Goal: Task Accomplishment & Management: Use online tool/utility

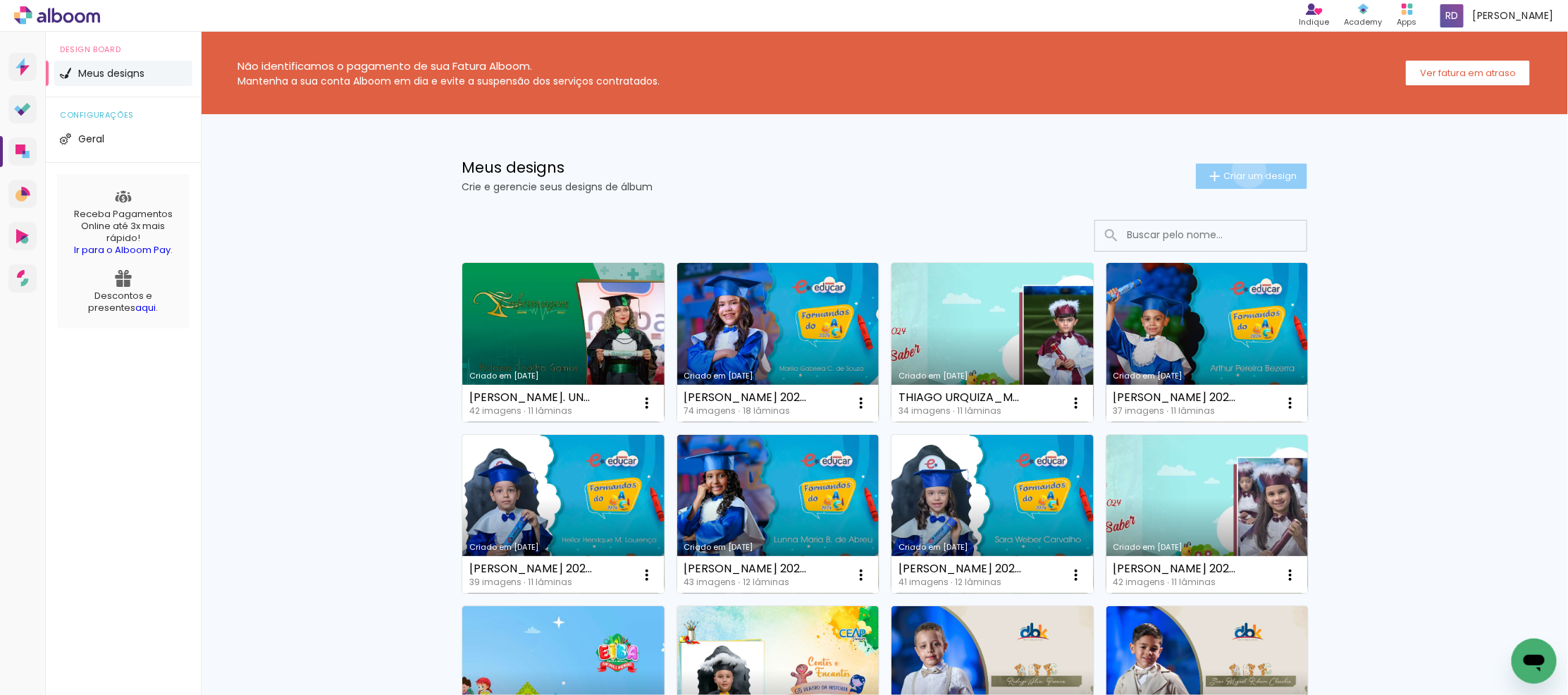
click at [1241, 172] on span "Criar um design" at bounding box center [1260, 176] width 74 height 9
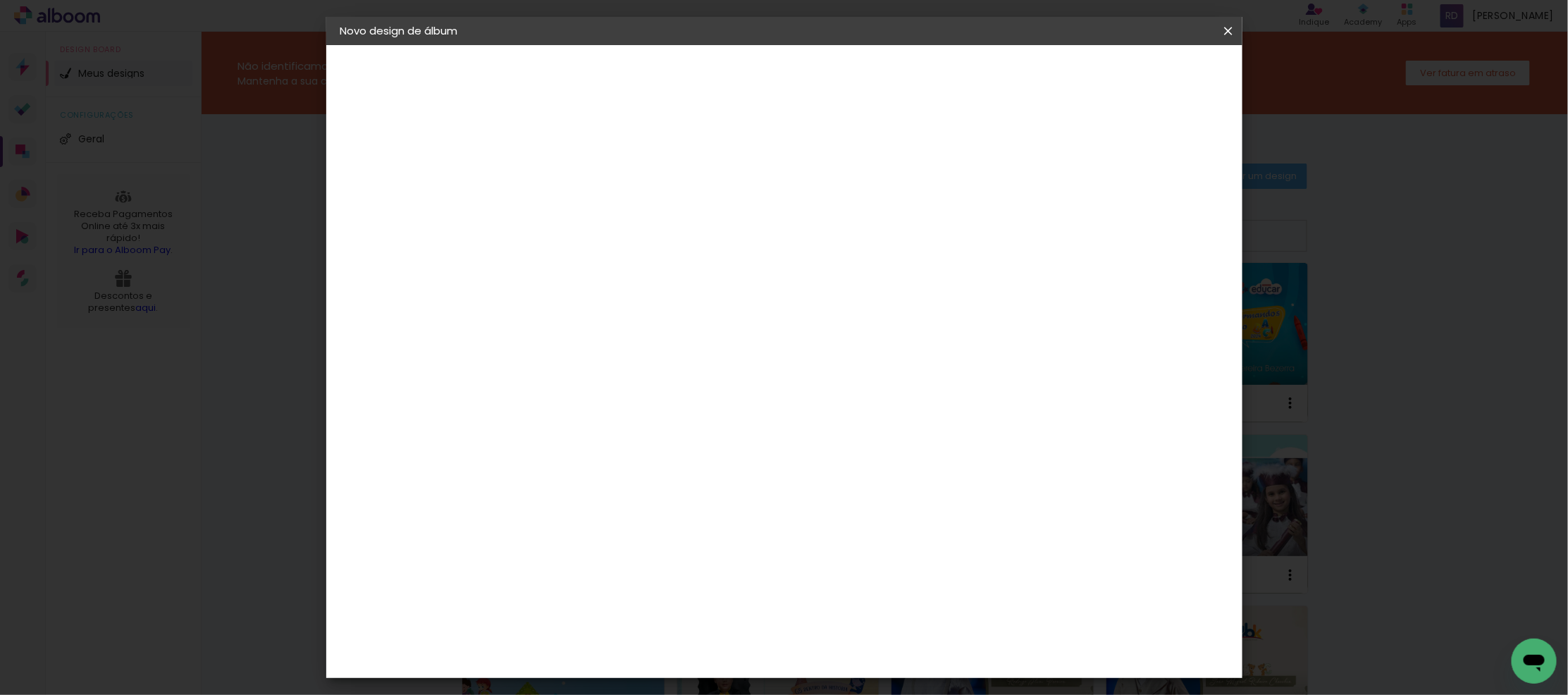
click at [571, 194] on input at bounding box center [571, 189] width 0 height 22
type input "a"
type input "[PERSON_NAME] 2023 15X21"
type paper-input "[PERSON_NAME] 2023 15X21"
click at [0, 0] on slot "Avançar" at bounding box center [0, 0] width 0 height 0
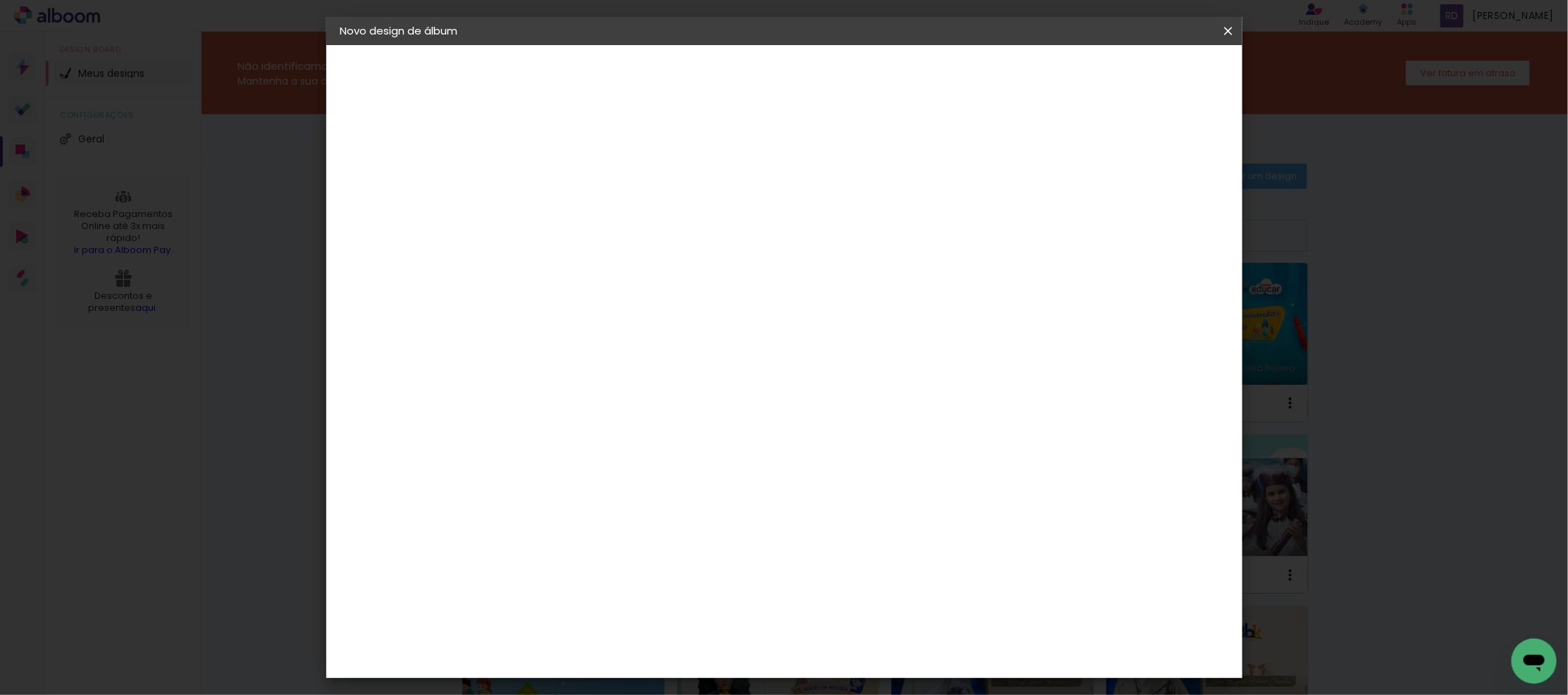
drag, startPoint x: 920, startPoint y: 213, endPoint x: 978, endPoint y: 194, distance: 61.0
click at [0, 0] on slot "Tamanho Livre" at bounding box center [0, 0] width 0 height 0
click at [0, 0] on slot "Avançar" at bounding box center [0, 0] width 0 height 0
drag, startPoint x: 541, startPoint y: 397, endPoint x: 524, endPoint y: 397, distance: 17.0
click at [524, 397] on input "30" at bounding box center [526, 400] width 36 height 21
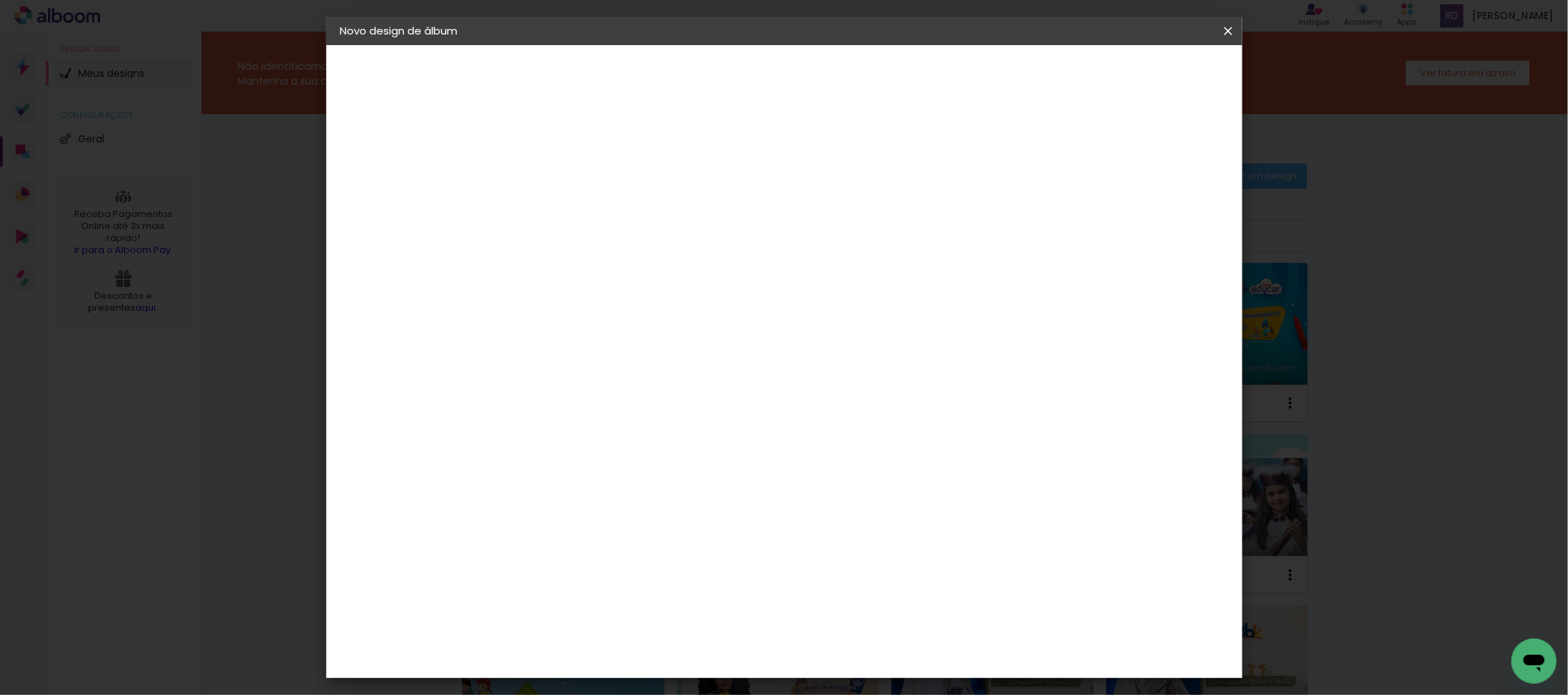
type input "15"
type paper-input "15"
drag, startPoint x: 876, startPoint y: 448, endPoint x: 854, endPoint y: 448, distance: 22.0
click at [854, 448] on input "60" at bounding box center [861, 449] width 36 height 21
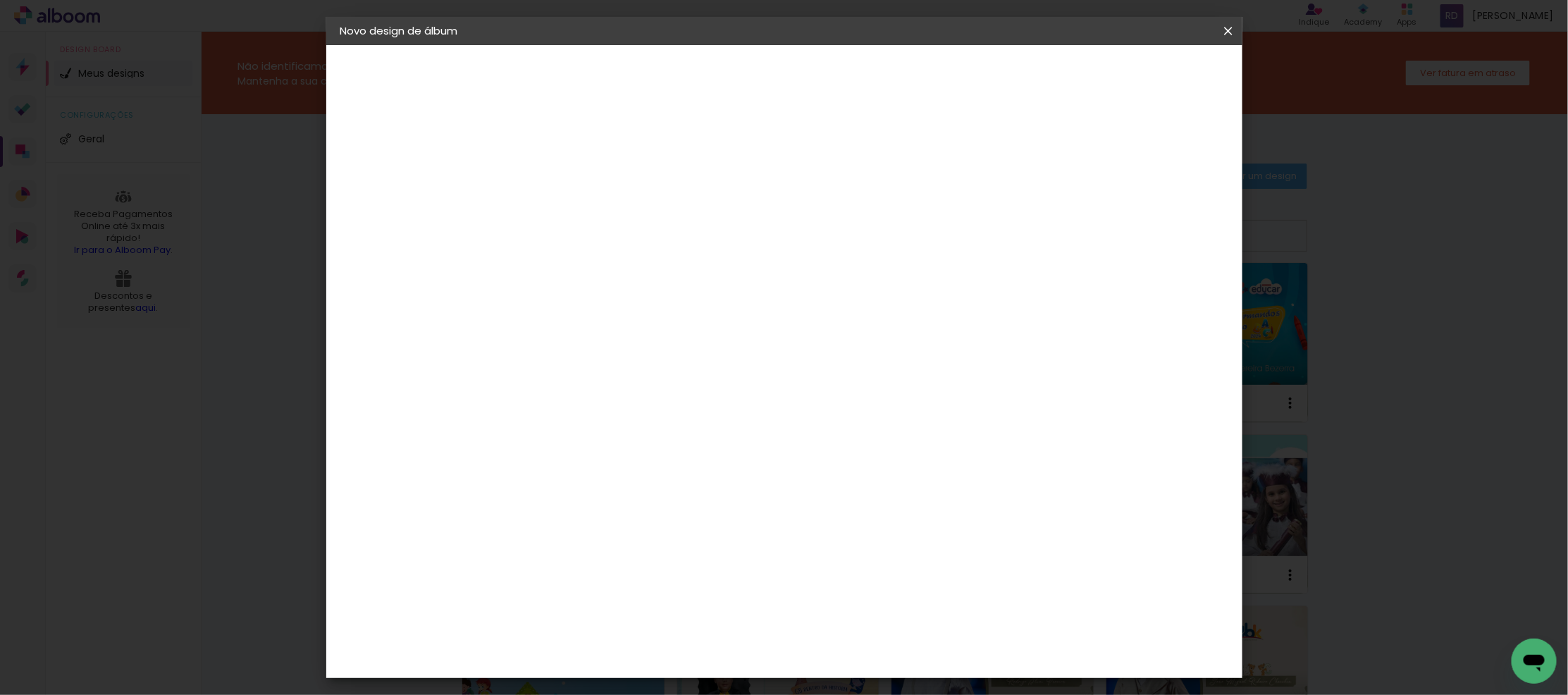
type input "42"
type paper-input "42"
type input "6"
type paper-input "6"
click at [1155, 207] on input "6" at bounding box center [1148, 213] width 25 height 21
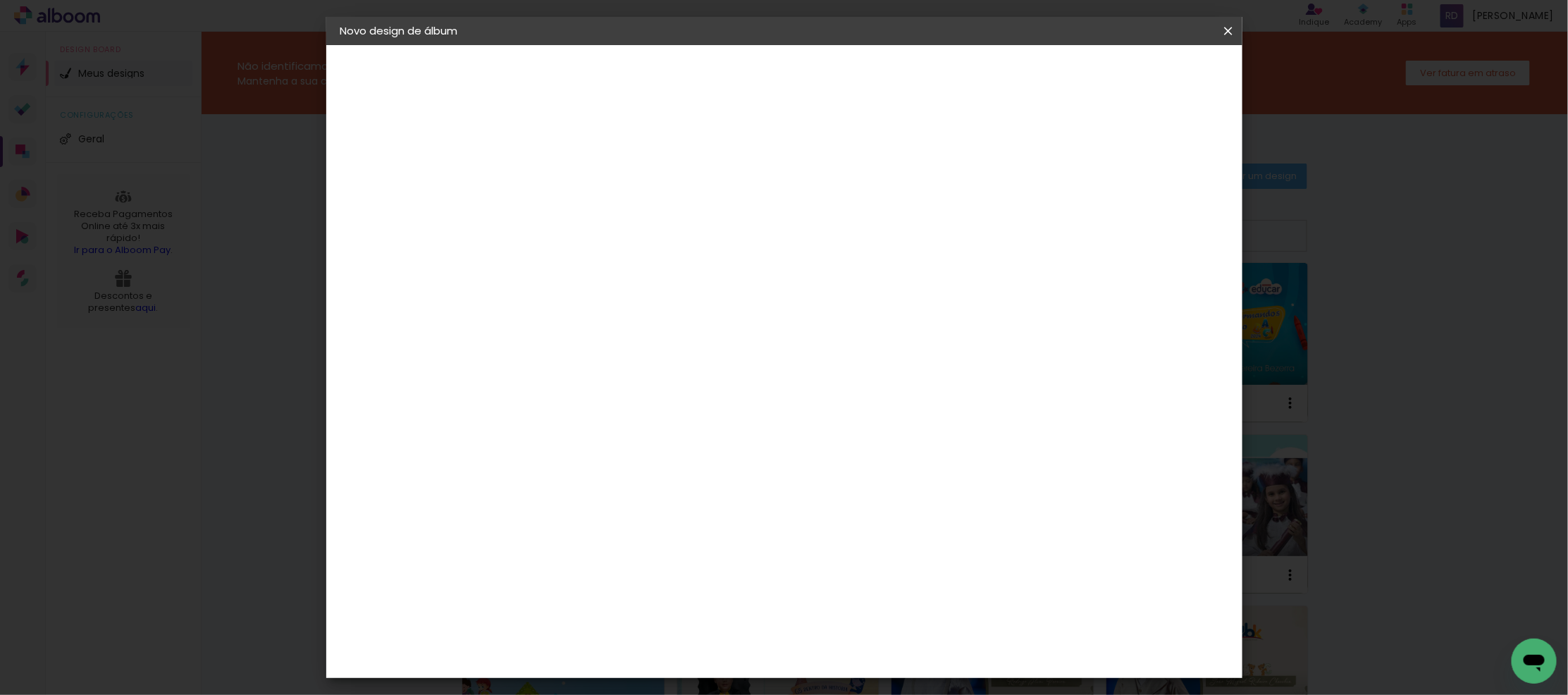
type input "7"
type paper-input "7"
click at [1155, 207] on input "7" at bounding box center [1148, 213] width 25 height 21
type input "8"
type paper-input "8"
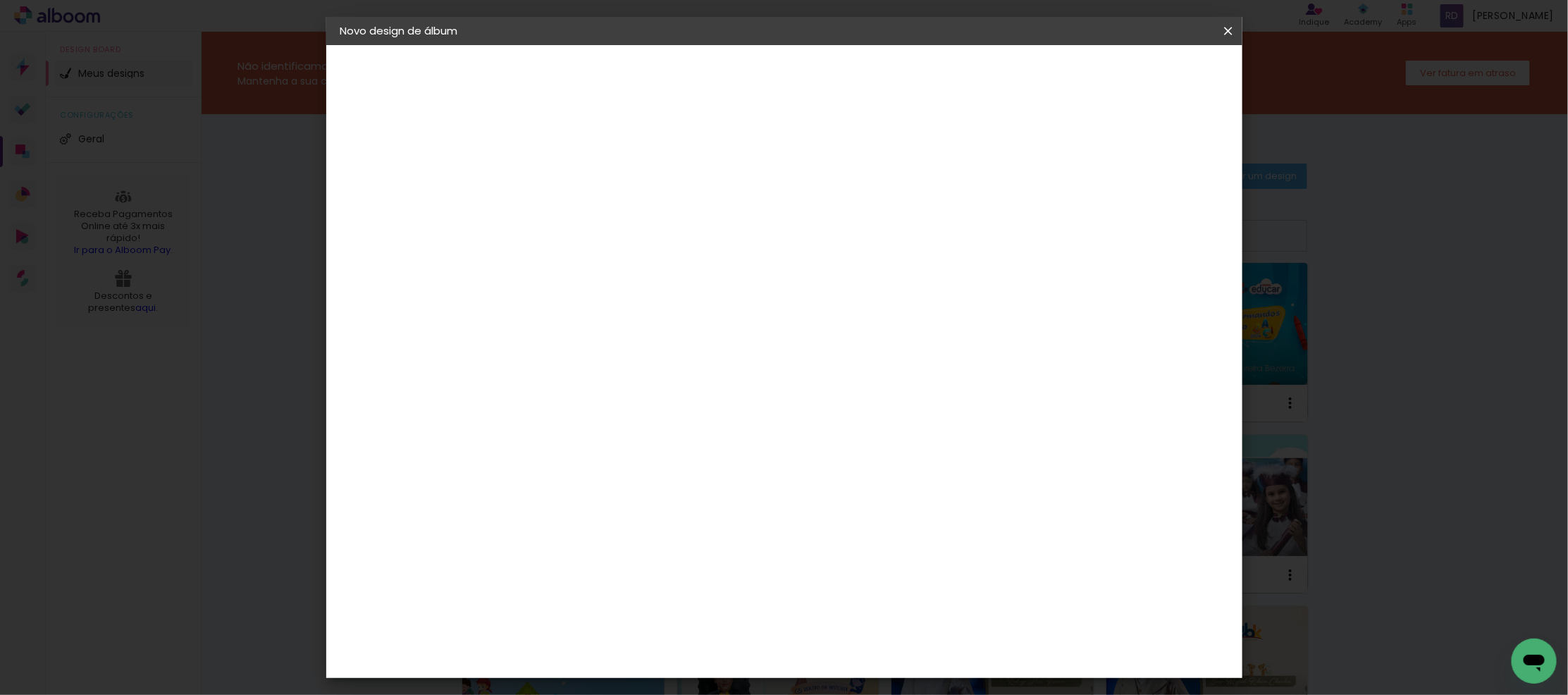
click at [1152, 206] on input "8" at bounding box center [1142, 213] width 25 height 21
type input "1"
type paper-input "1"
click at [578, 163] on input "1" at bounding box center [562, 161] width 49 height 17
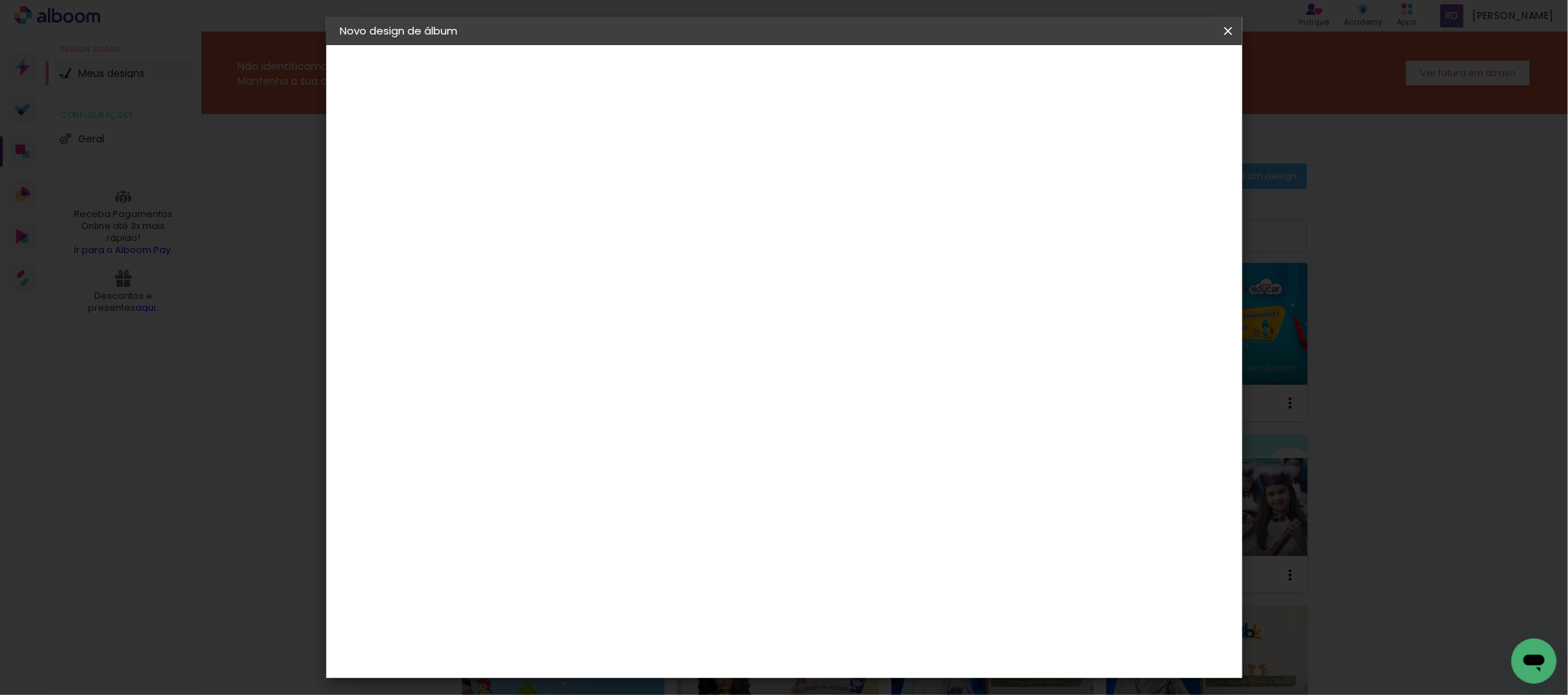
click at [1139, 71] on span "Iniciar design" at bounding box center [1107, 74] width 64 height 10
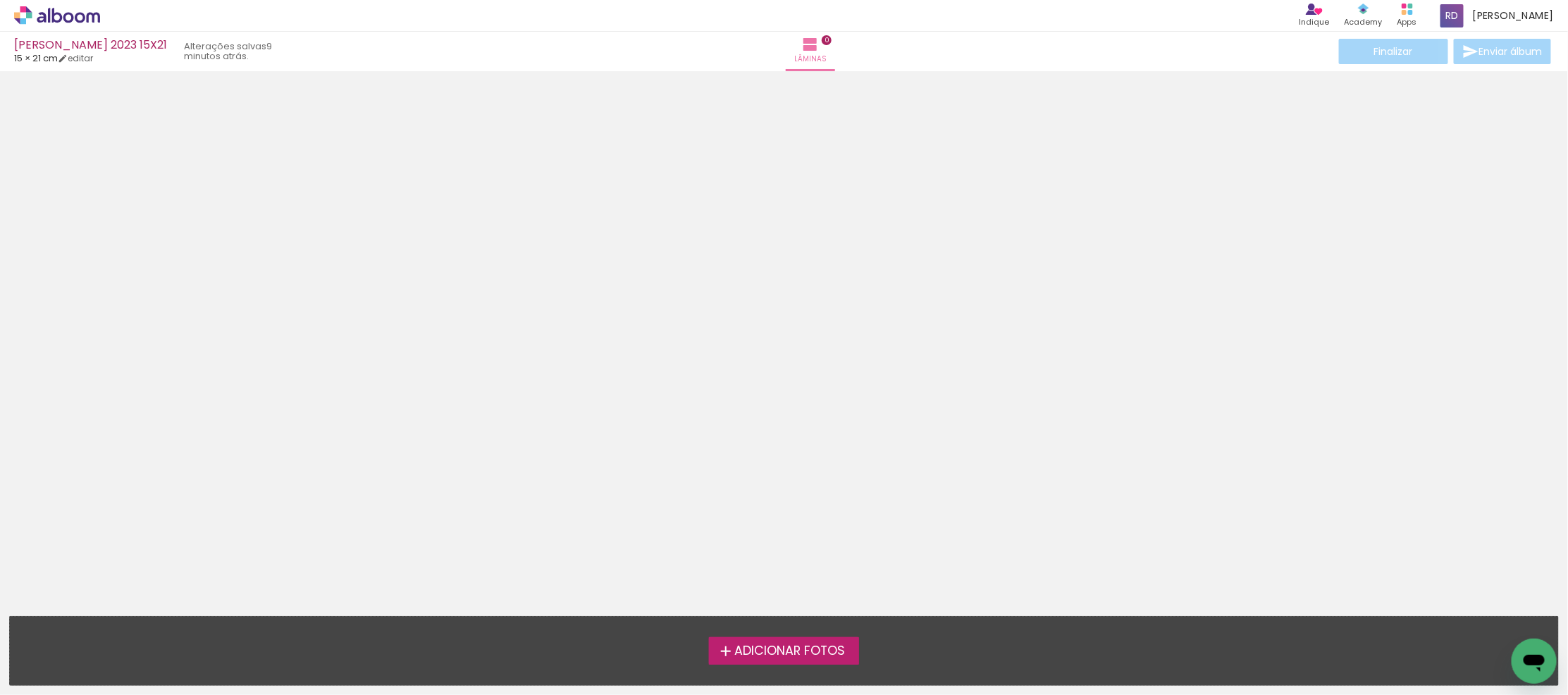
click at [755, 641] on label "Adicionar Fotos" at bounding box center [784, 650] width 150 height 26
click at [0, 0] on input "file" at bounding box center [0, 0] width 0 height 0
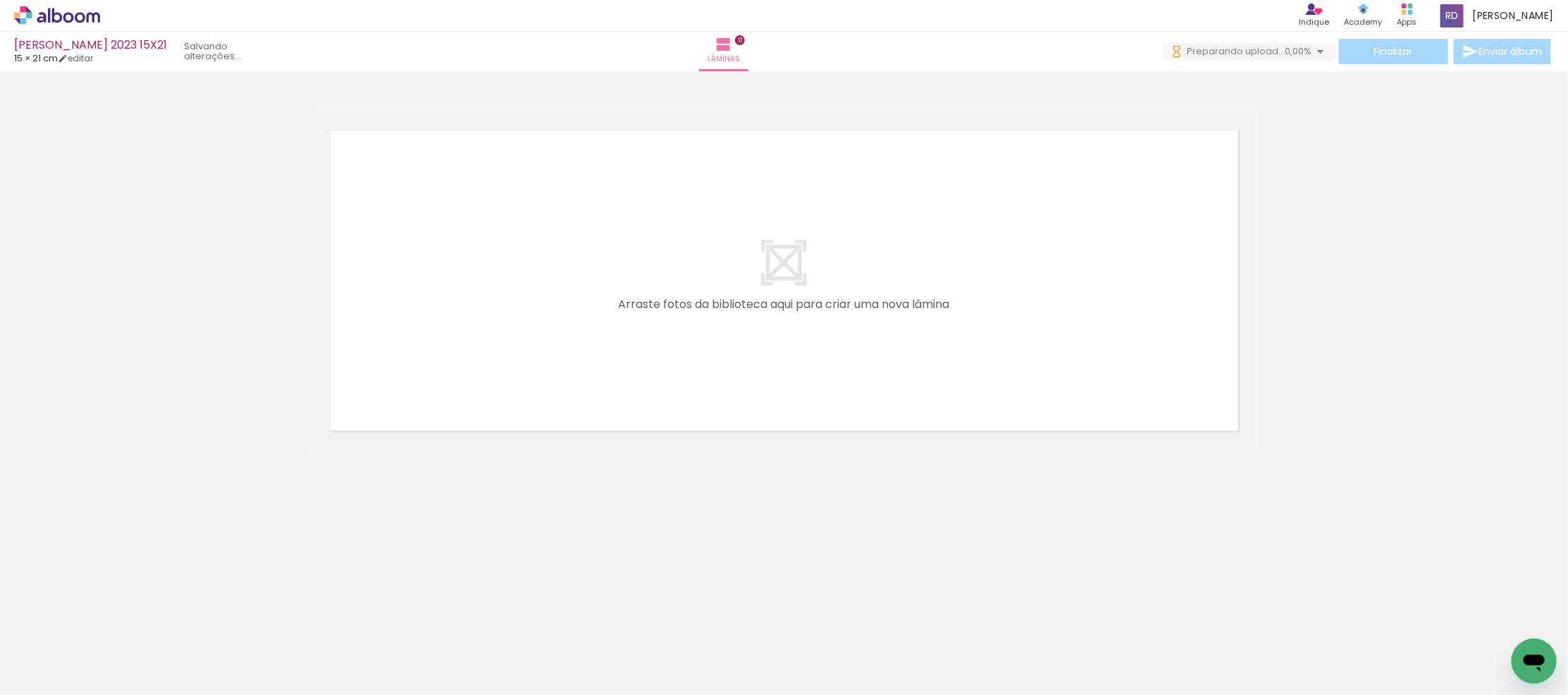
click at [59, 680] on span "Adicionar Fotos" at bounding box center [50, 676] width 43 height 15
click at [0, 0] on input "file" at bounding box center [0, 0] width 0 height 0
click at [531, 560] on neon-animatable "Confirmar Cancelar" at bounding box center [784, 328] width 1568 height 515
drag, startPoint x: 143, startPoint y: 654, endPoint x: 682, endPoint y: 304, distance: 642.7
click at [682, 304] on quentale-workspace at bounding box center [784, 347] width 1568 height 695
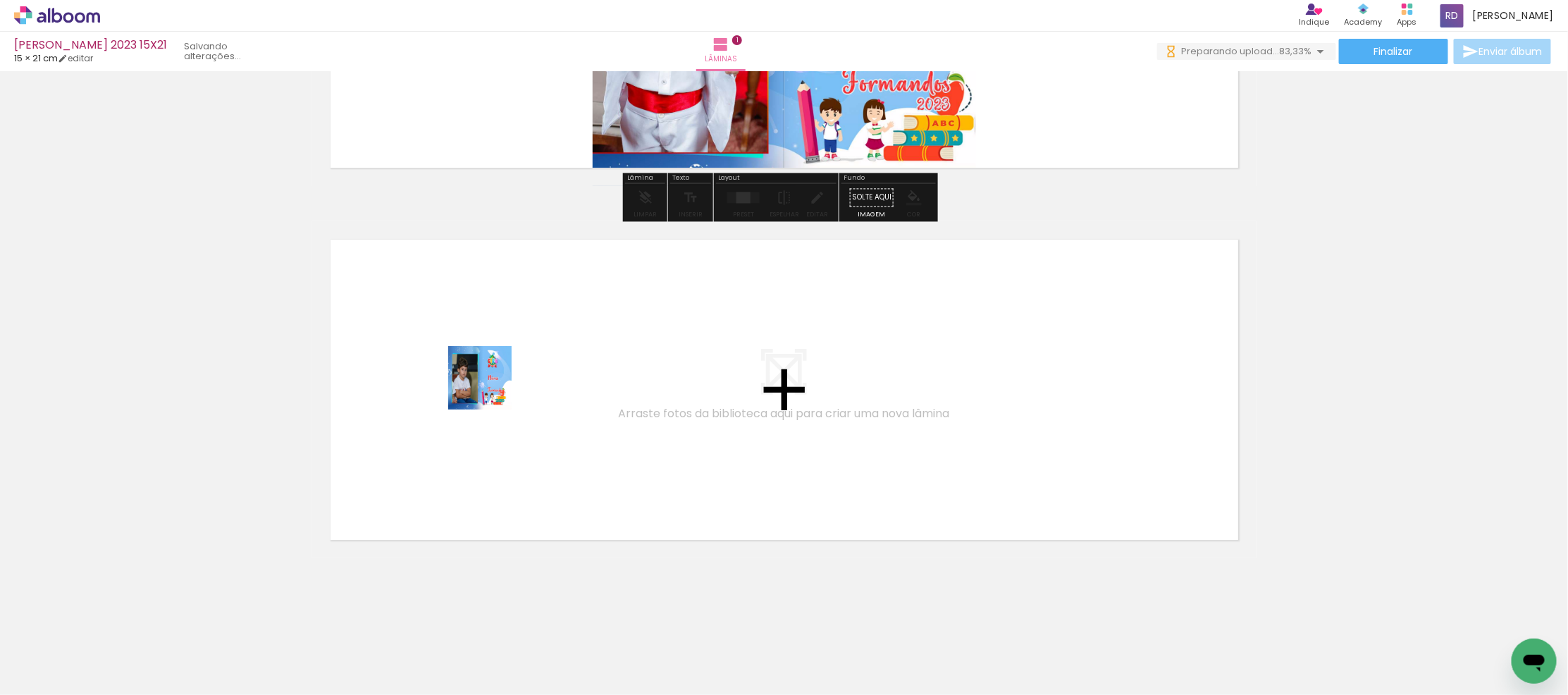
drag, startPoint x: 311, startPoint y: 559, endPoint x: 339, endPoint y: 607, distance: 55.6
click at [492, 386] on quentale-workspace at bounding box center [784, 347] width 1568 height 695
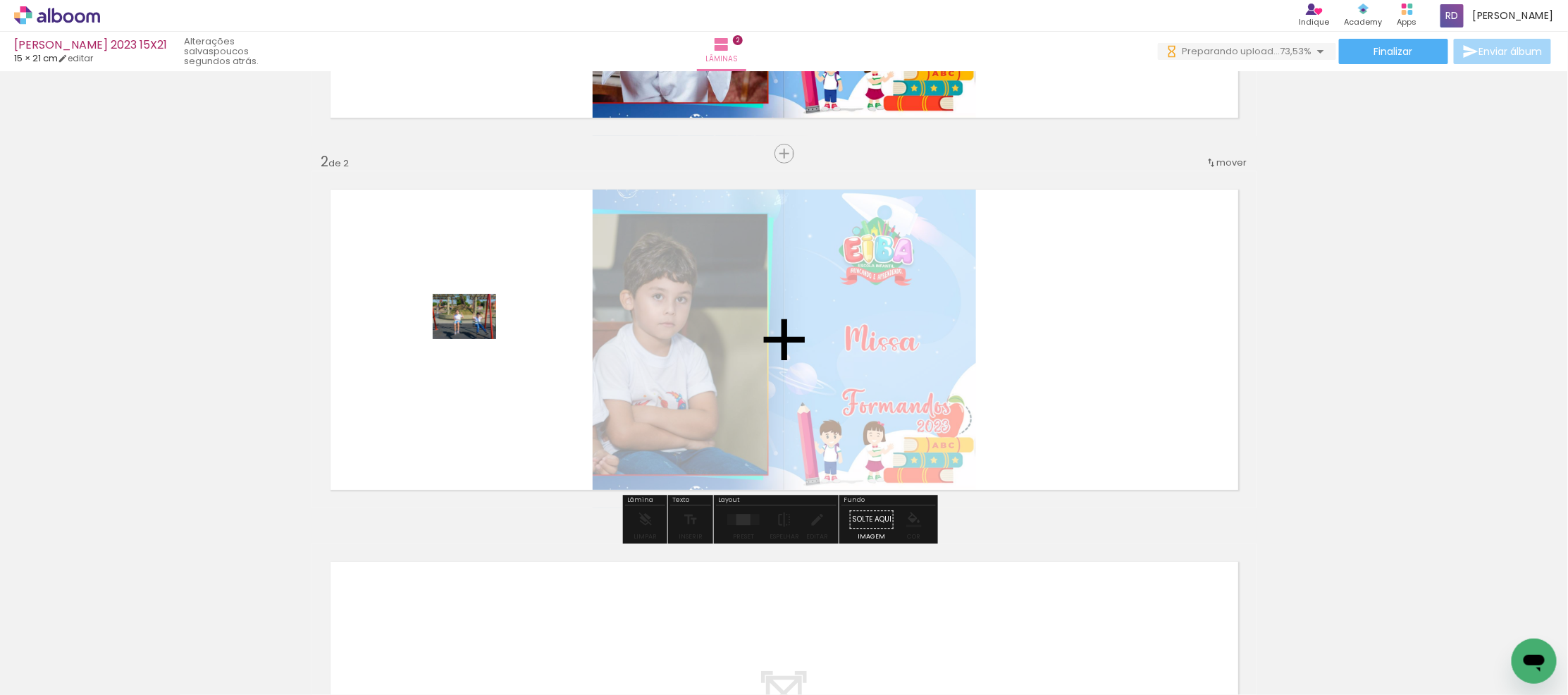
drag, startPoint x: 301, startPoint y: 650, endPoint x: 475, endPoint y: 336, distance: 359.0
click at [475, 336] on quentale-workspace at bounding box center [784, 347] width 1568 height 695
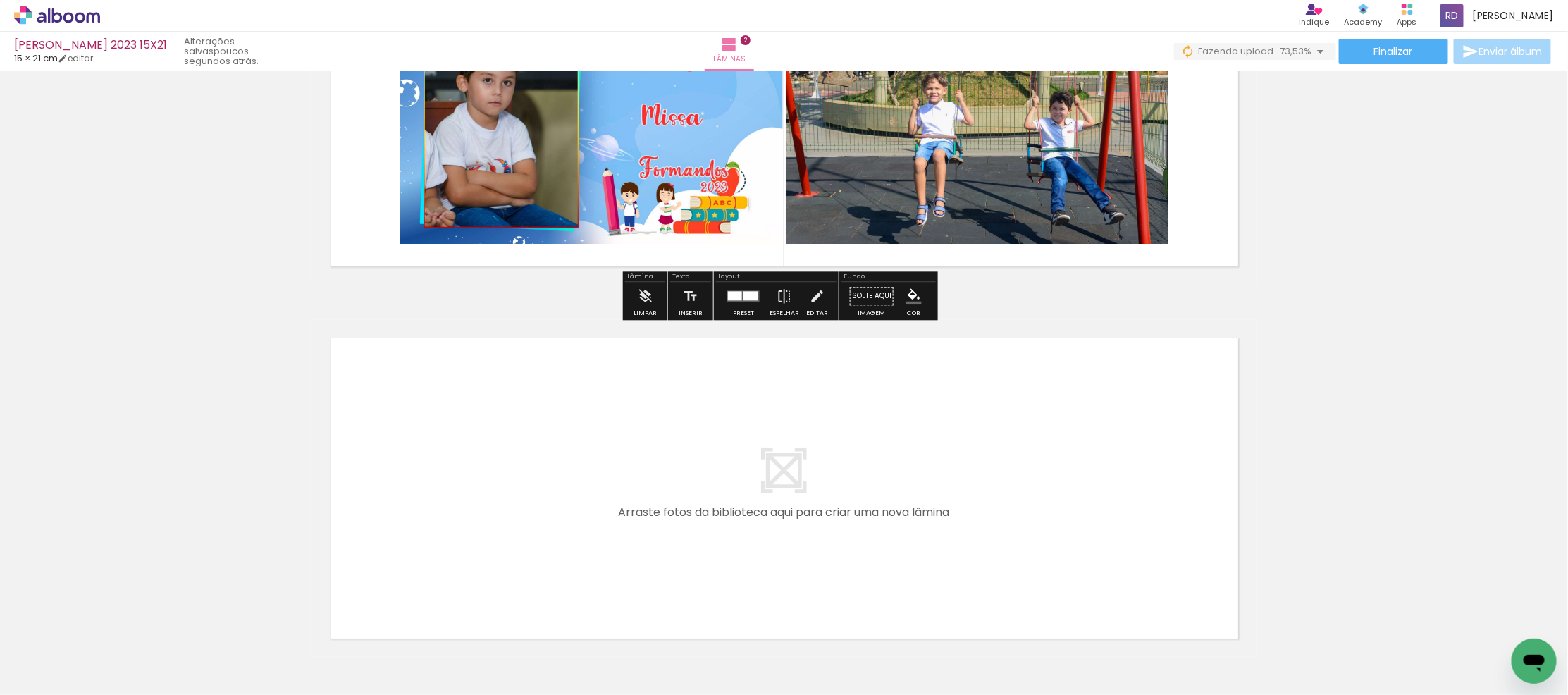
scroll to position [548, 0]
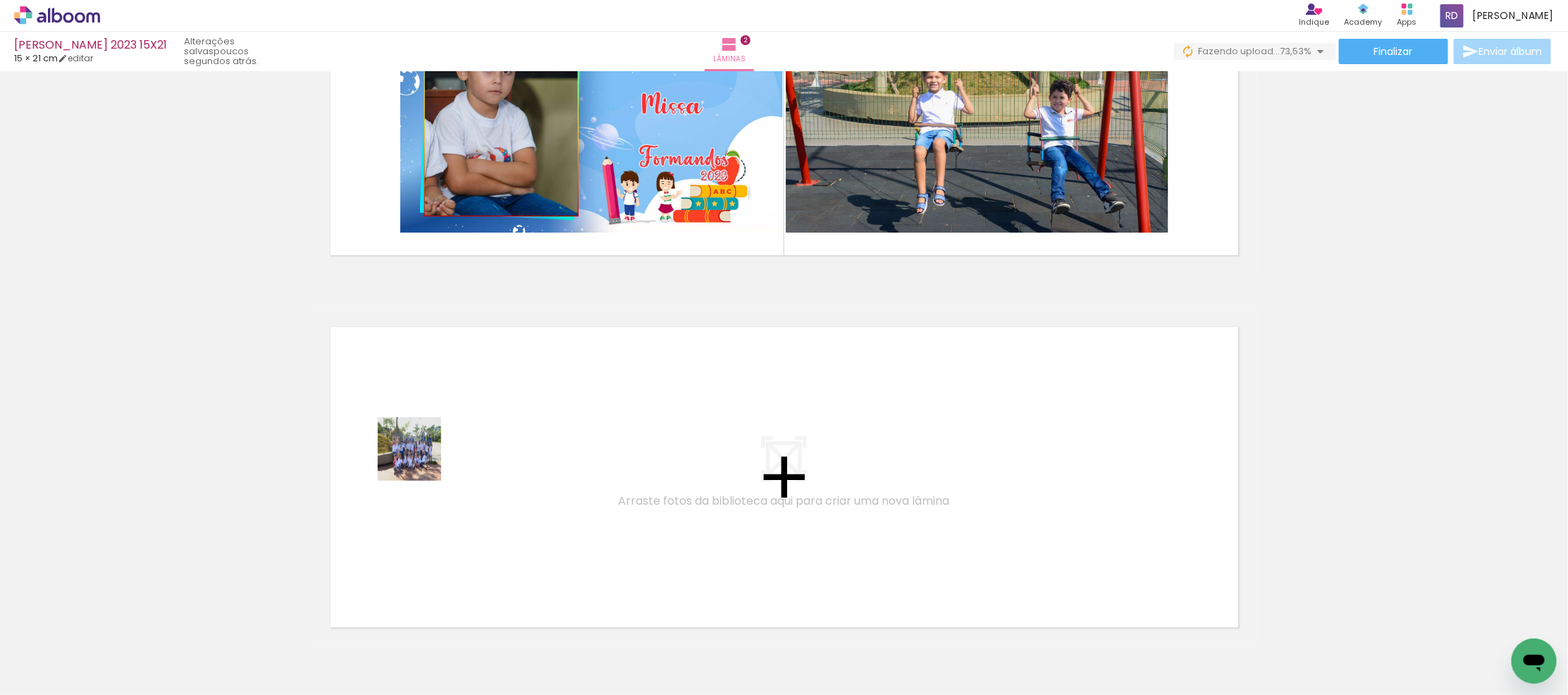
drag, startPoint x: 378, startPoint y: 644, endPoint x: 430, endPoint y: 646, distance: 52.0
click at [425, 446] on quentale-workspace at bounding box center [784, 347] width 1568 height 695
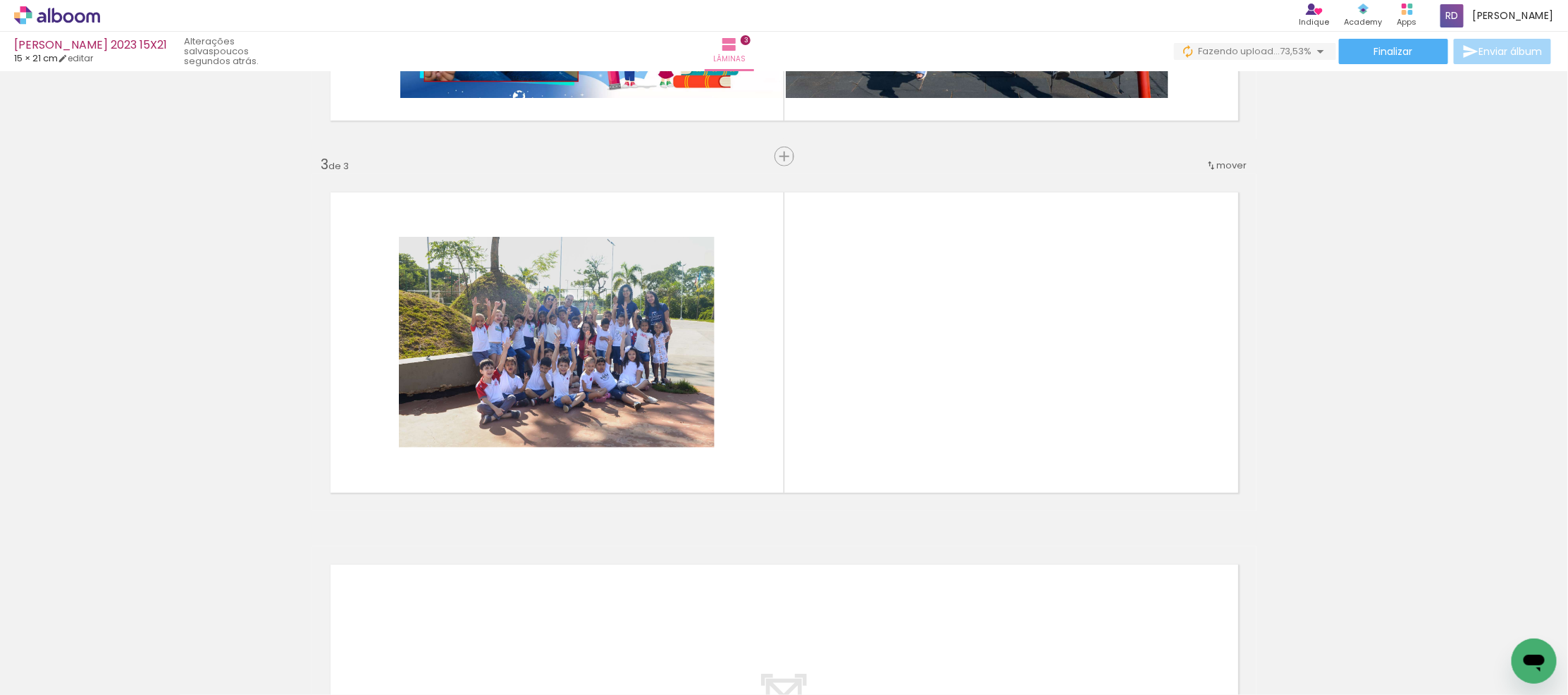
scroll to position [686, 0]
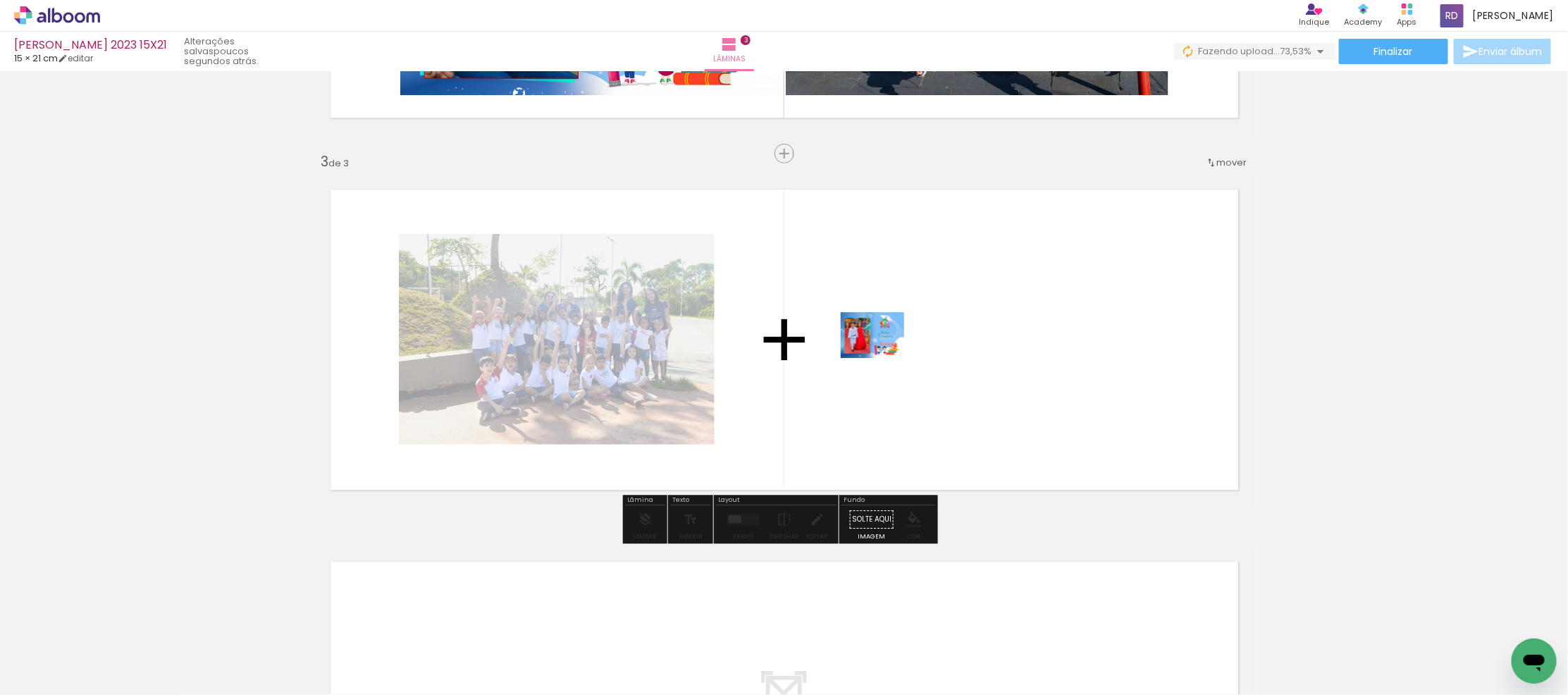
drag, startPoint x: 454, startPoint y: 654, endPoint x: 883, endPoint y: 354, distance: 523.5
click at [883, 354] on quentale-workspace at bounding box center [784, 347] width 1568 height 695
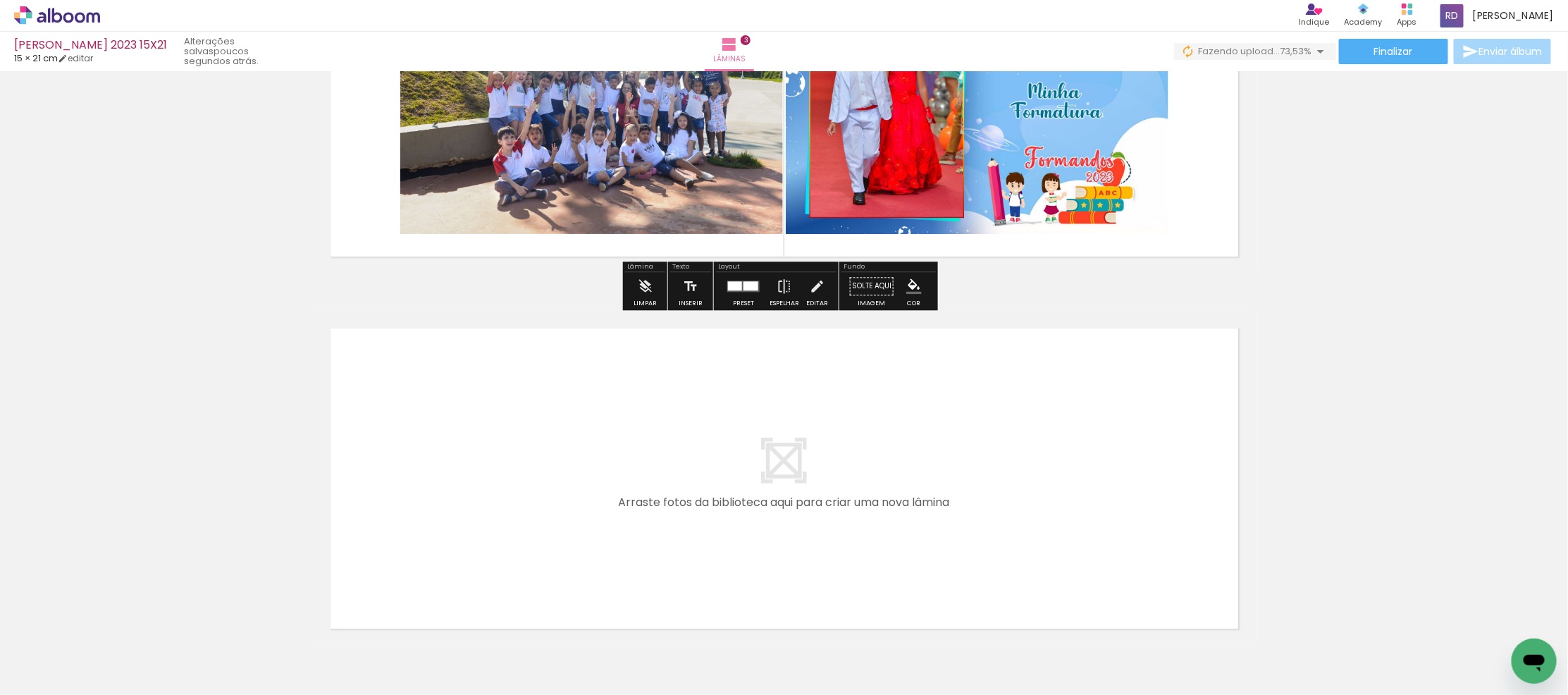
scroll to position [920, 0]
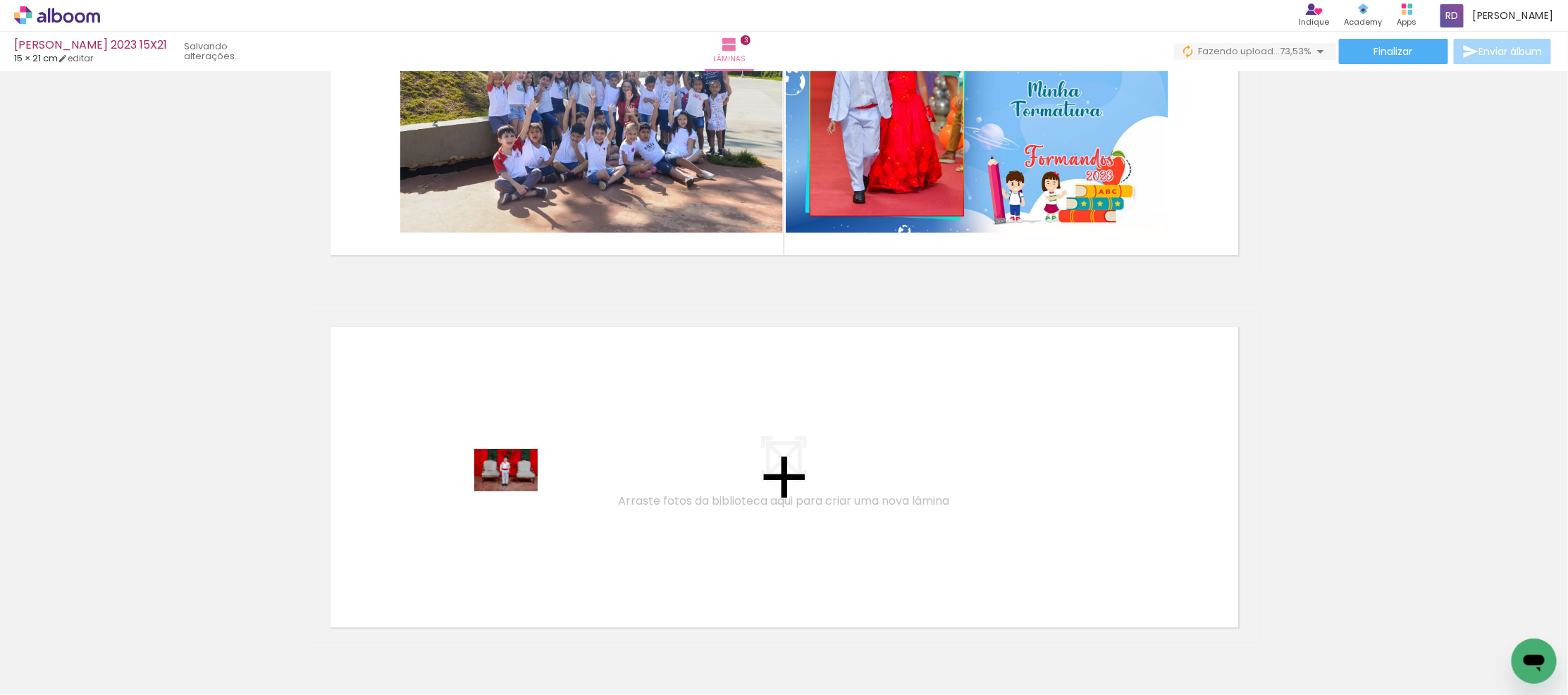
drag, startPoint x: 549, startPoint y: 663, endPoint x: 512, endPoint y: 478, distance: 188.7
click at [512, 478] on quentale-workspace at bounding box center [784, 347] width 1568 height 695
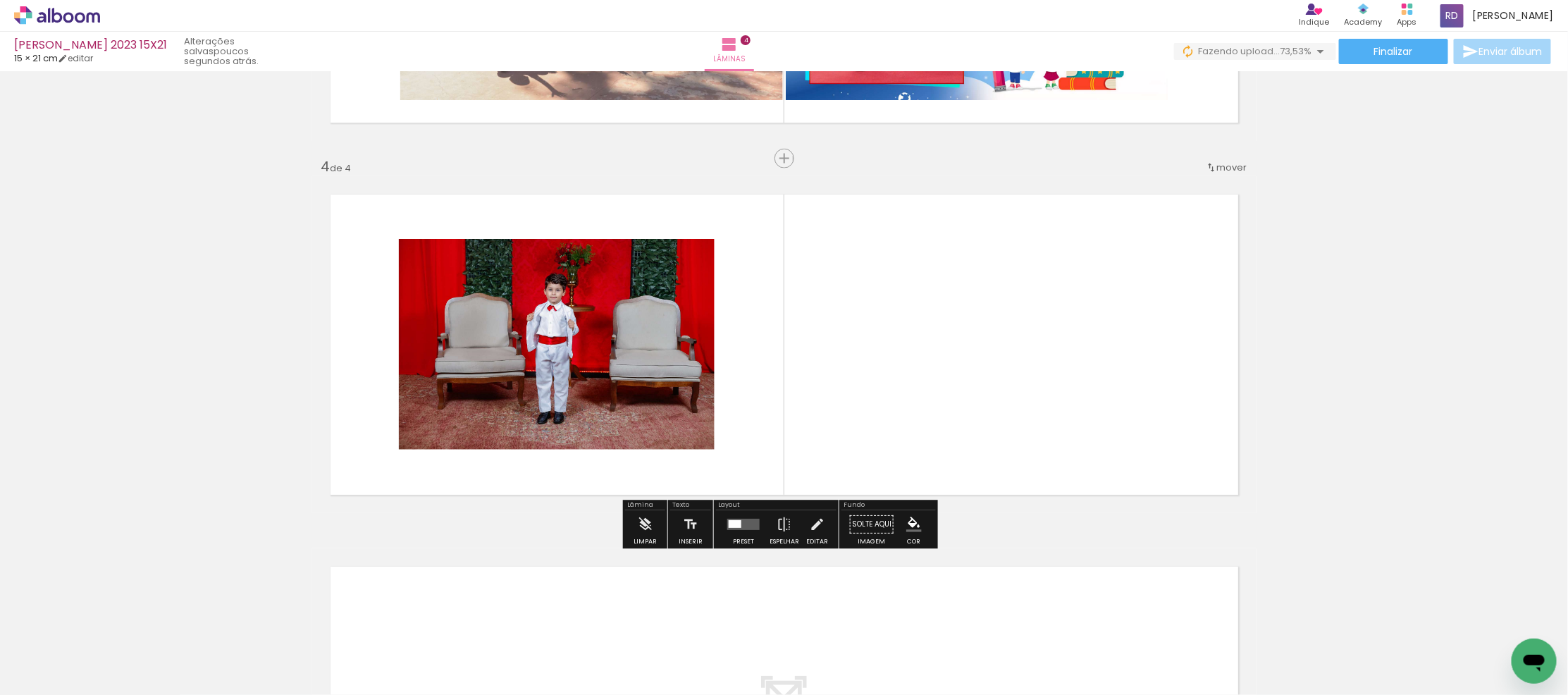
scroll to position [1058, 0]
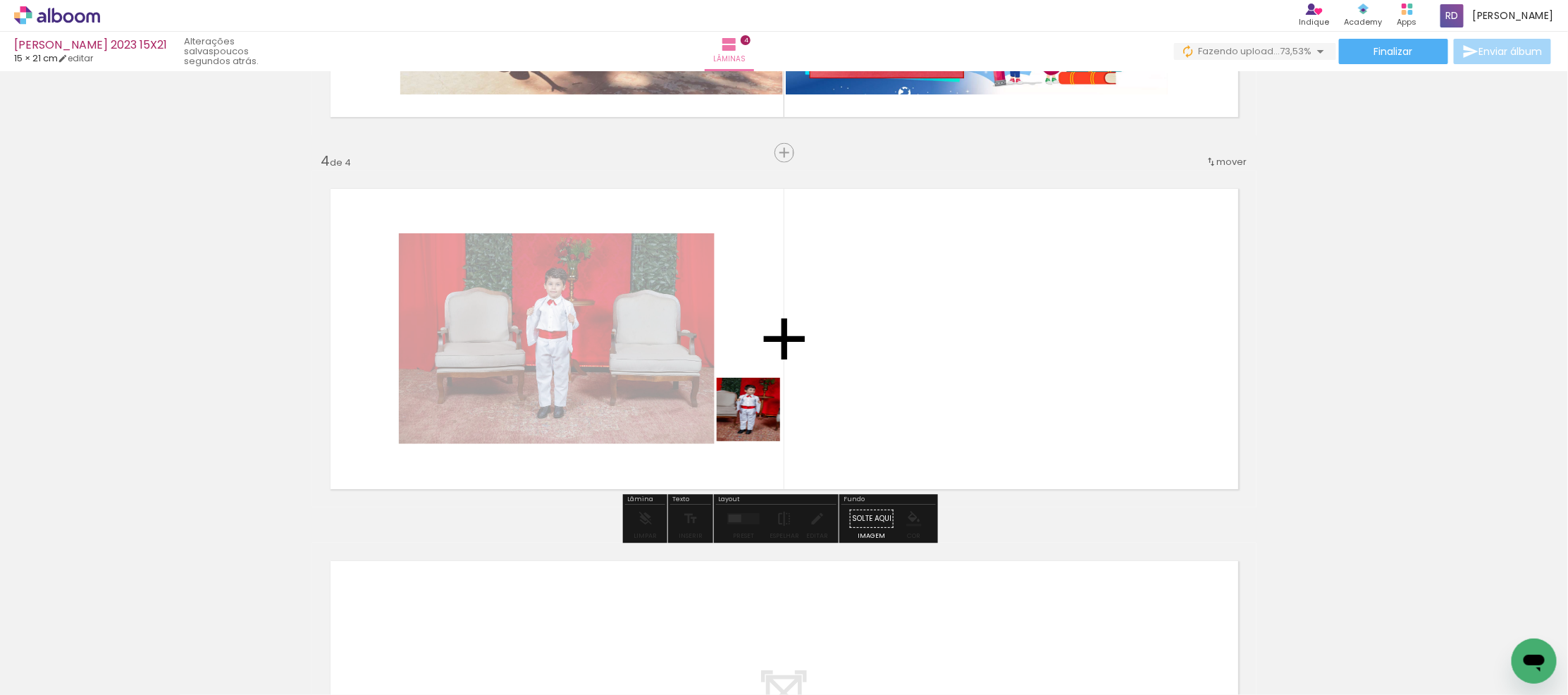
drag, startPoint x: 616, startPoint y: 654, endPoint x: 788, endPoint y: 527, distance: 213.8
click at [839, 361] on quentale-workspace at bounding box center [784, 347] width 1568 height 695
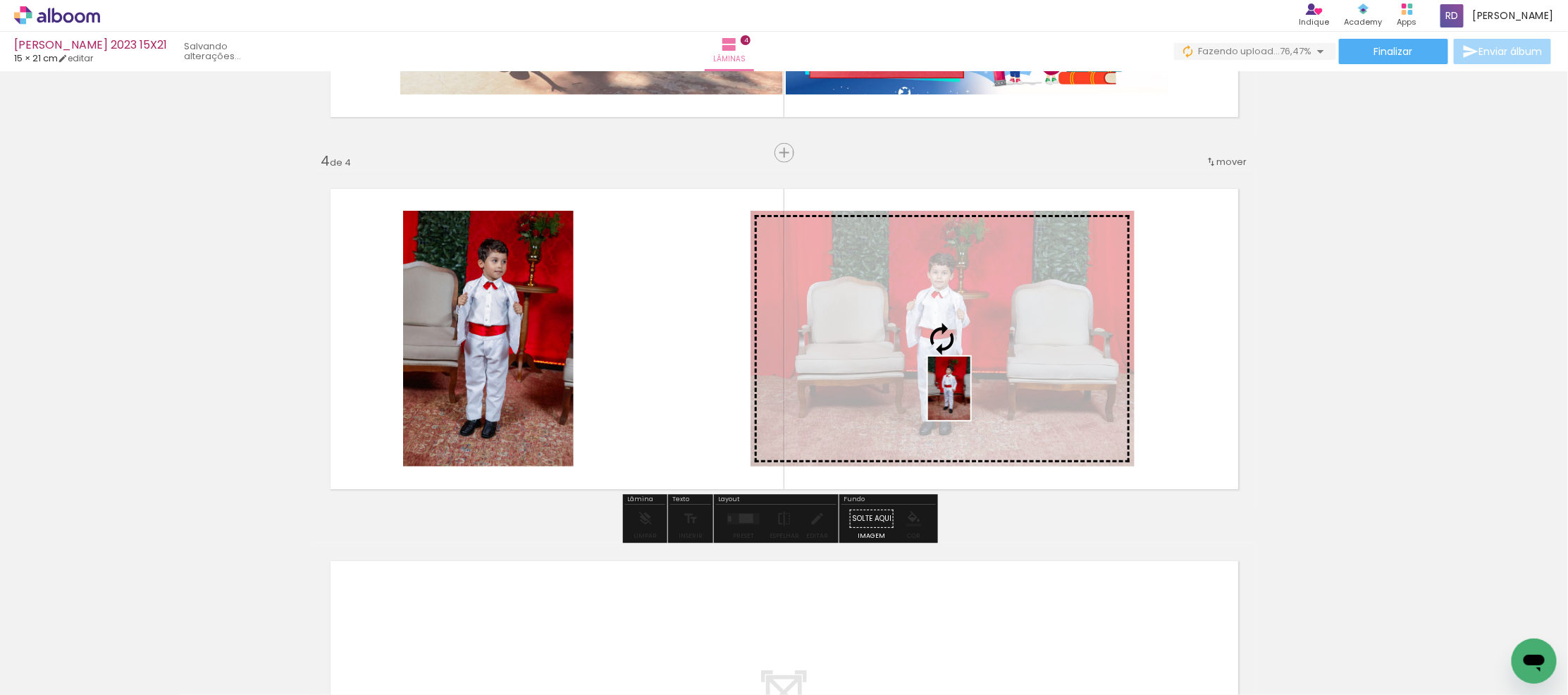
drag, startPoint x: 774, startPoint y: 656, endPoint x: 971, endPoint y: 399, distance: 323.8
click at [971, 399] on quentale-workspace at bounding box center [784, 347] width 1568 height 695
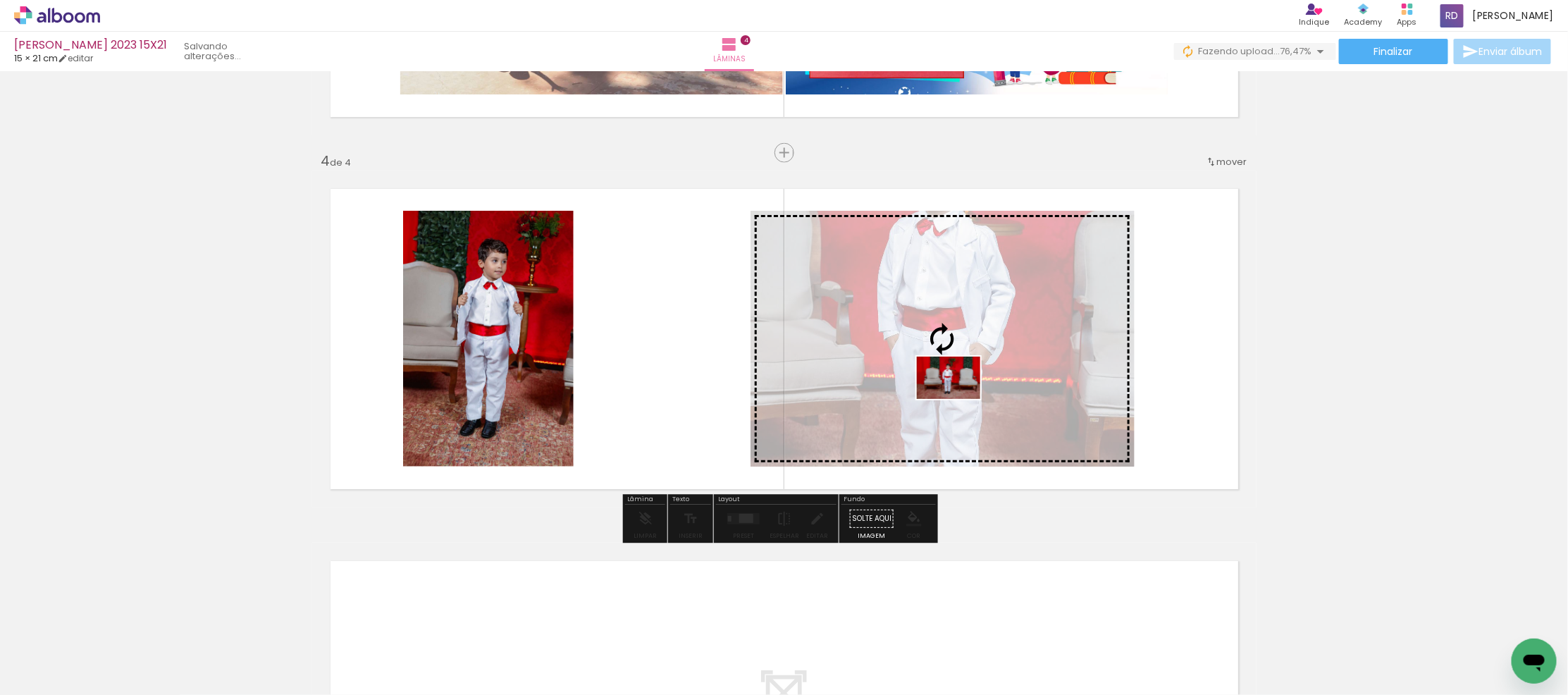
drag, startPoint x: 543, startPoint y: 648, endPoint x: 959, endPoint y: 399, distance: 484.8
click at [959, 399] on quentale-workspace at bounding box center [784, 347] width 1568 height 695
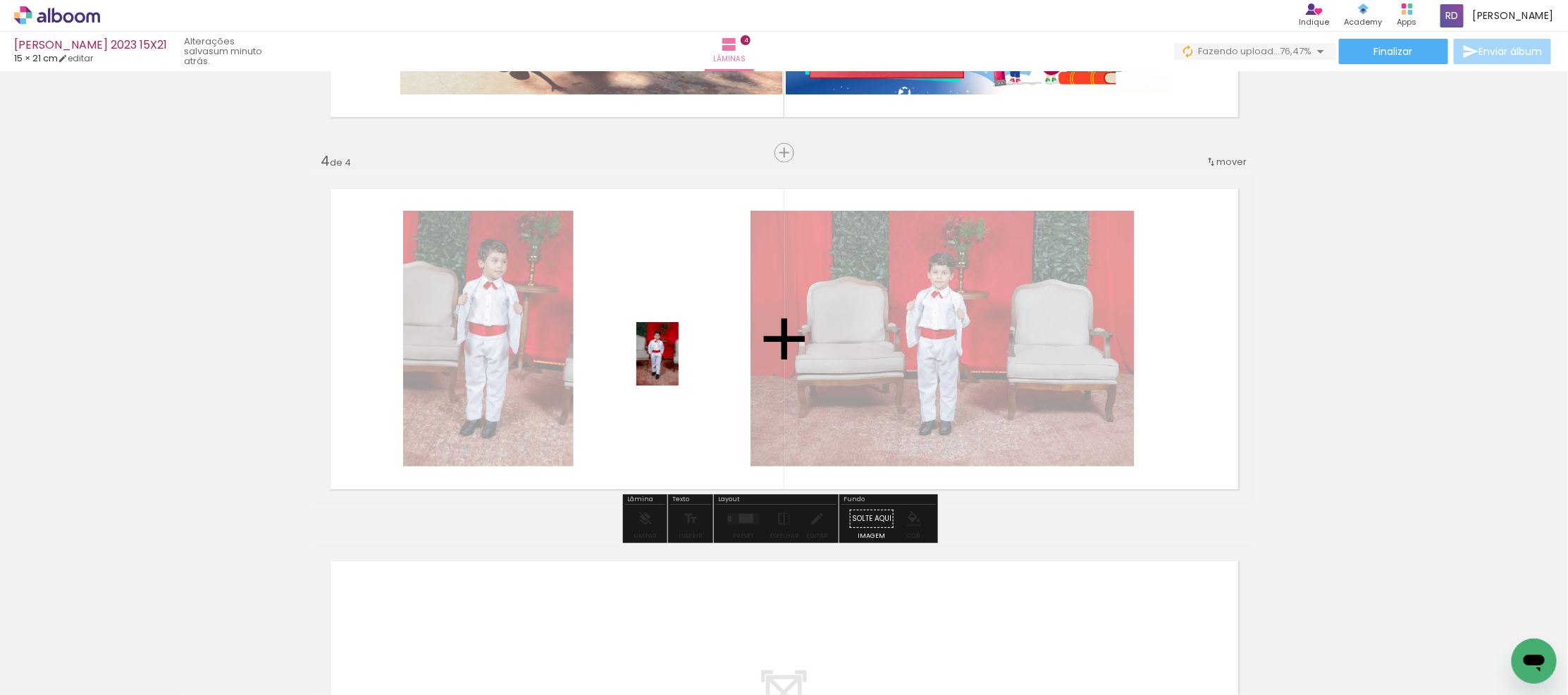
drag, startPoint x: 703, startPoint y: 649, endPoint x: 679, endPoint y: 364, distance: 286.0
click at [679, 364] on quentale-workspace at bounding box center [784, 347] width 1568 height 695
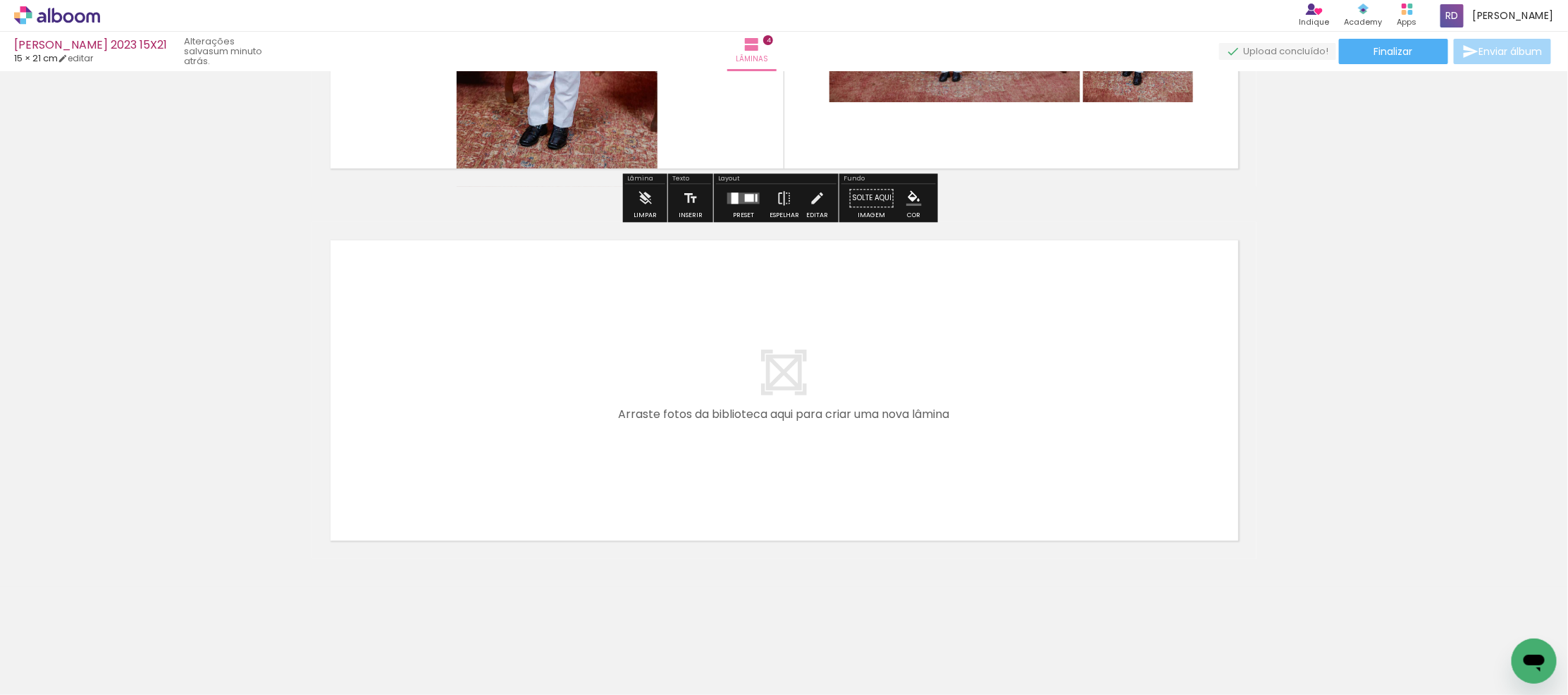
scroll to position [1380, 0]
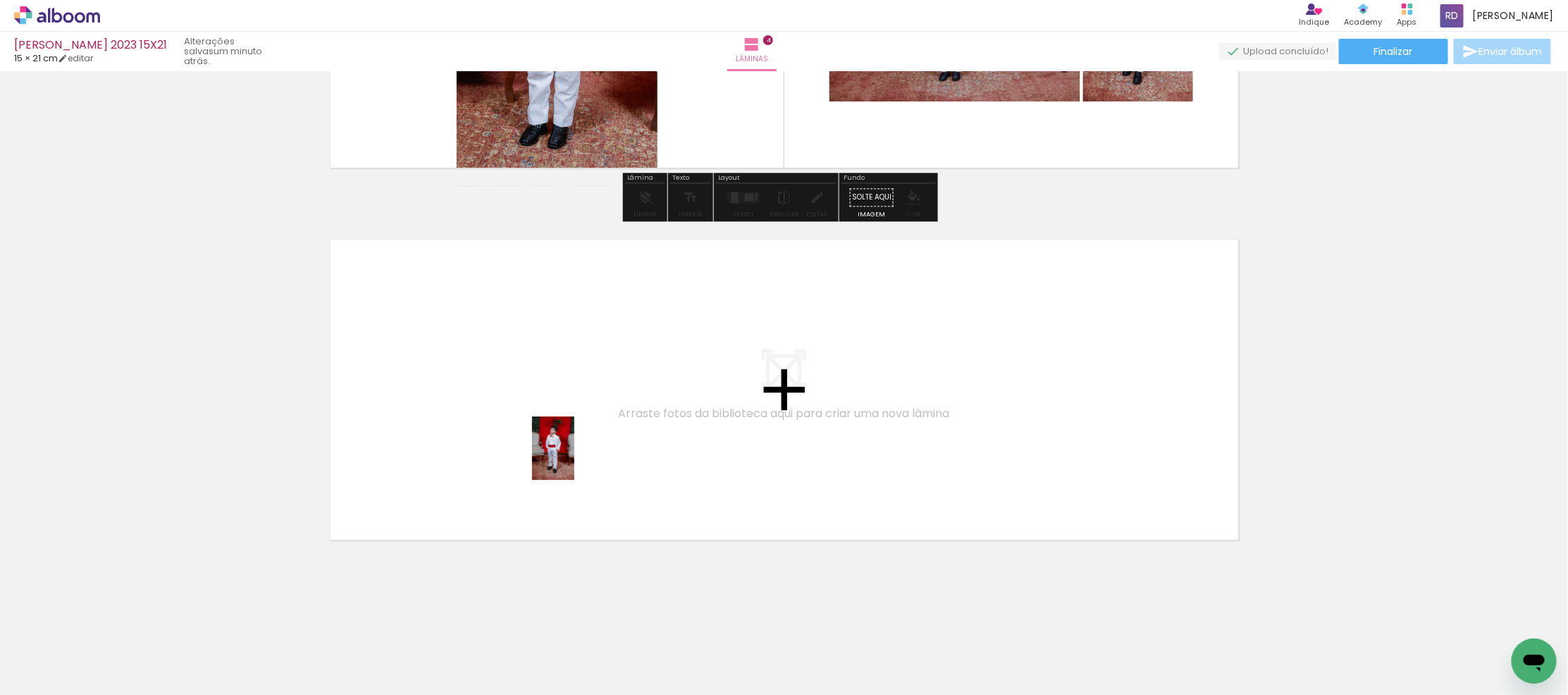
drag, startPoint x: 758, startPoint y: 629, endPoint x: 770, endPoint y: 562, distance: 68.1
click at [566, 446] on quentale-workspace at bounding box center [784, 347] width 1568 height 695
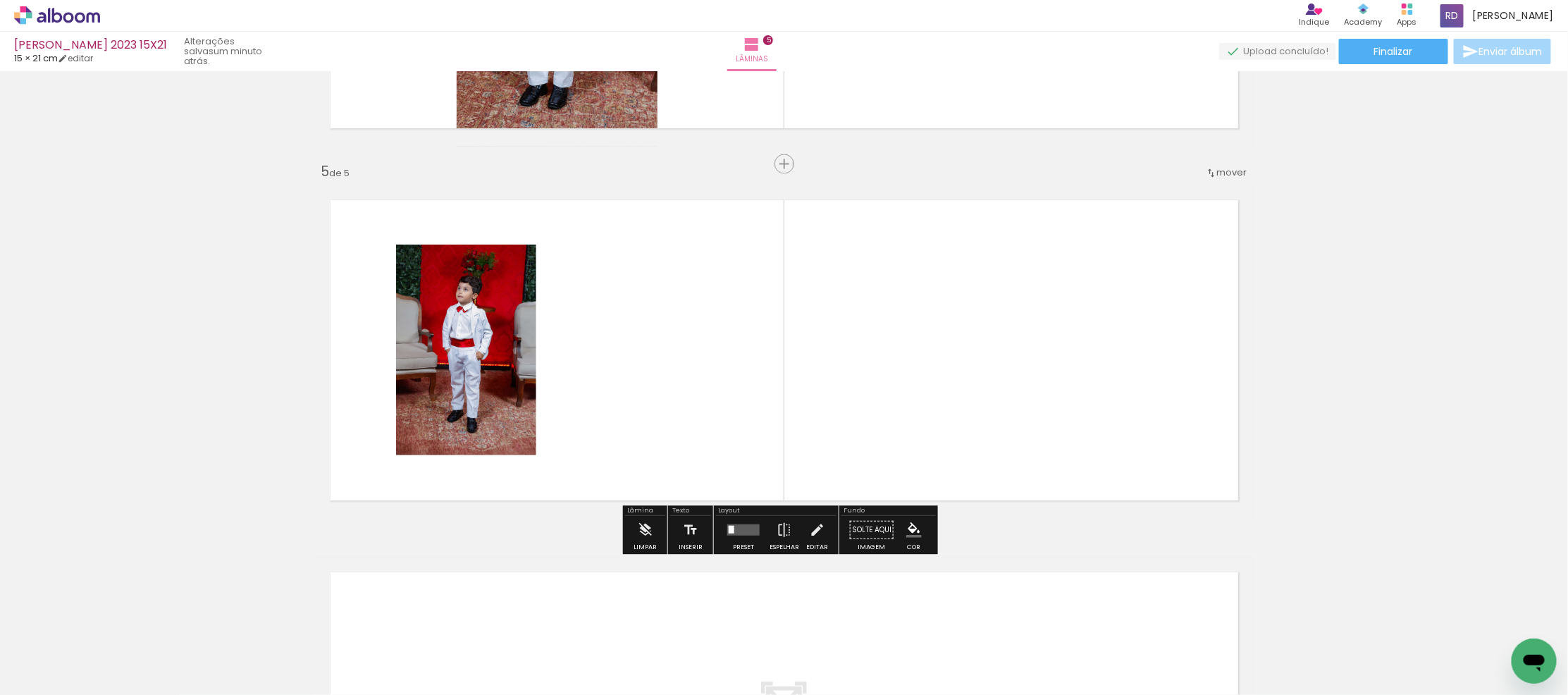
scroll to position [1430, 0]
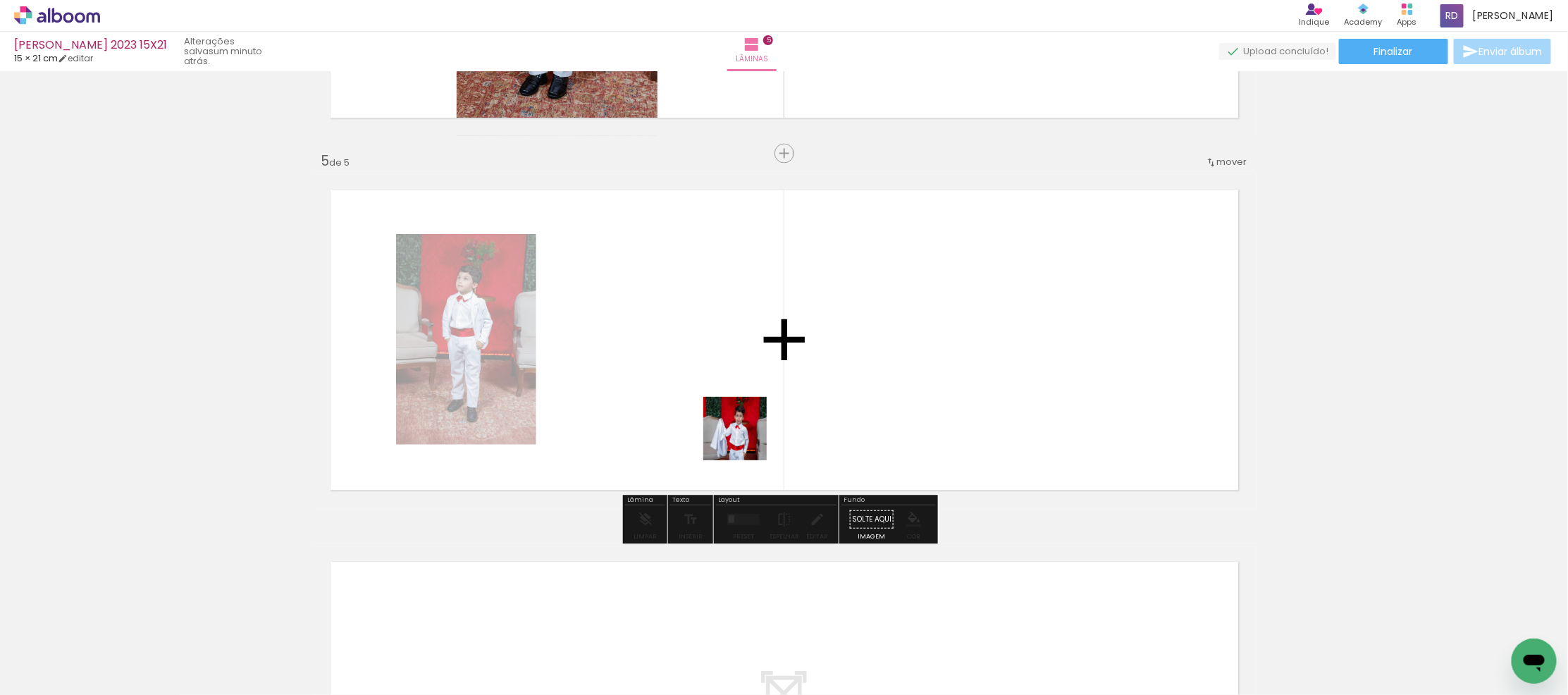
drag, startPoint x: 855, startPoint y: 650, endPoint x: 850, endPoint y: 560, distance: 90.1
click at [701, 349] on quentale-workspace at bounding box center [784, 347] width 1568 height 695
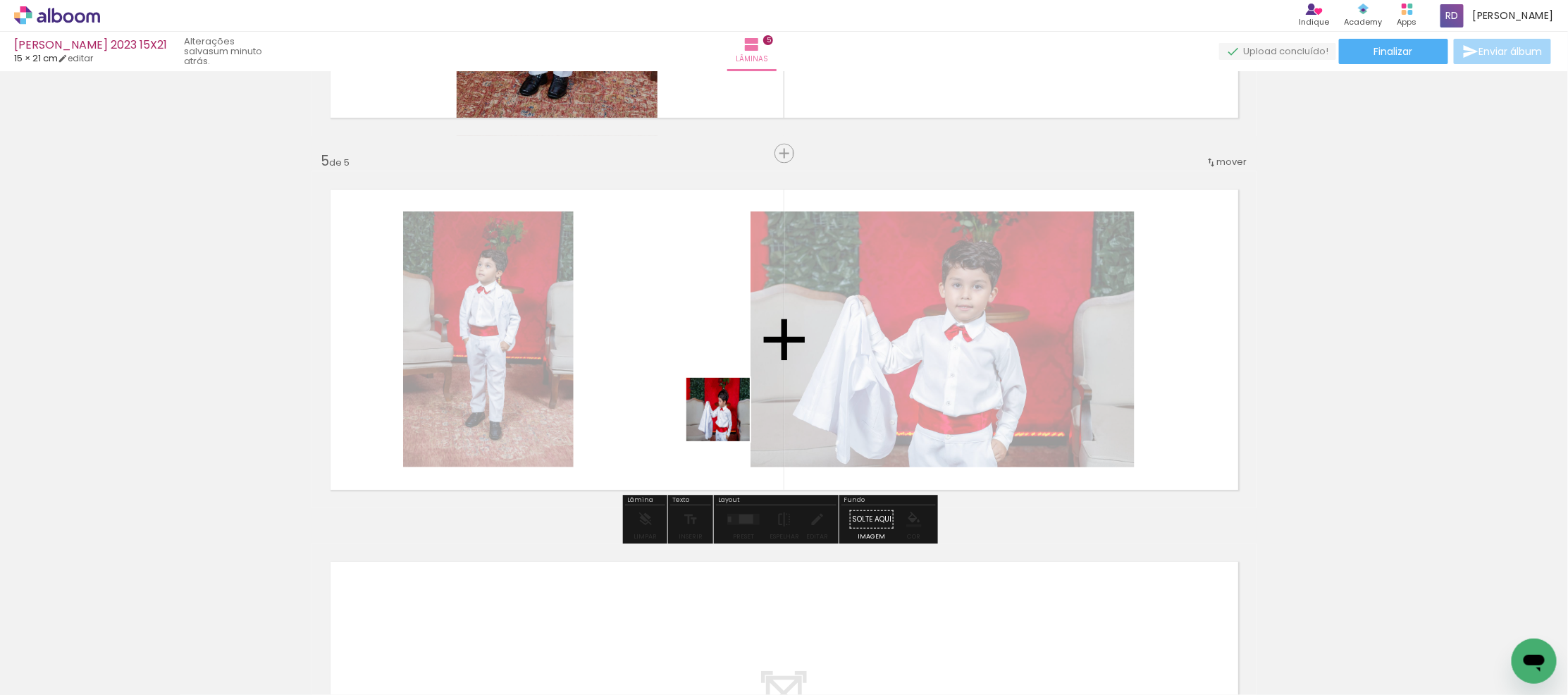
drag, startPoint x: 941, startPoint y: 639, endPoint x: 696, endPoint y: 379, distance: 357.2
click at [696, 379] on quentale-workspace at bounding box center [784, 347] width 1568 height 695
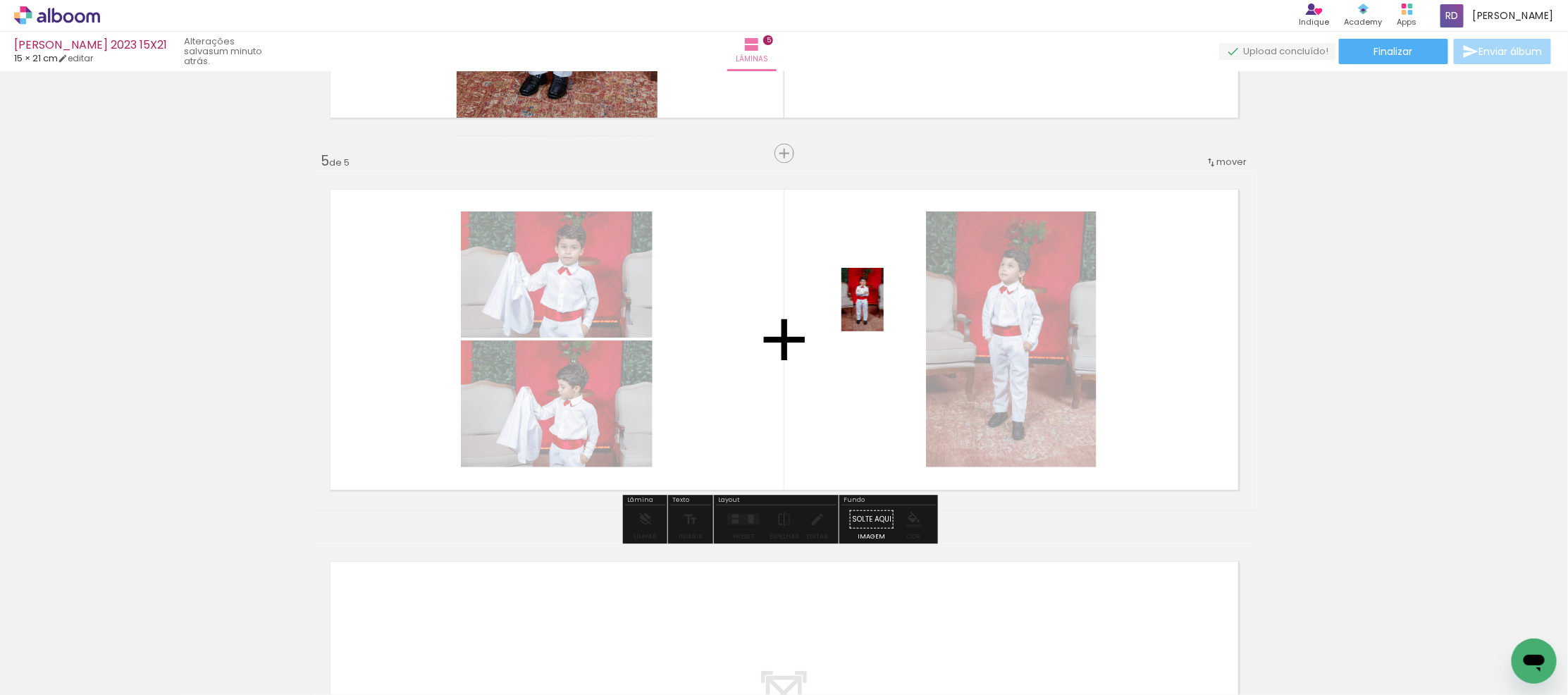
drag, startPoint x: 1021, startPoint y: 643, endPoint x: 883, endPoint y: 311, distance: 359.5
click at [883, 311] on quentale-workspace at bounding box center [784, 347] width 1568 height 695
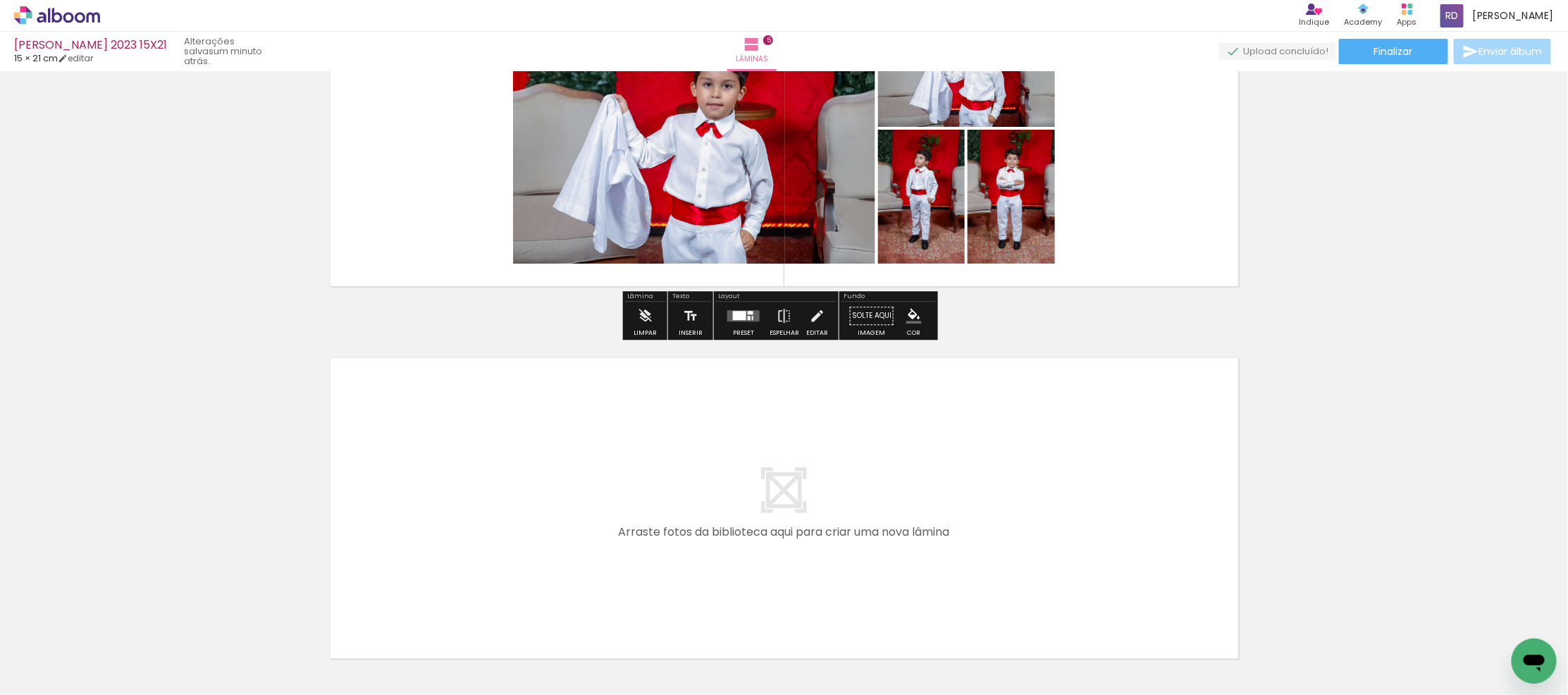
scroll to position [1752, 0]
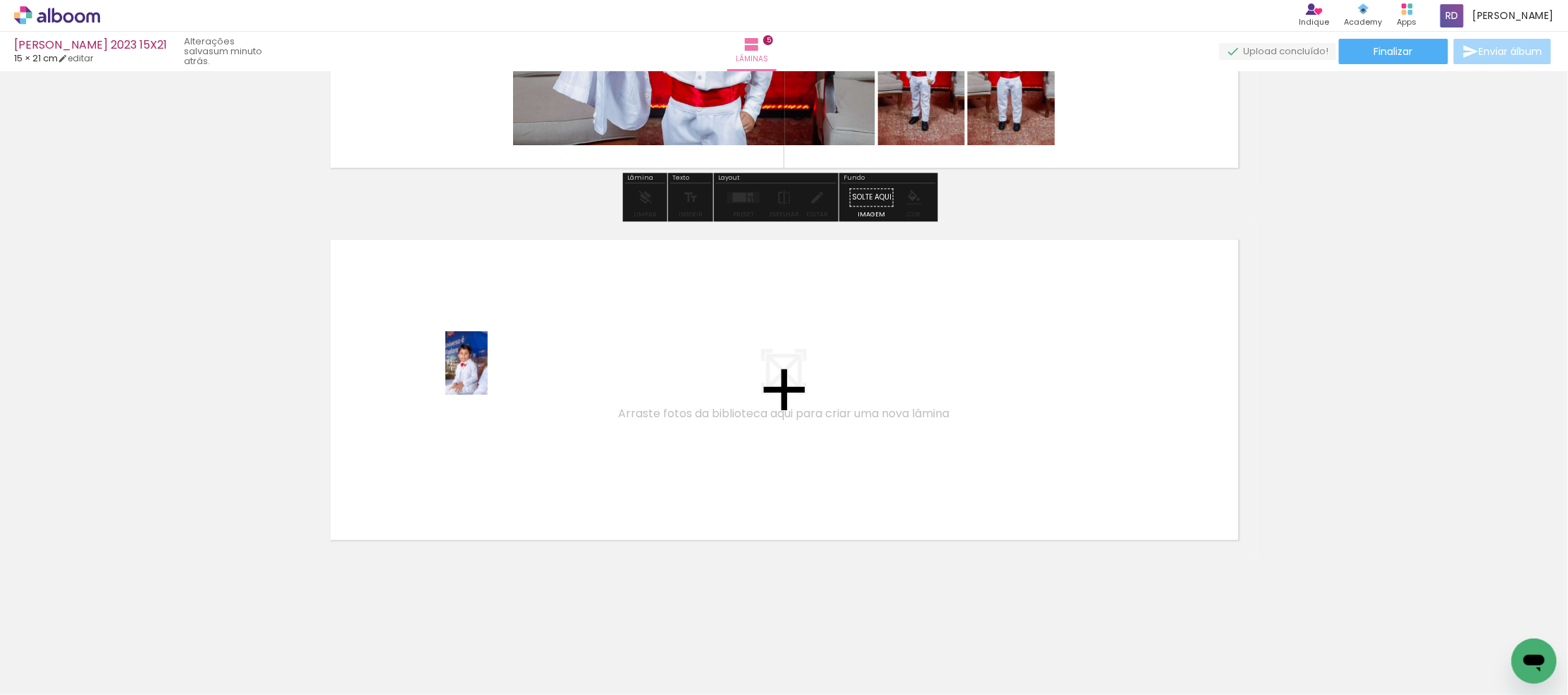
drag, startPoint x: 1095, startPoint y: 660, endPoint x: 488, endPoint y: 373, distance: 671.4
click at [488, 373] on quentale-workspace at bounding box center [784, 347] width 1568 height 695
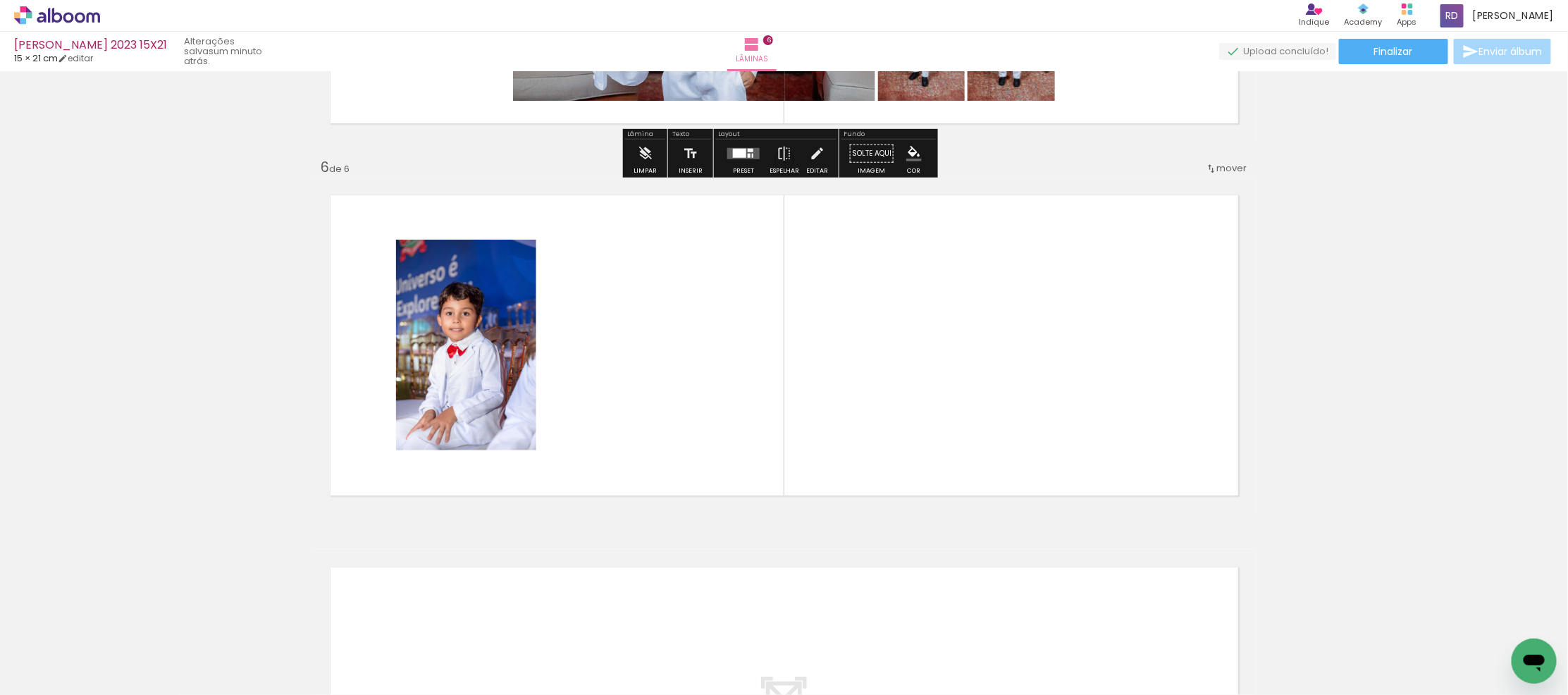
scroll to position [1802, 0]
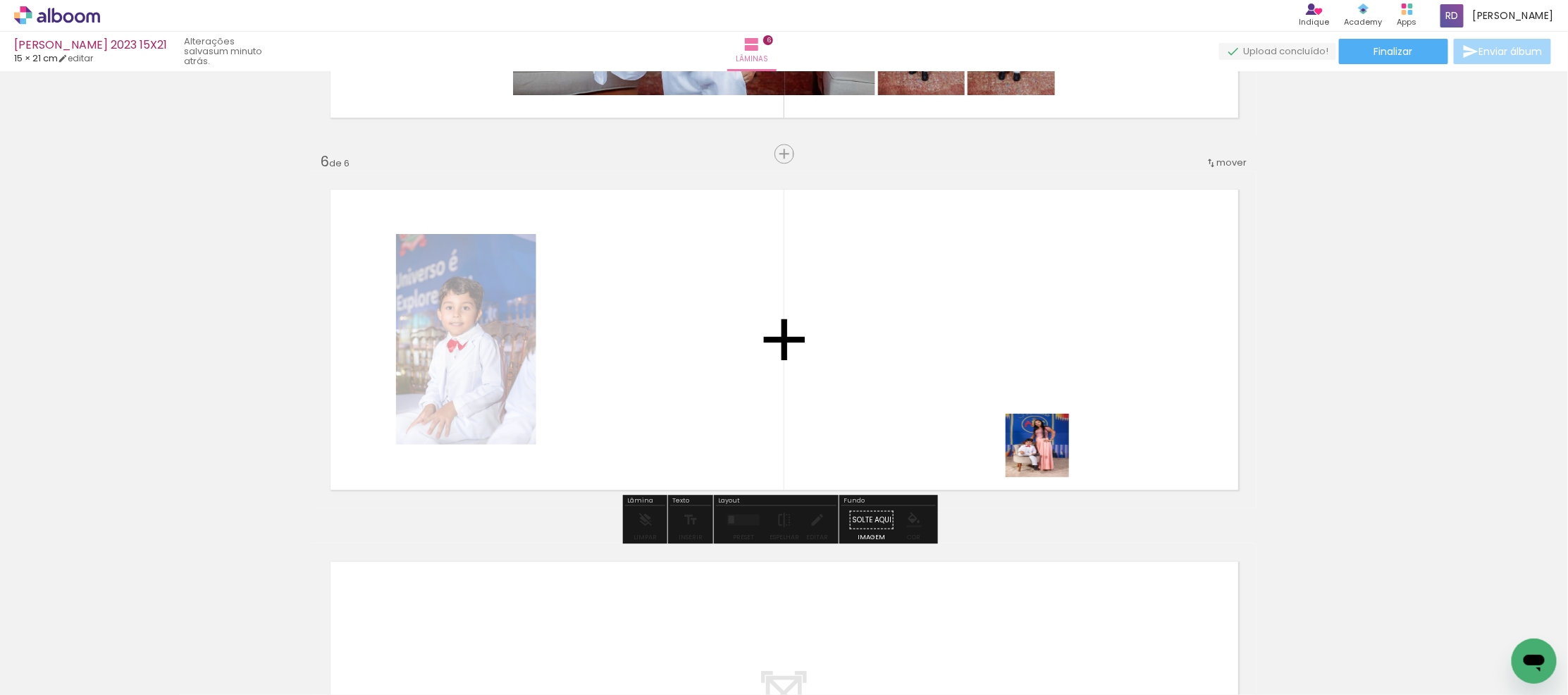
drag, startPoint x: 1183, startPoint y: 656, endPoint x: 1156, endPoint y: 597, distance: 64.9
click at [1038, 442] on quentale-workspace at bounding box center [784, 347] width 1568 height 695
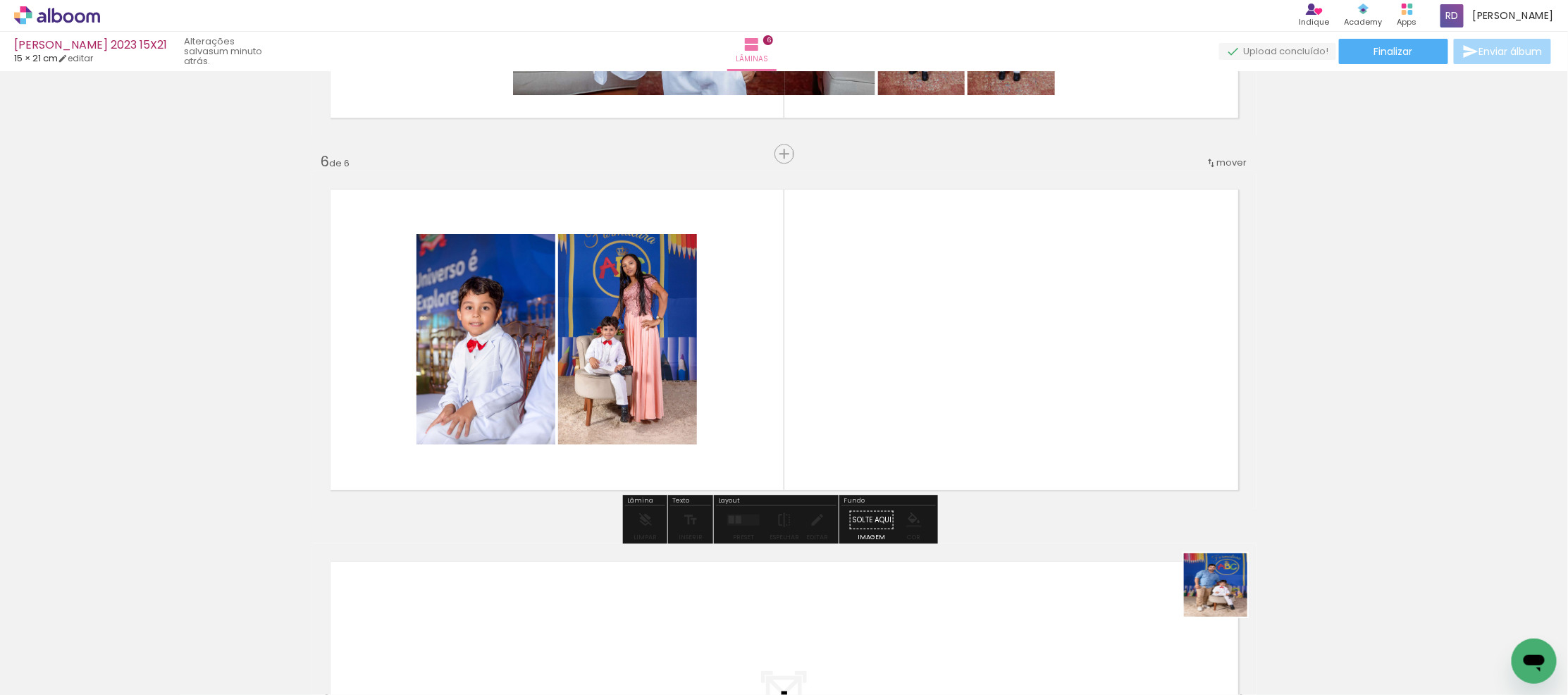
drag, startPoint x: 1237, startPoint y: 613, endPoint x: 1222, endPoint y: 581, distance: 35.3
click at [1068, 372] on quentale-workspace at bounding box center [784, 347] width 1568 height 695
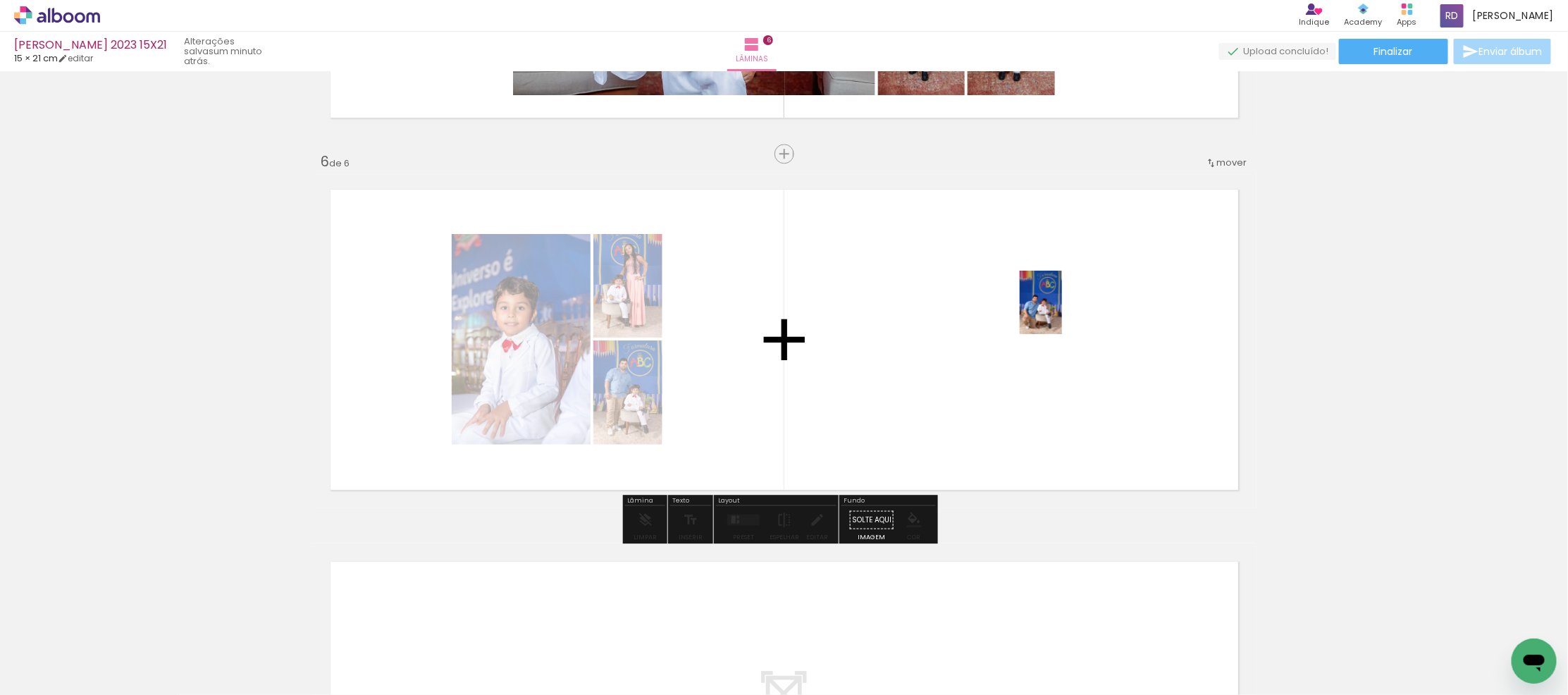
drag, startPoint x: 1335, startPoint y: 660, endPoint x: 1061, endPoint y: 313, distance: 442.1
click at [1061, 313] on quentale-workspace at bounding box center [784, 347] width 1568 height 695
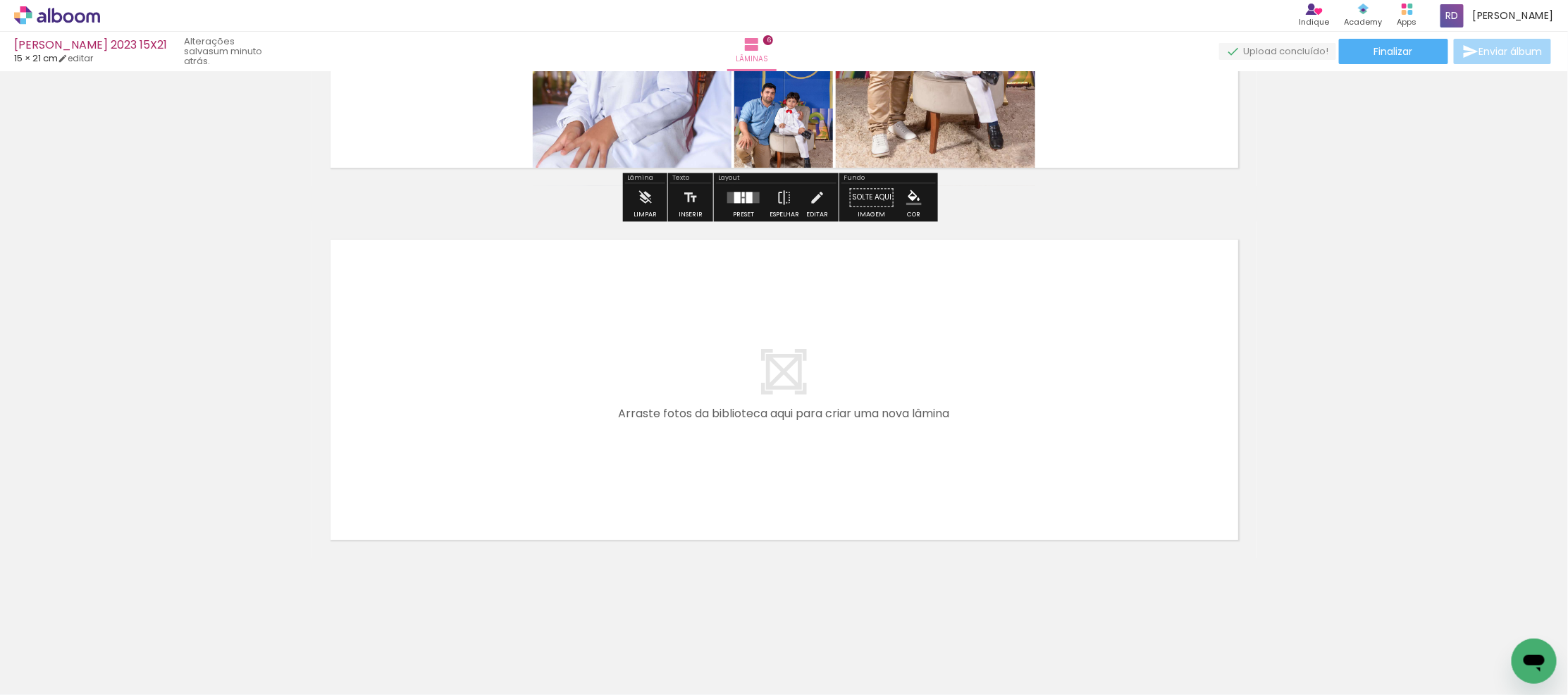
scroll to position [0, 532]
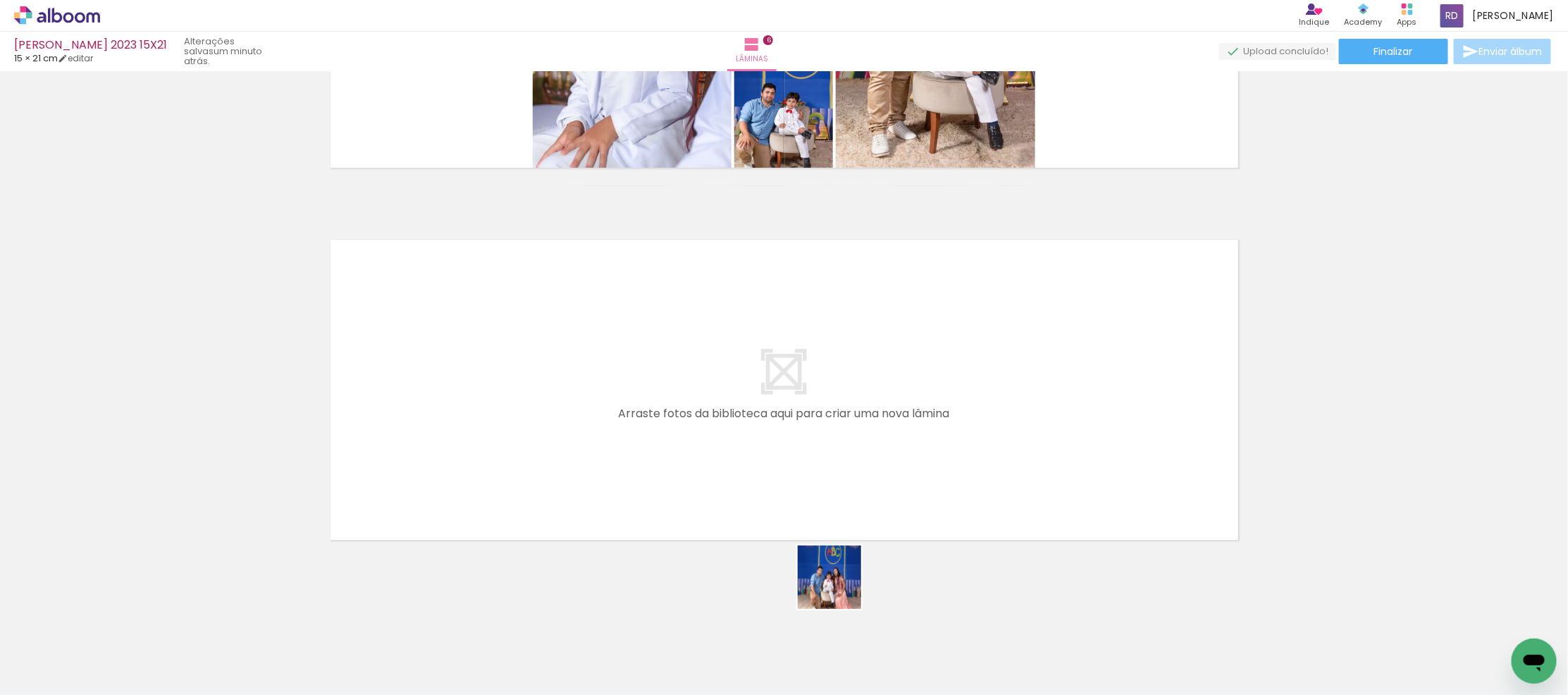
drag, startPoint x: 880, startPoint y: 649, endPoint x: 804, endPoint y: 593, distance: 94.4
click at [626, 432] on quentale-workspace at bounding box center [784, 347] width 1568 height 695
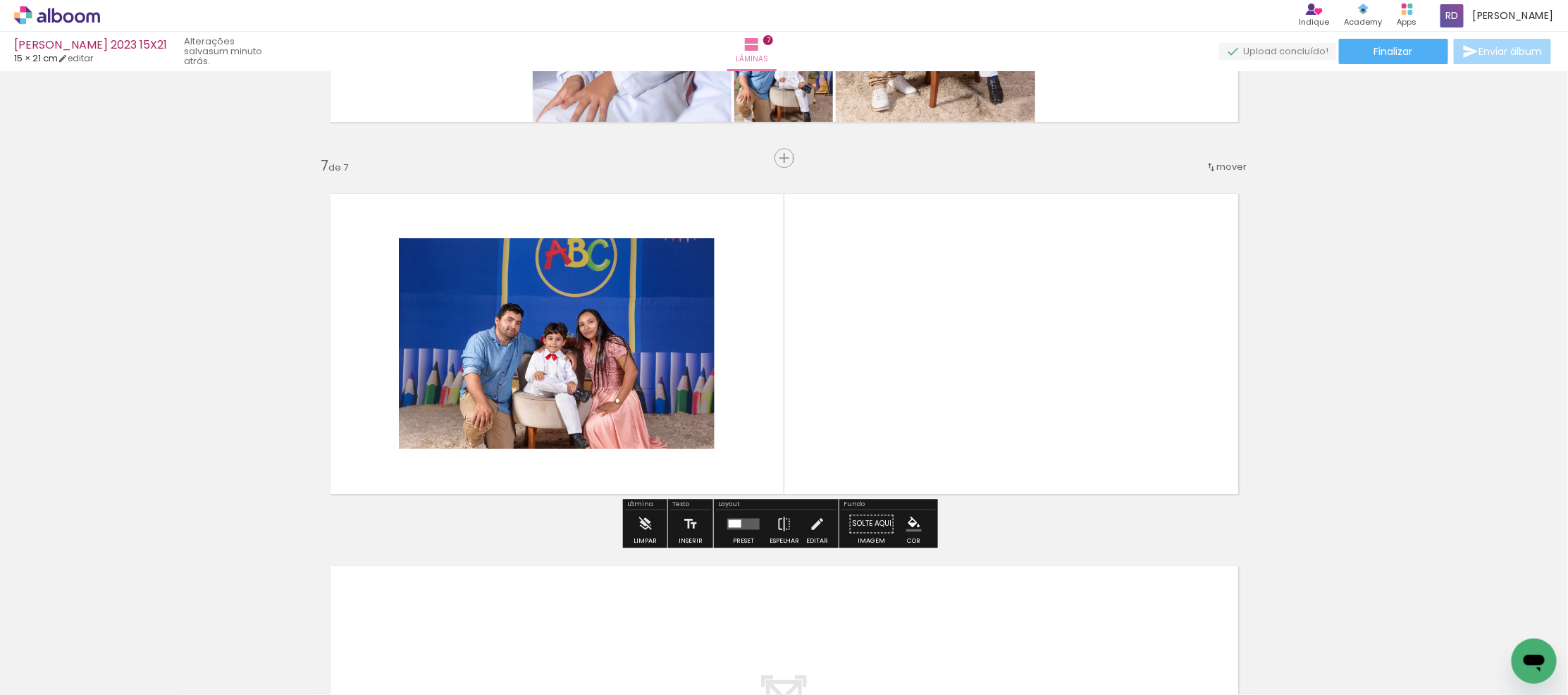
scroll to position [2175, 0]
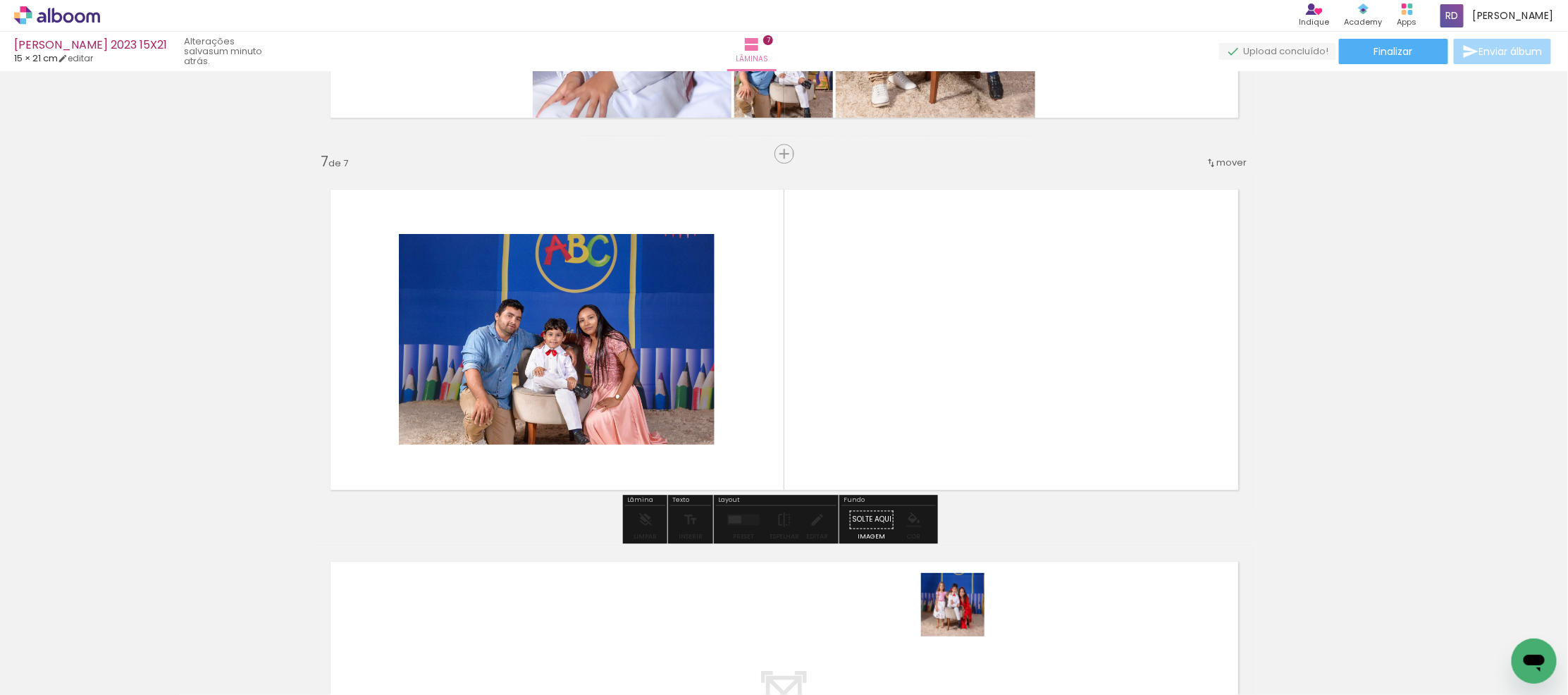
drag, startPoint x: 965, startPoint y: 645, endPoint x: 981, endPoint y: 498, distance: 147.9
click at [932, 320] on quentale-workspace at bounding box center [784, 347] width 1568 height 695
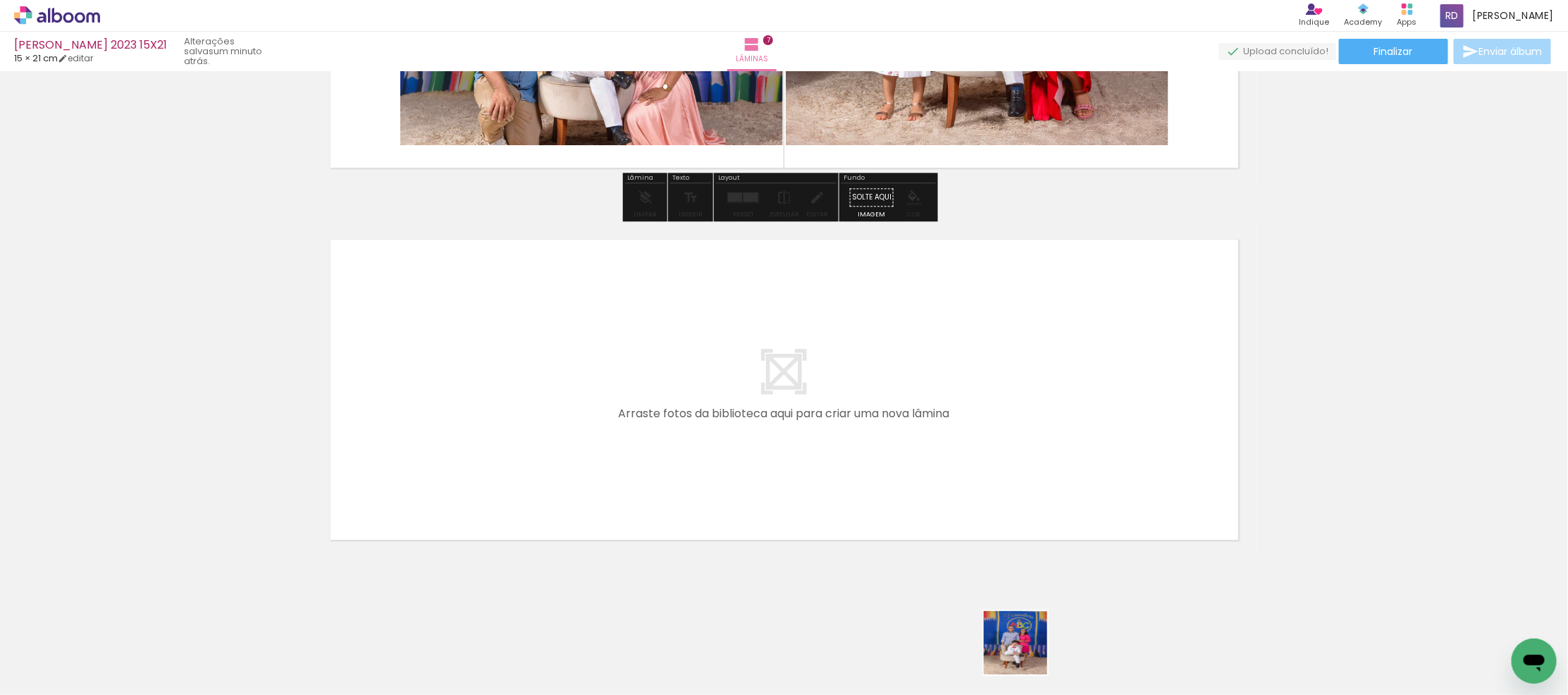
drag, startPoint x: 1031, startPoint y: 654, endPoint x: 935, endPoint y: 594, distance: 113.2
click at [503, 446] on quentale-workspace at bounding box center [784, 347] width 1568 height 695
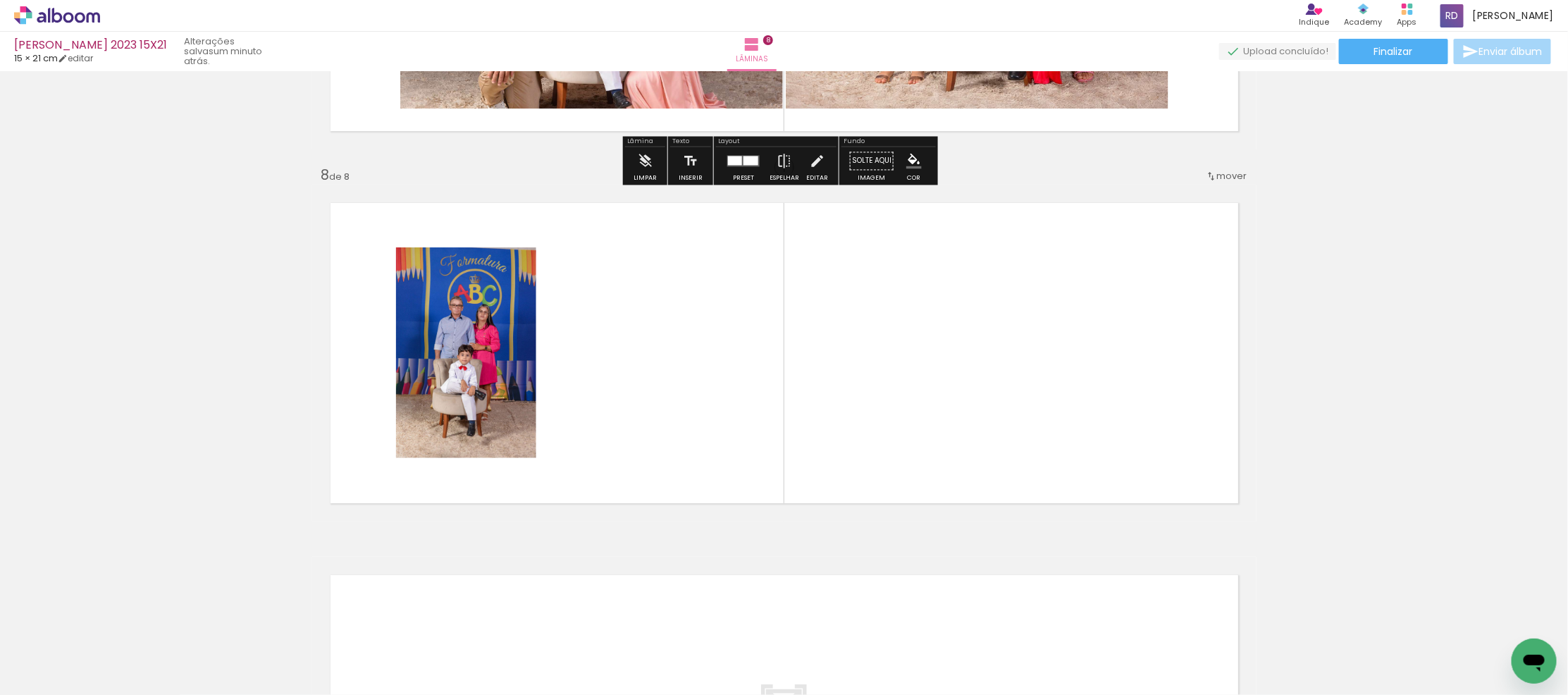
scroll to position [2547, 0]
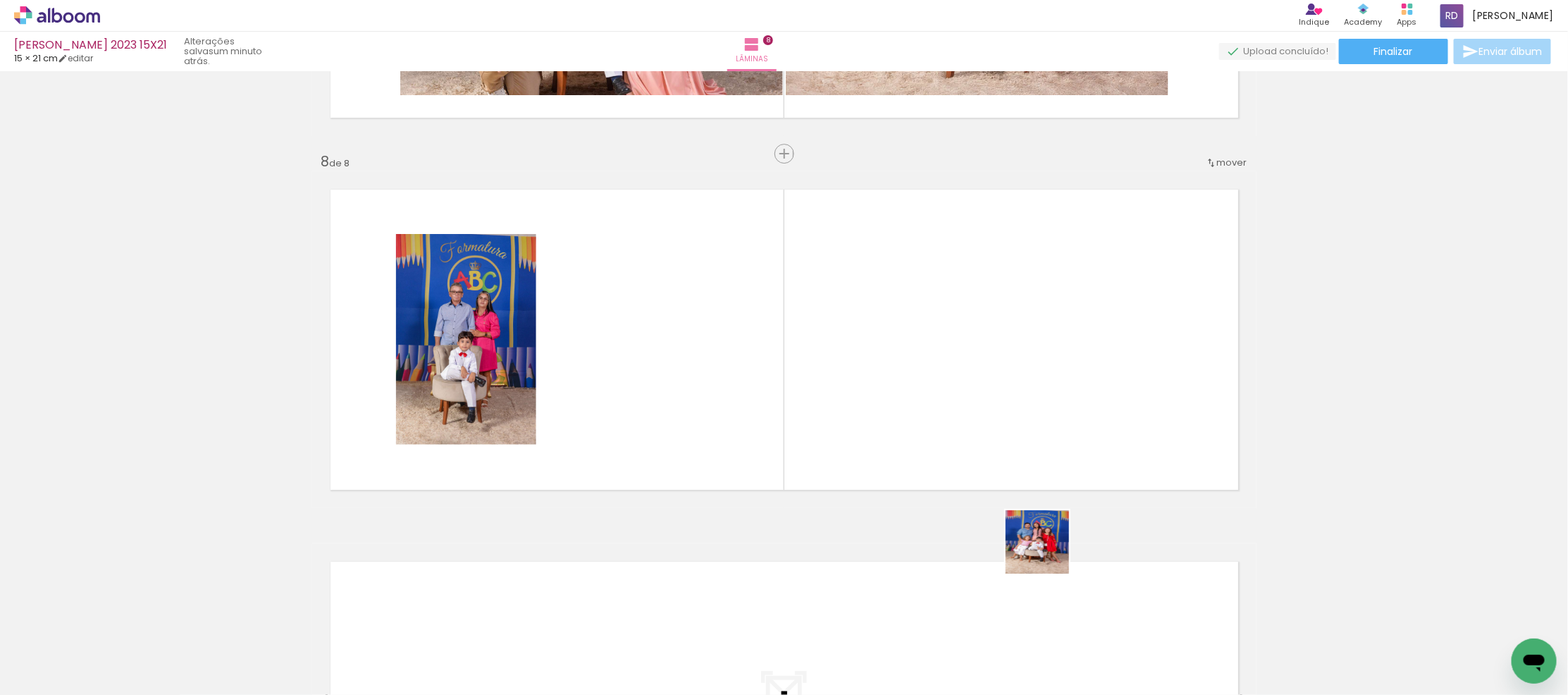
drag, startPoint x: 1117, startPoint y: 640, endPoint x: 934, endPoint y: 472, distance: 248.4
click at [884, 371] on quentale-workspace at bounding box center [784, 347] width 1568 height 695
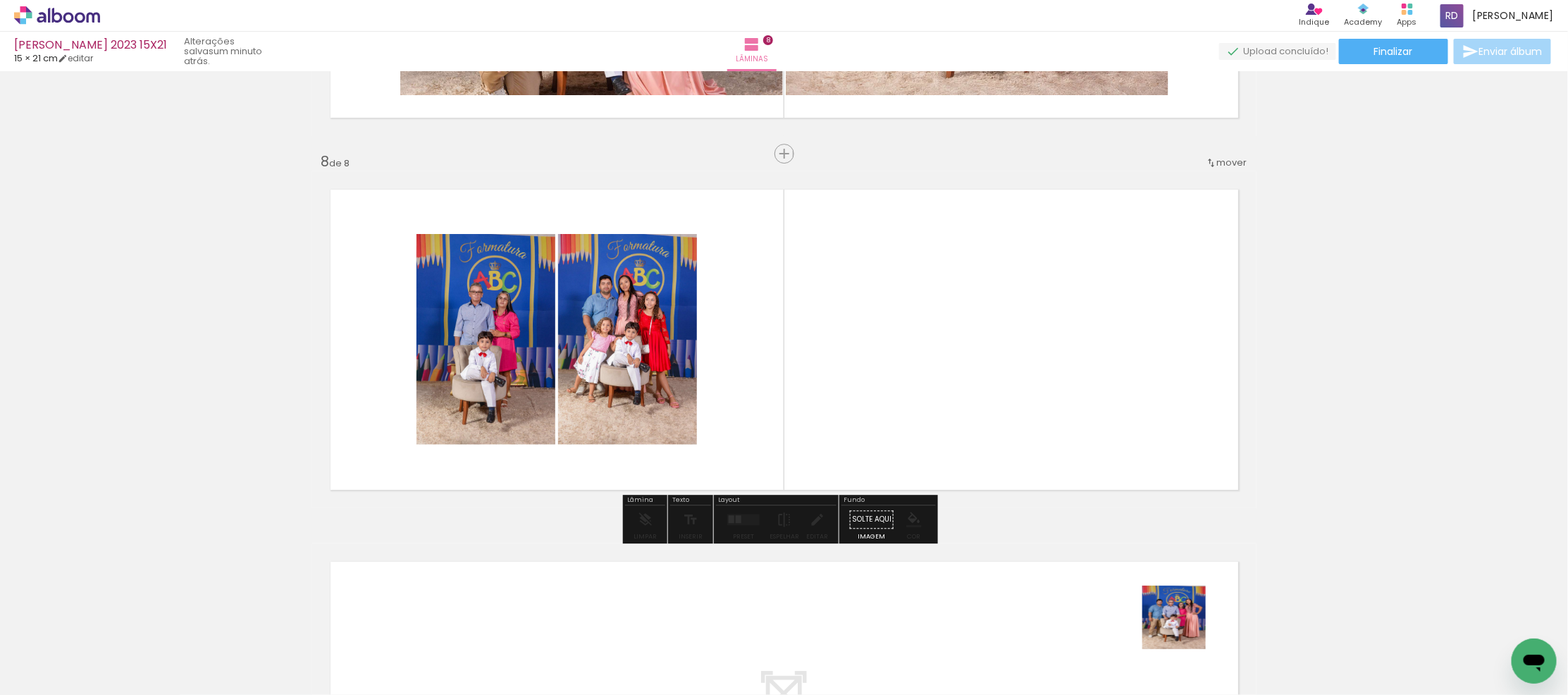
drag, startPoint x: 1185, startPoint y: 629, endPoint x: 1116, endPoint y: 508, distance: 139.3
click at [1058, 434] on quentale-workspace at bounding box center [784, 347] width 1568 height 695
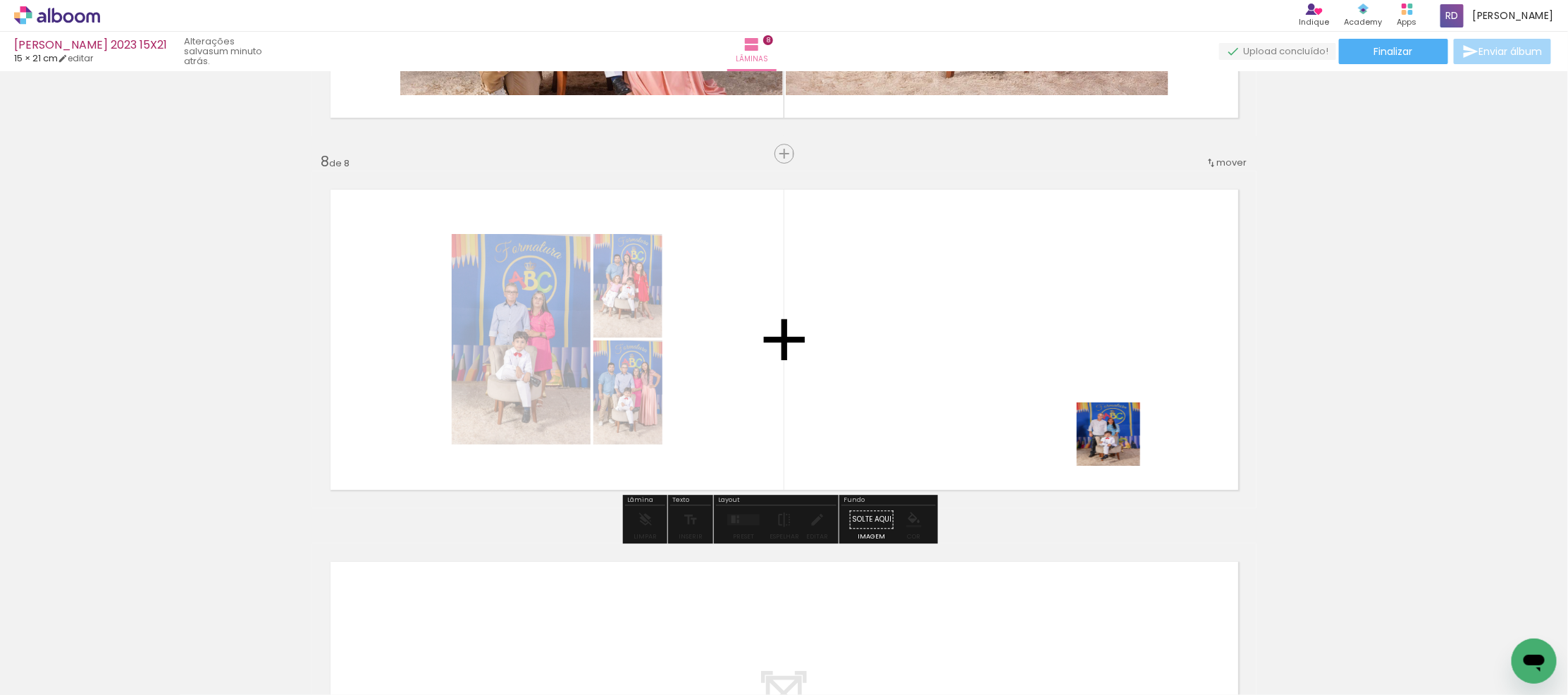
drag, startPoint x: 1351, startPoint y: 658, endPoint x: 1094, endPoint y: 439, distance: 337.7
click at [1118, 442] on quentale-workspace at bounding box center [784, 347] width 1568 height 695
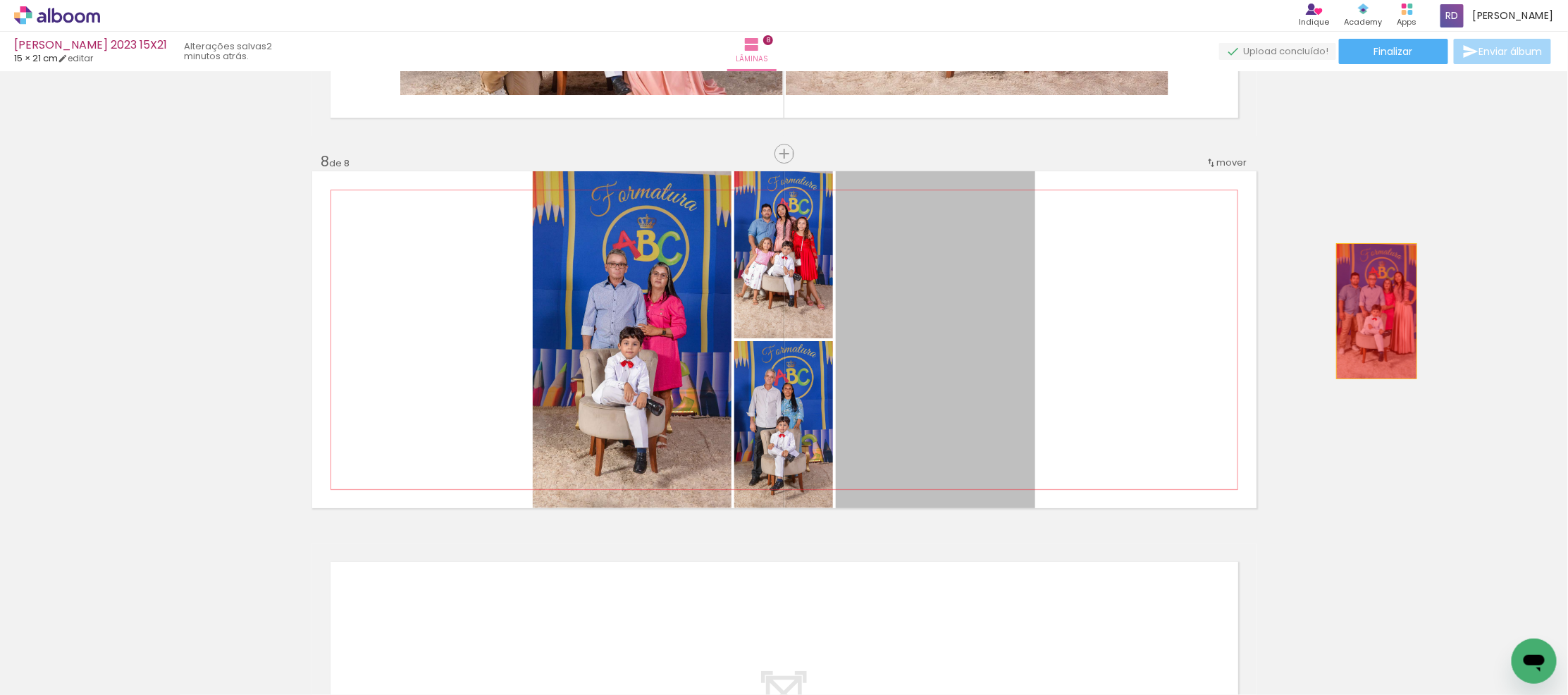
drag, startPoint x: 931, startPoint y: 303, endPoint x: 1388, endPoint y: 309, distance: 457.0
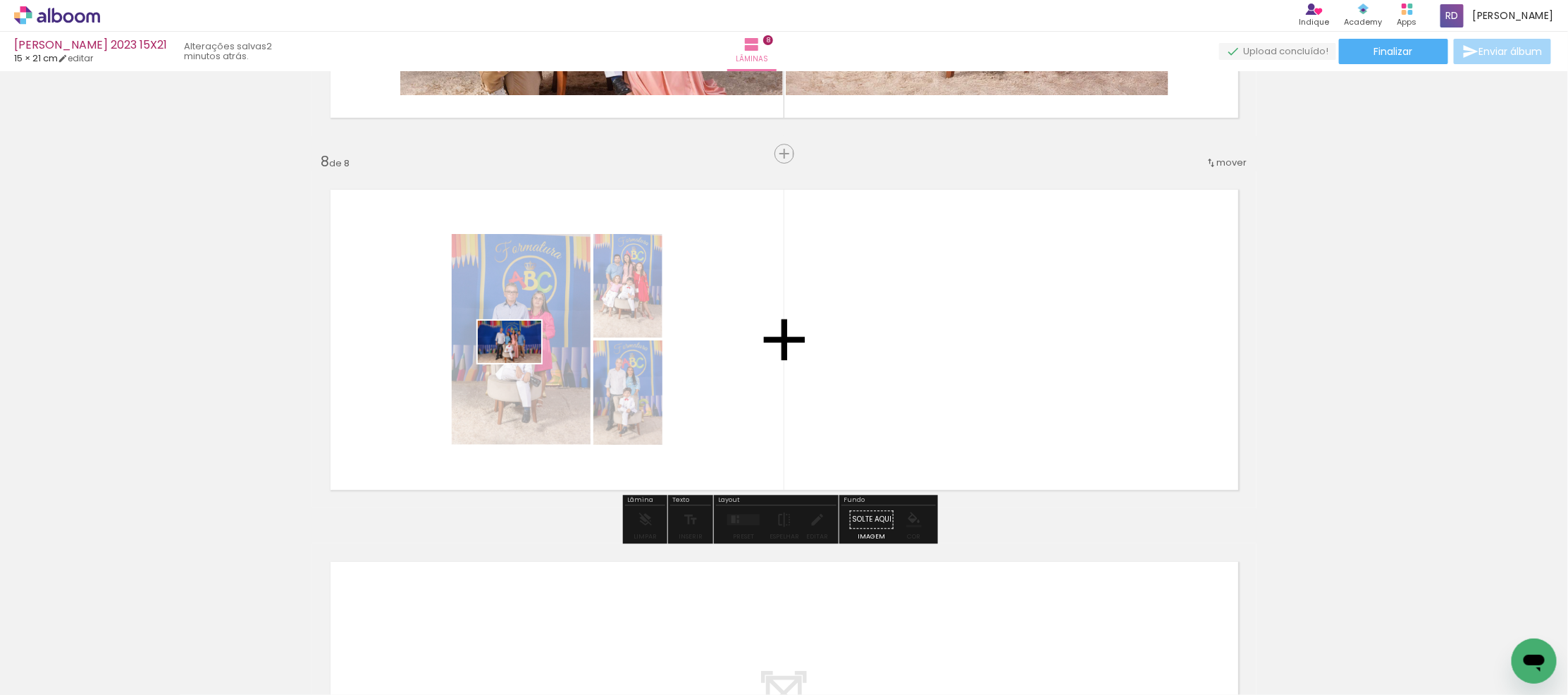
drag, startPoint x: 575, startPoint y: 657, endPoint x: 520, endPoint y: 343, distance: 318.8
click at [520, 343] on quentale-workspace at bounding box center [784, 347] width 1568 height 695
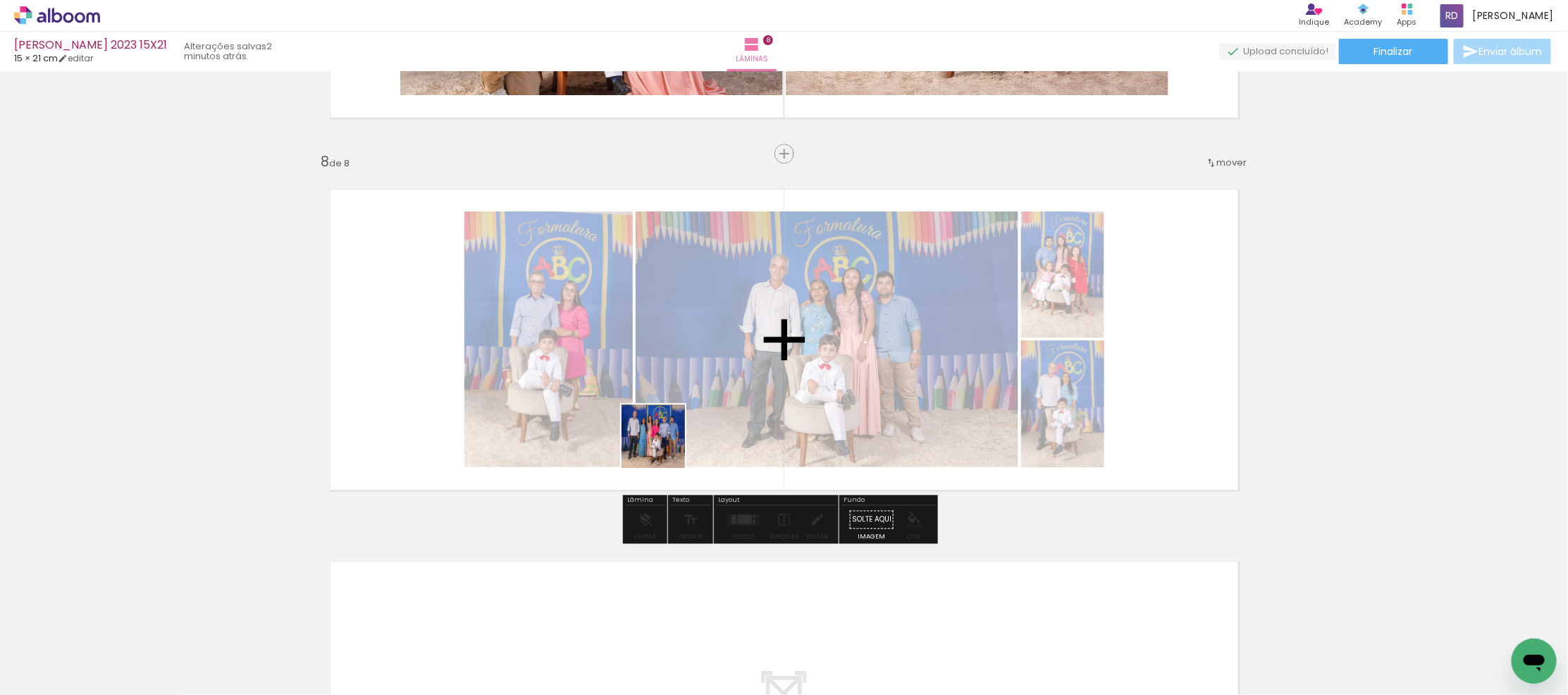
drag, startPoint x: 728, startPoint y: 650, endPoint x: 651, endPoint y: 410, distance: 252.0
click at [651, 410] on quentale-workspace at bounding box center [784, 347] width 1568 height 695
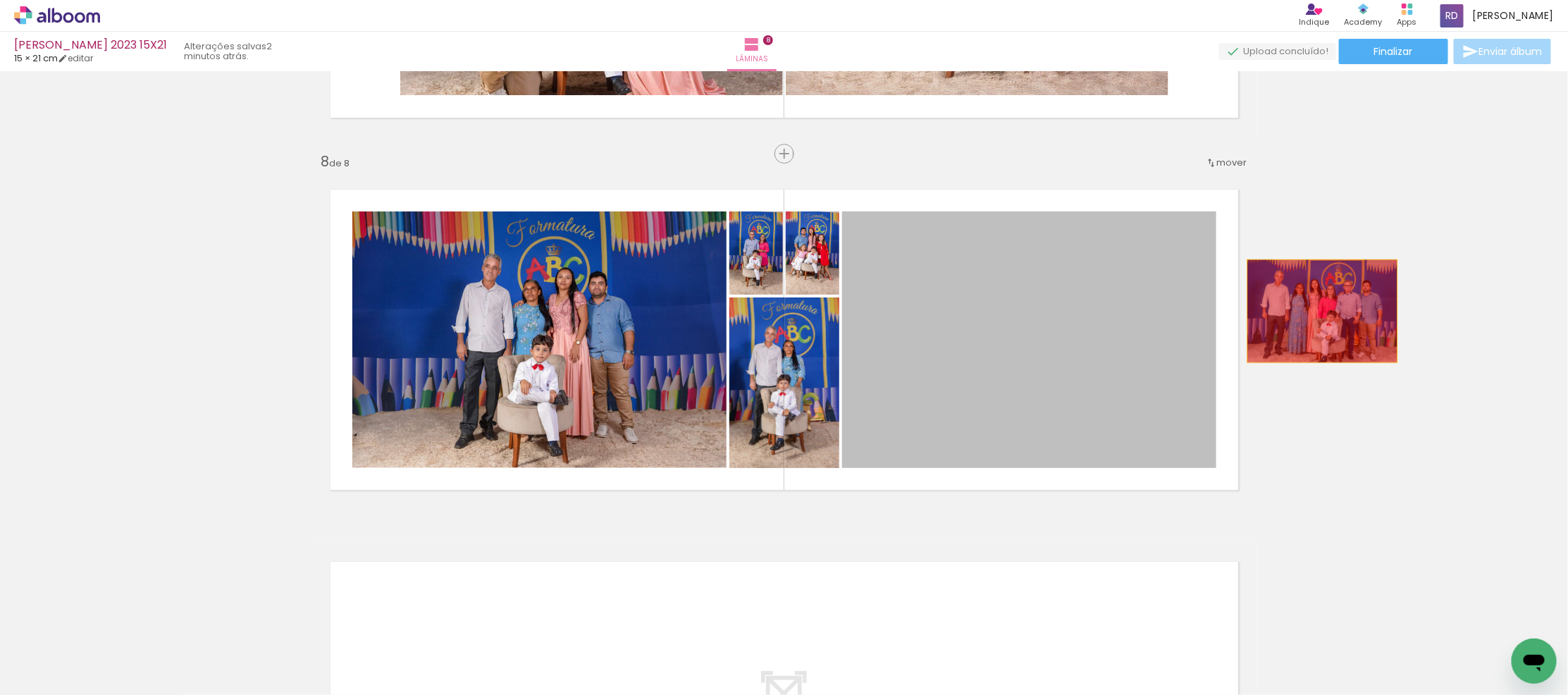
drag, startPoint x: 948, startPoint y: 303, endPoint x: 1317, endPoint y: 311, distance: 369.1
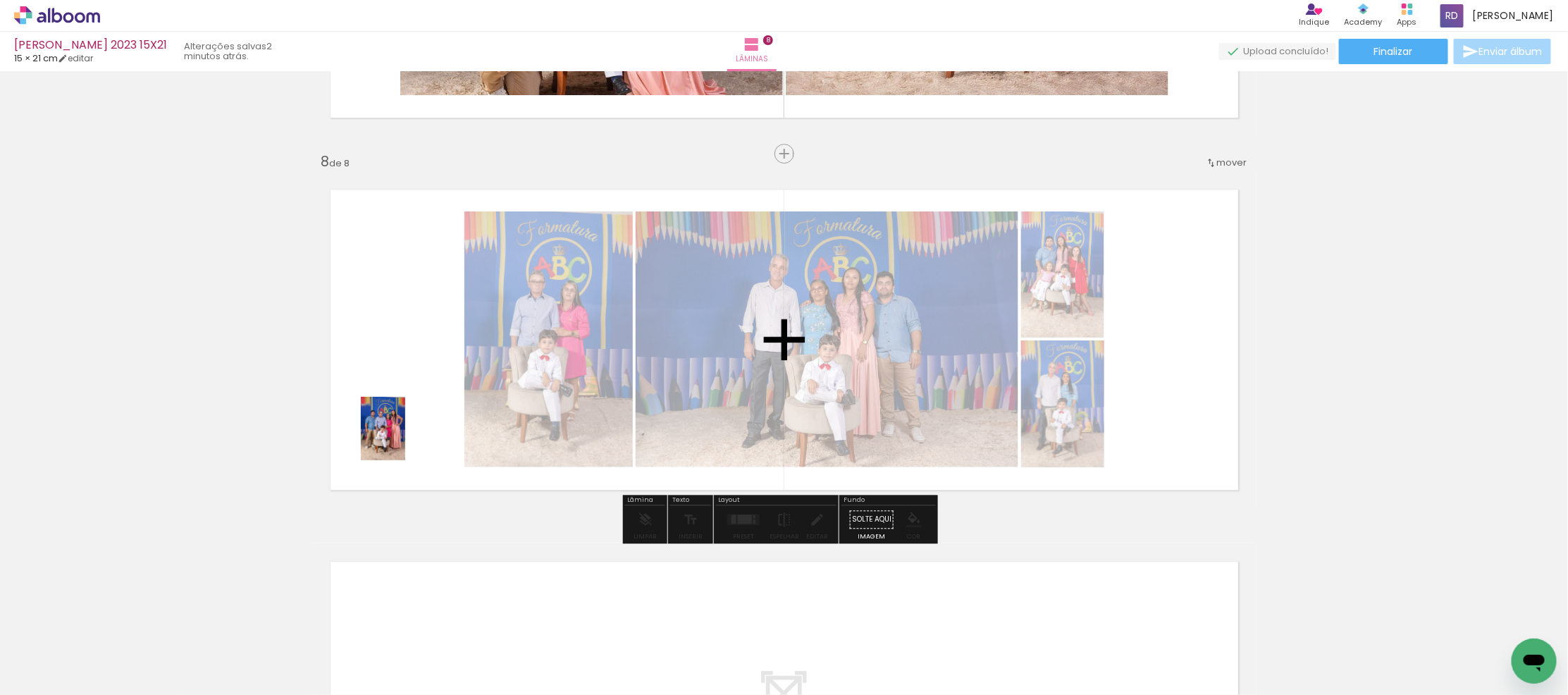
drag, startPoint x: 497, startPoint y: 648, endPoint x: 382, endPoint y: 371, distance: 299.9
click at [382, 371] on quentale-workspace at bounding box center [784, 347] width 1568 height 695
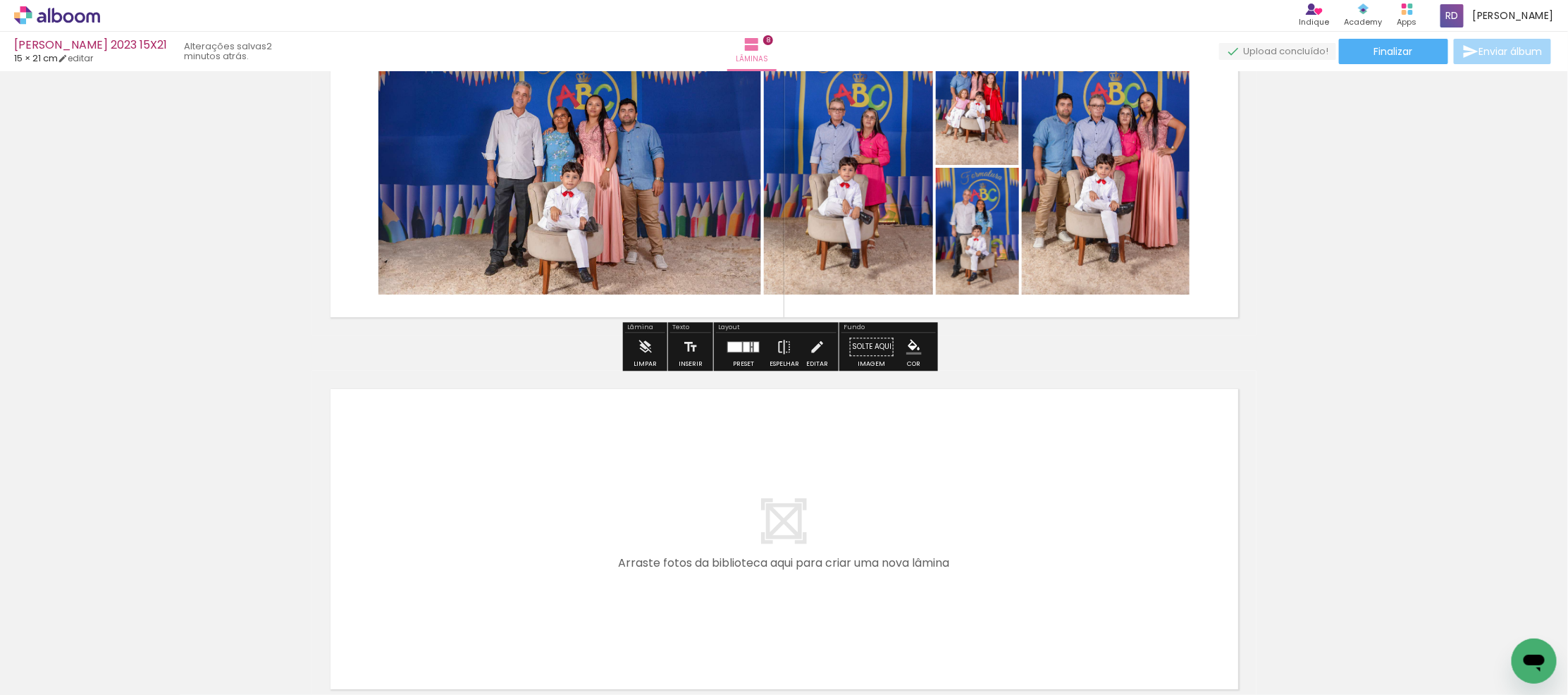
scroll to position [2860, 0]
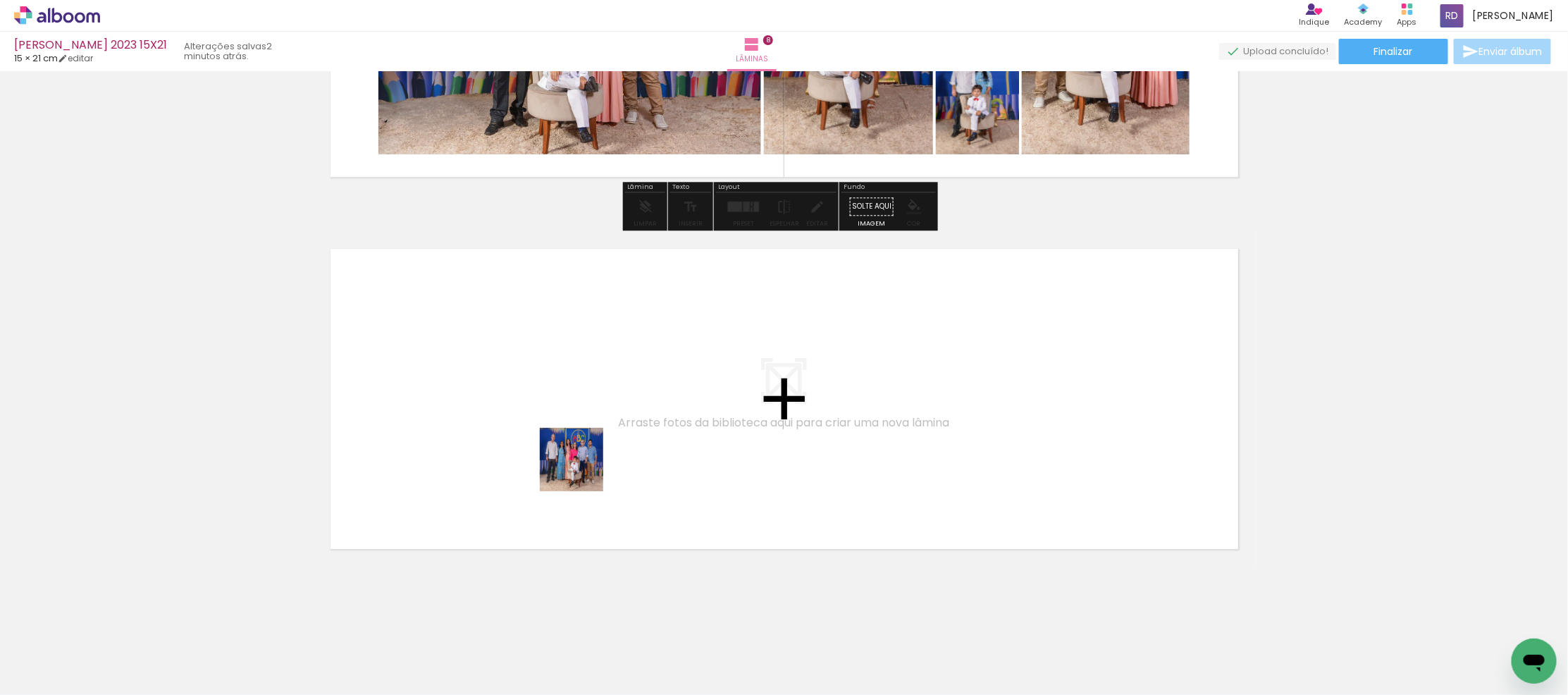
drag, startPoint x: 646, startPoint y: 544, endPoint x: 582, endPoint y: 471, distance: 97.1
click at [582, 471] on quentale-workspace at bounding box center [784, 347] width 1568 height 695
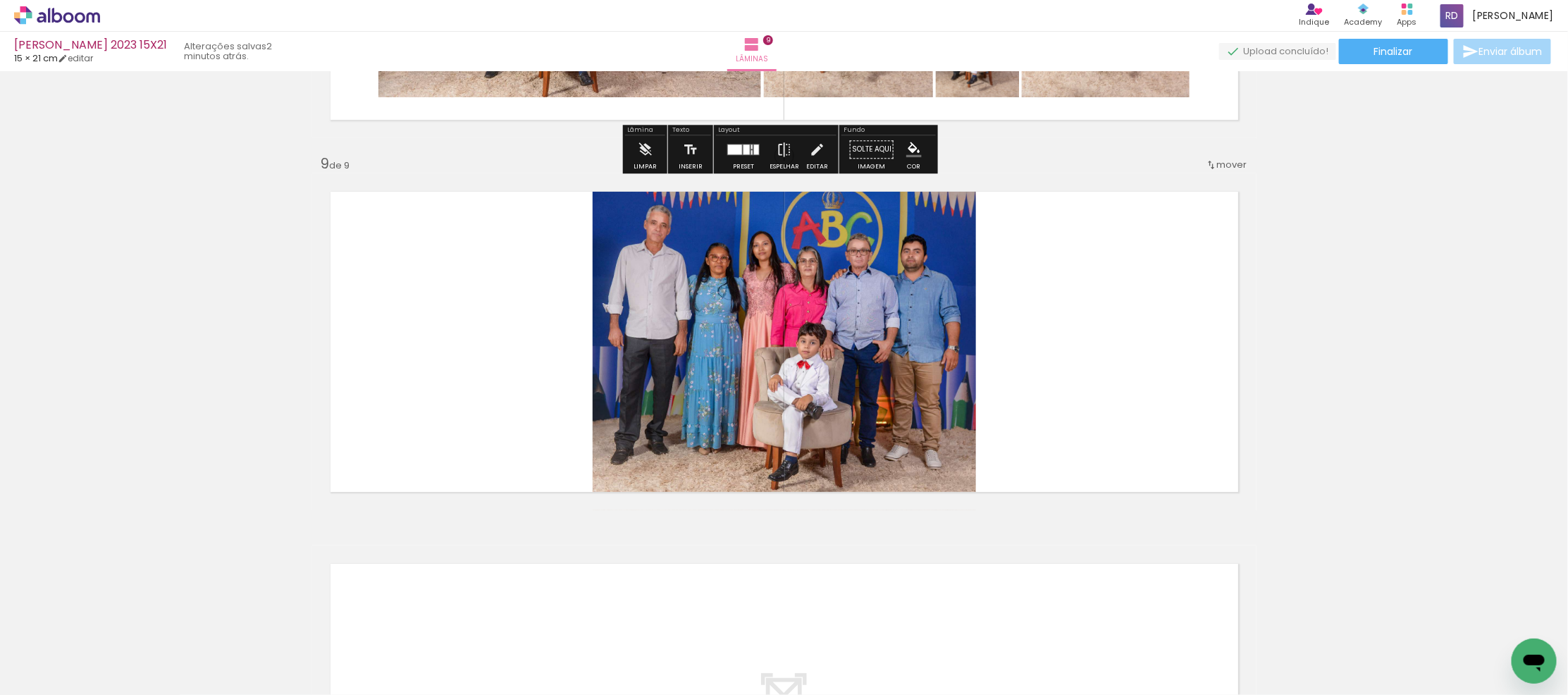
scroll to position [2920, 0]
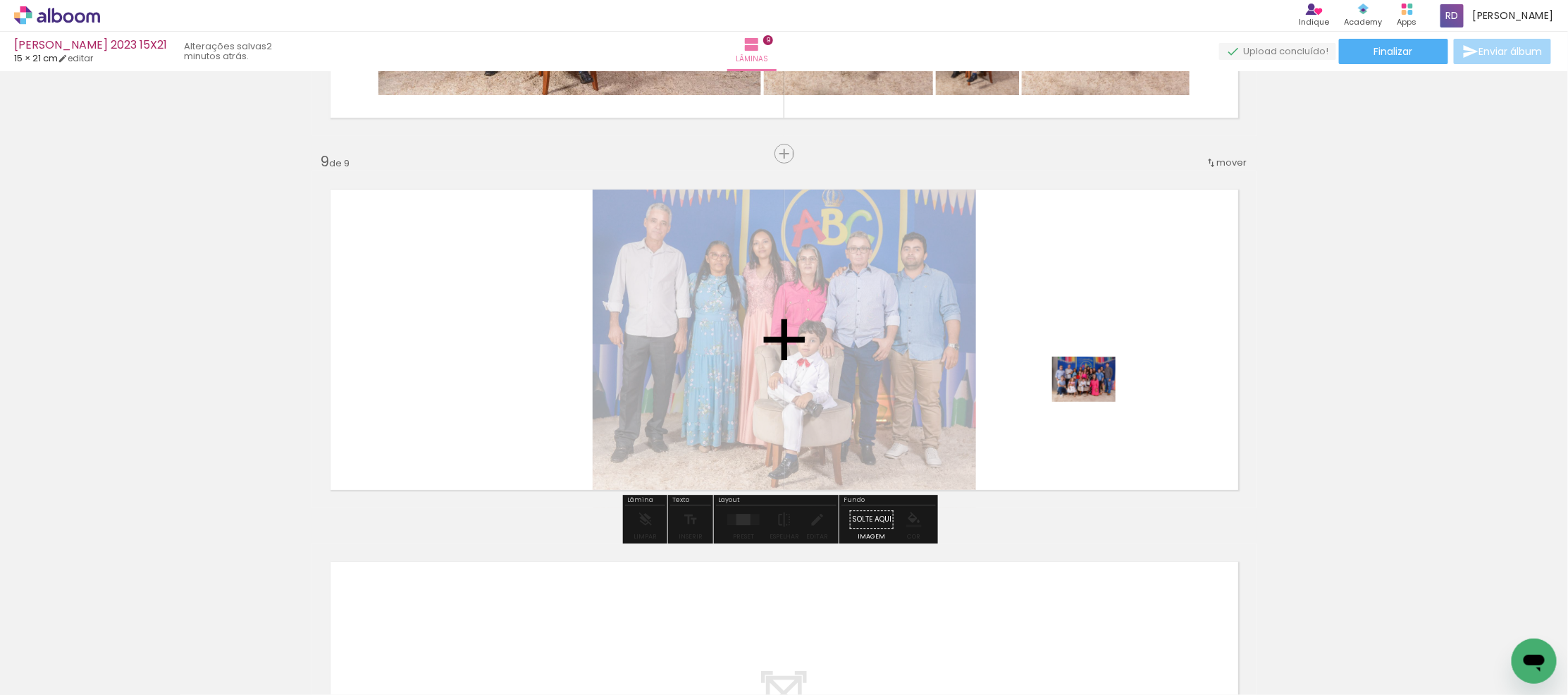
drag, startPoint x: 817, startPoint y: 640, endPoint x: 1095, endPoint y: 397, distance: 369.2
click at [1095, 397] on quentale-workspace at bounding box center [784, 347] width 1568 height 695
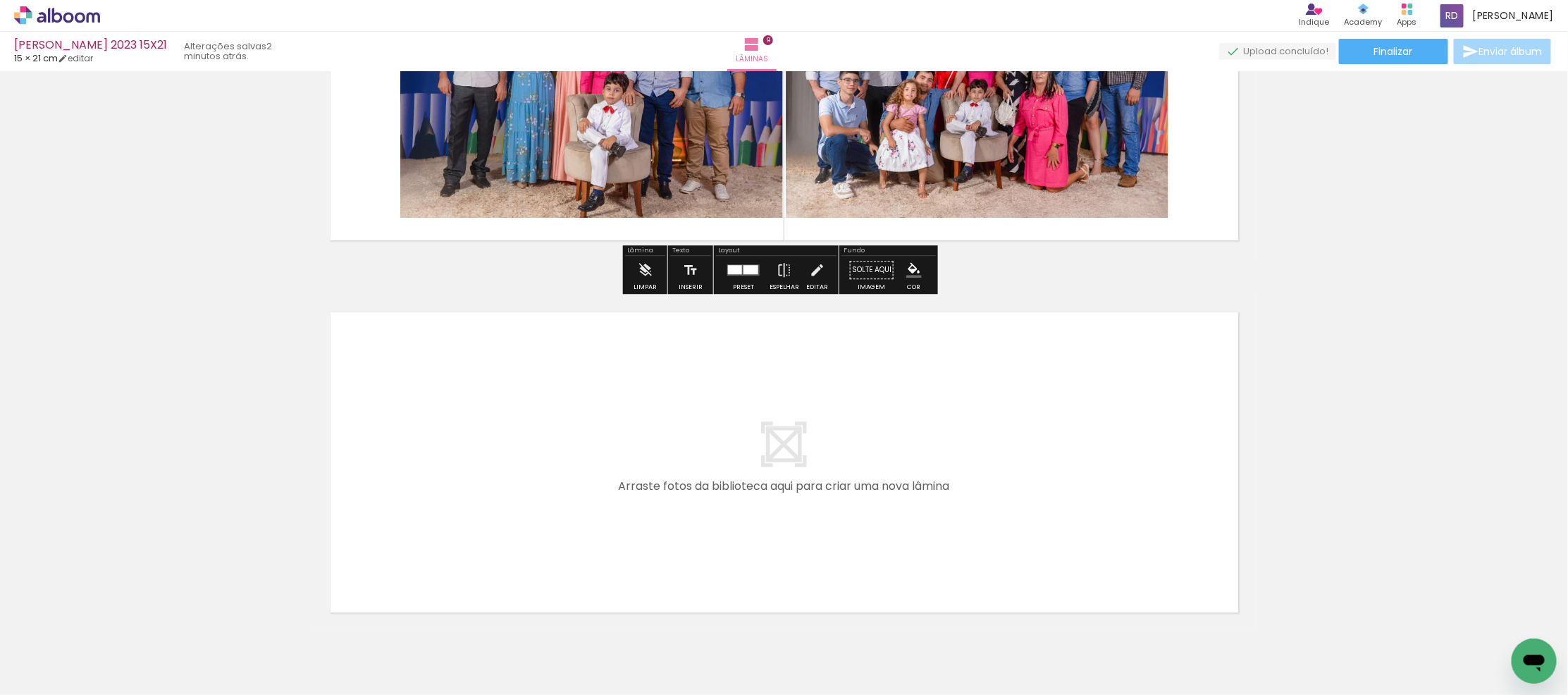
scroll to position [3242, 0]
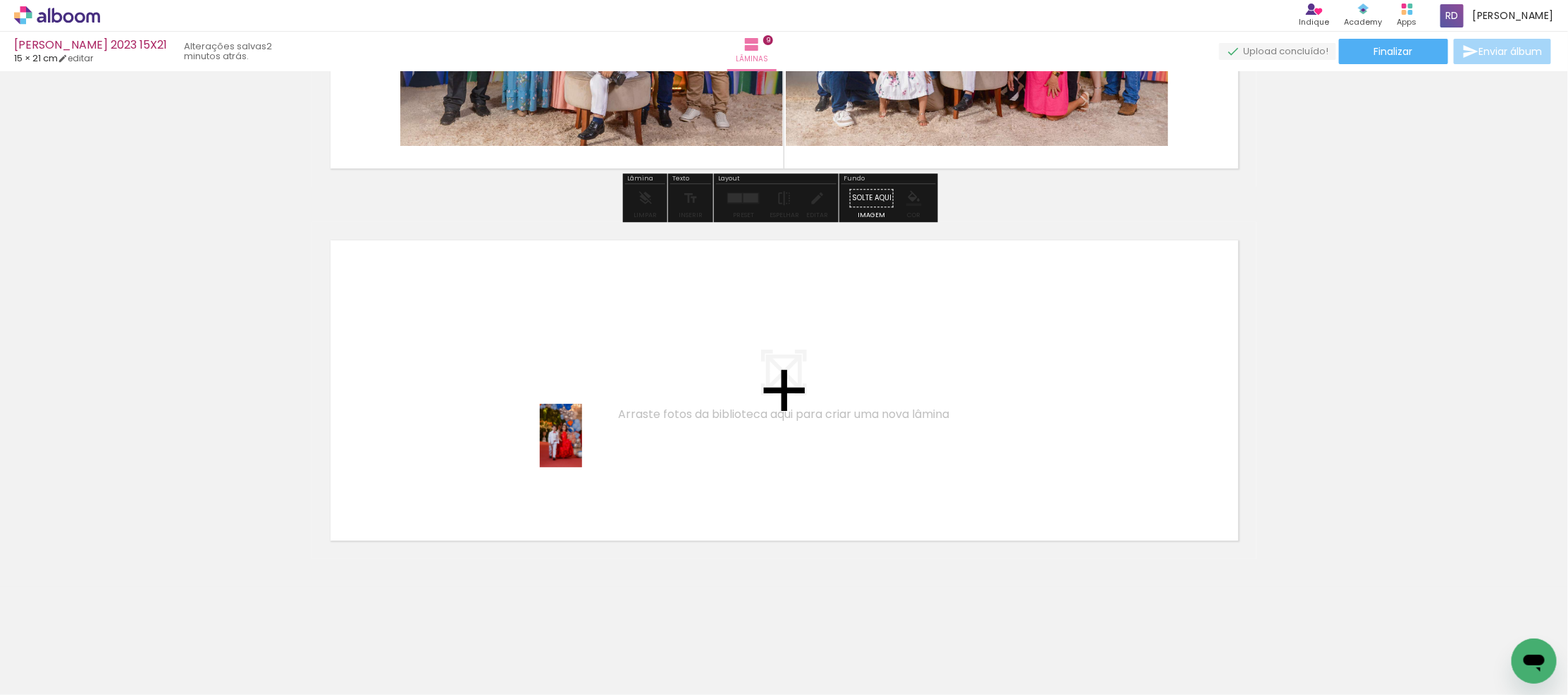
drag, startPoint x: 850, startPoint y: 620, endPoint x: 582, endPoint y: 446, distance: 319.5
click at [582, 446] on quentale-workspace at bounding box center [784, 347] width 1568 height 695
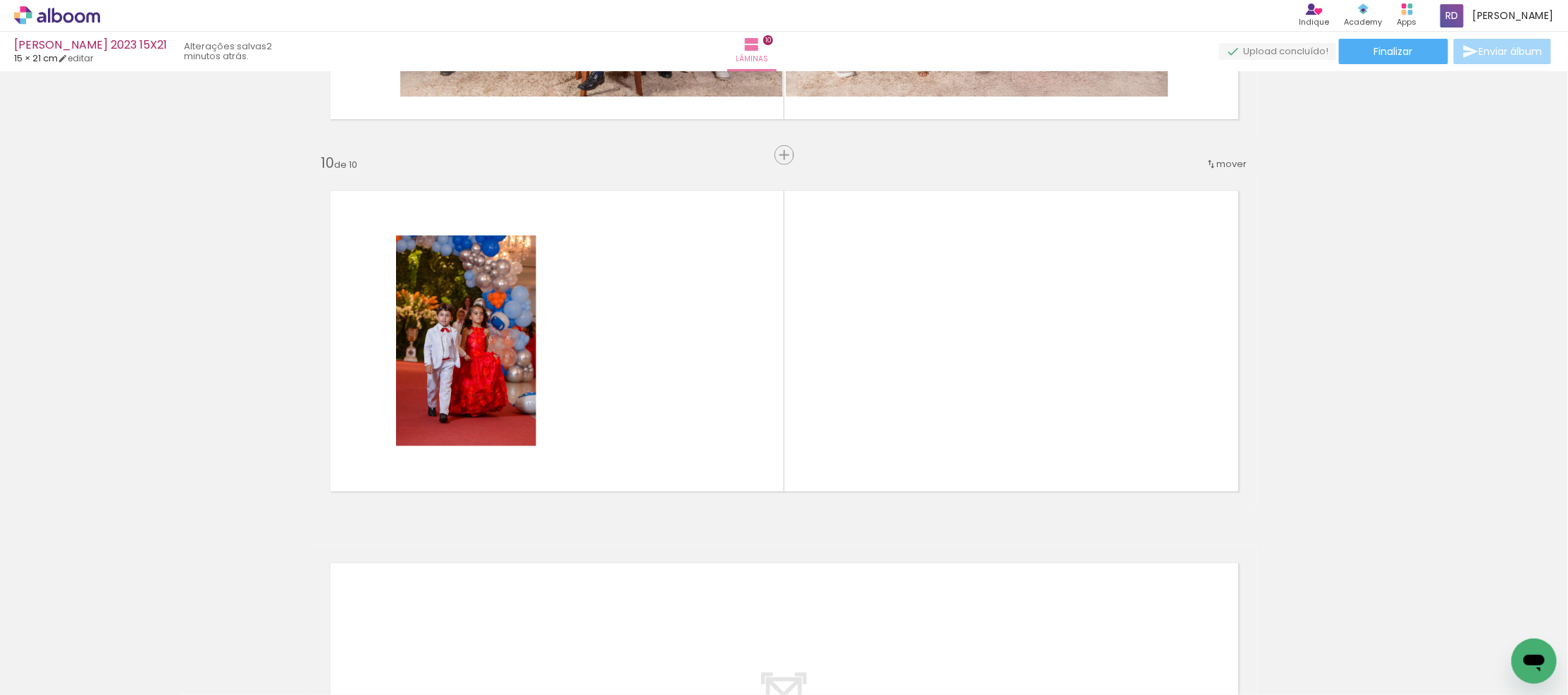
scroll to position [3292, 0]
drag, startPoint x: 950, startPoint y: 628, endPoint x: 823, endPoint y: 521, distance: 166.1
click at [616, 345] on quentale-workspace at bounding box center [784, 347] width 1568 height 695
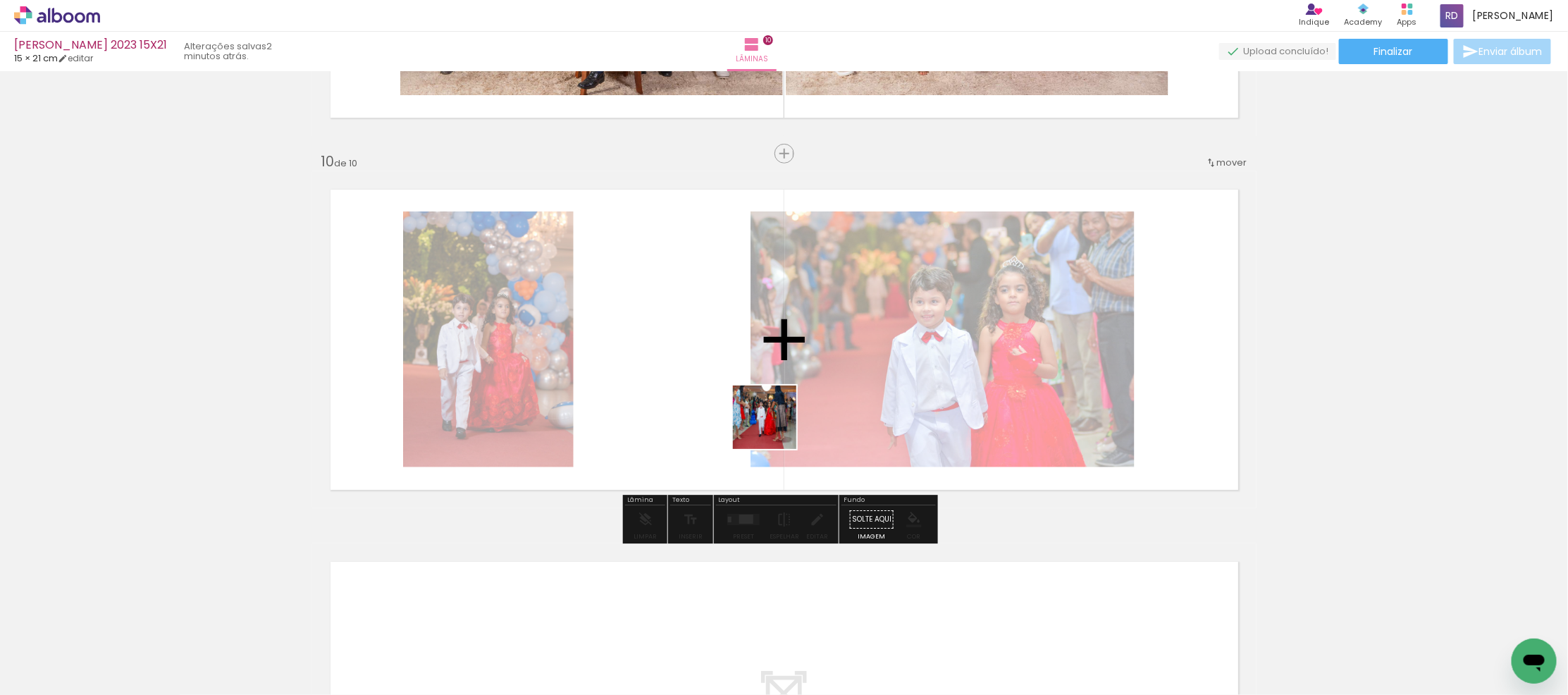
drag, startPoint x: 962, startPoint y: 581, endPoint x: 729, endPoint y: 412, distance: 287.8
click at [729, 389] on quentale-workspace at bounding box center [784, 347] width 1568 height 695
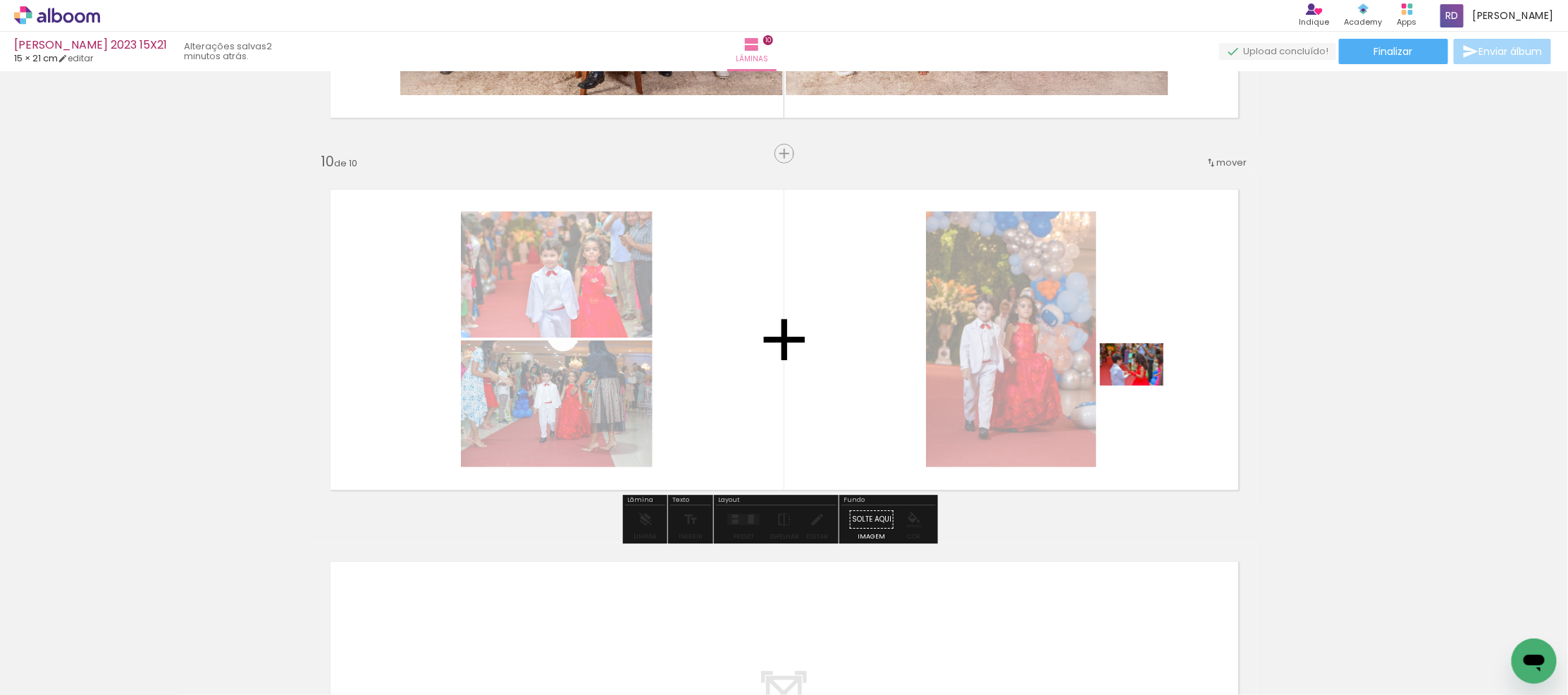
drag, startPoint x: 1117, startPoint y: 657, endPoint x: 1142, endPoint y: 386, distance: 272.2
click at [1142, 386] on quentale-workspace at bounding box center [784, 347] width 1568 height 695
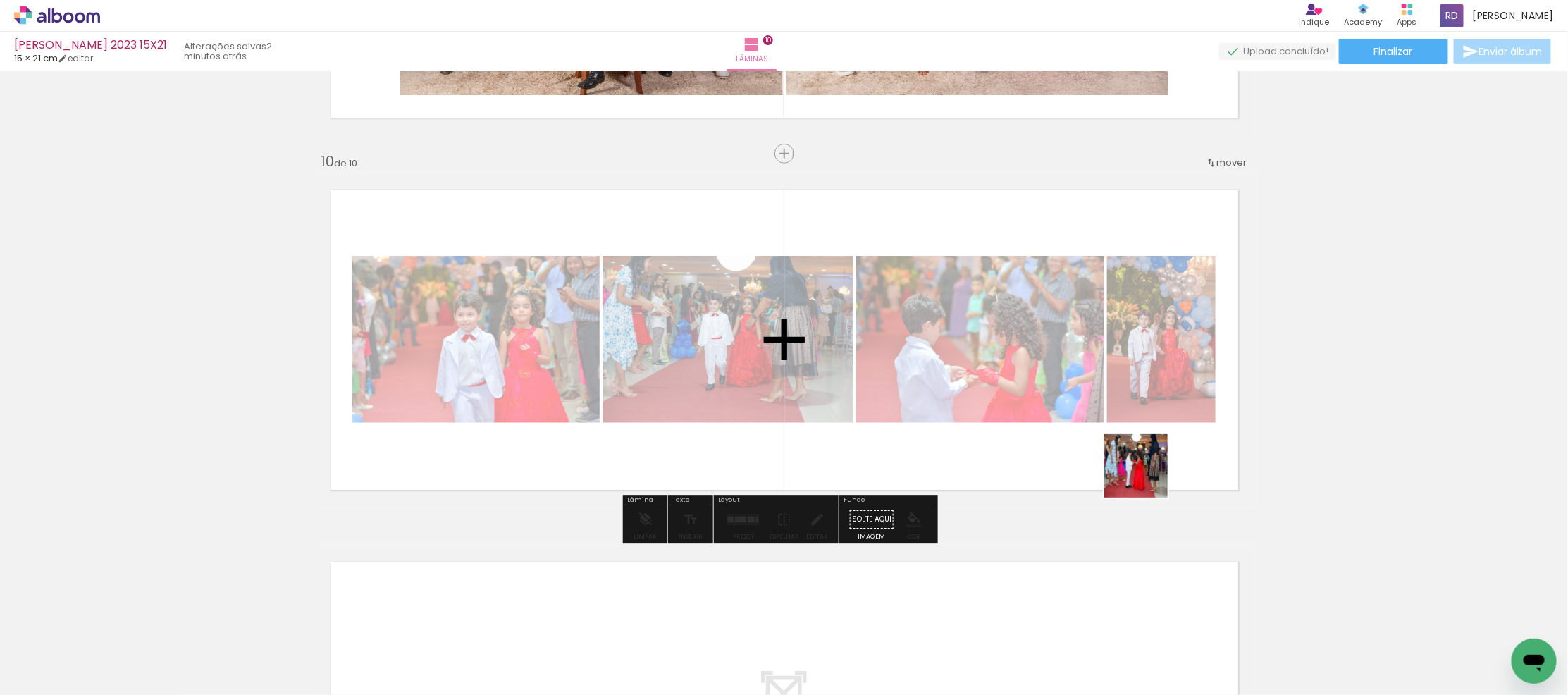
drag, startPoint x: 1201, startPoint y: 650, endPoint x: 1123, endPoint y: 392, distance: 269.5
click at [1123, 392] on quentale-workspace at bounding box center [784, 347] width 1568 height 695
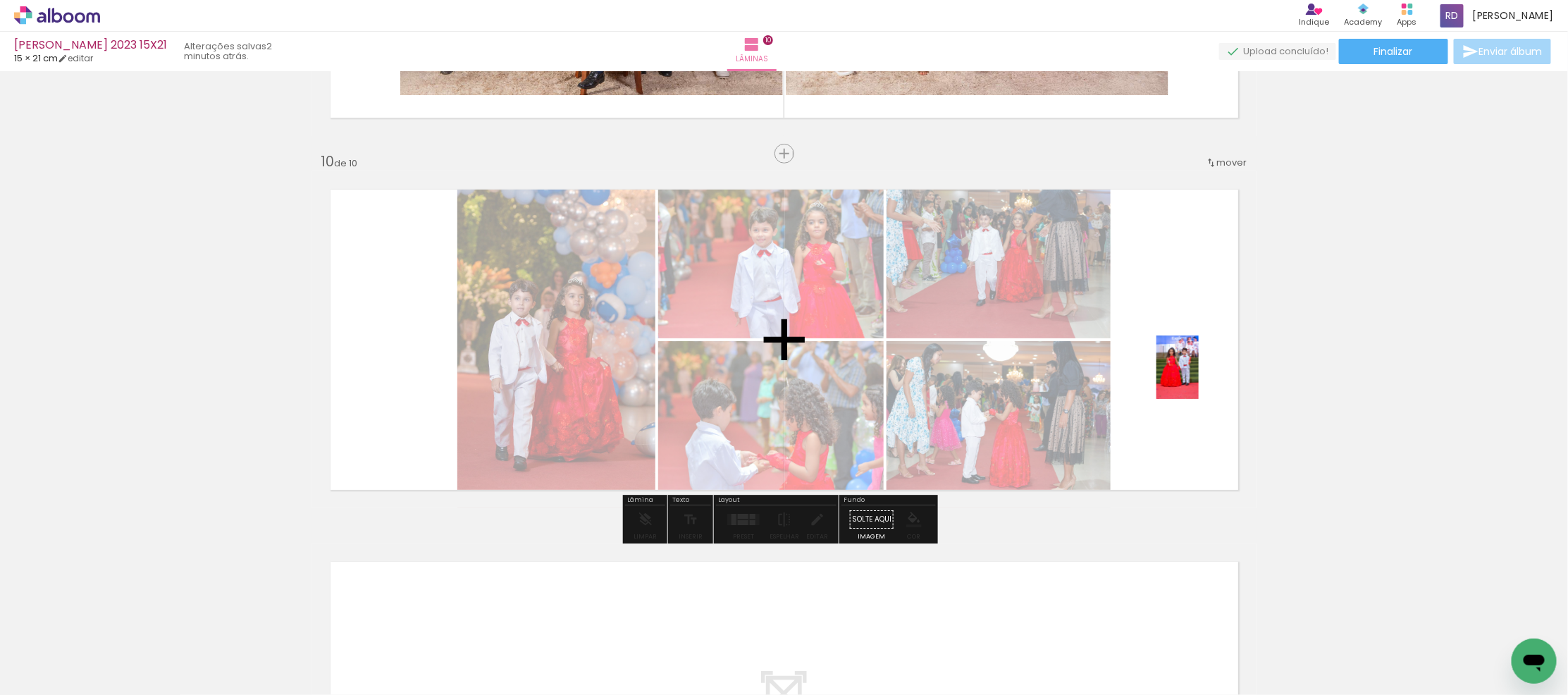
drag, startPoint x: 1267, startPoint y: 630, endPoint x: 1198, endPoint y: 378, distance: 261.3
click at [1198, 378] on quentale-workspace at bounding box center [784, 347] width 1568 height 695
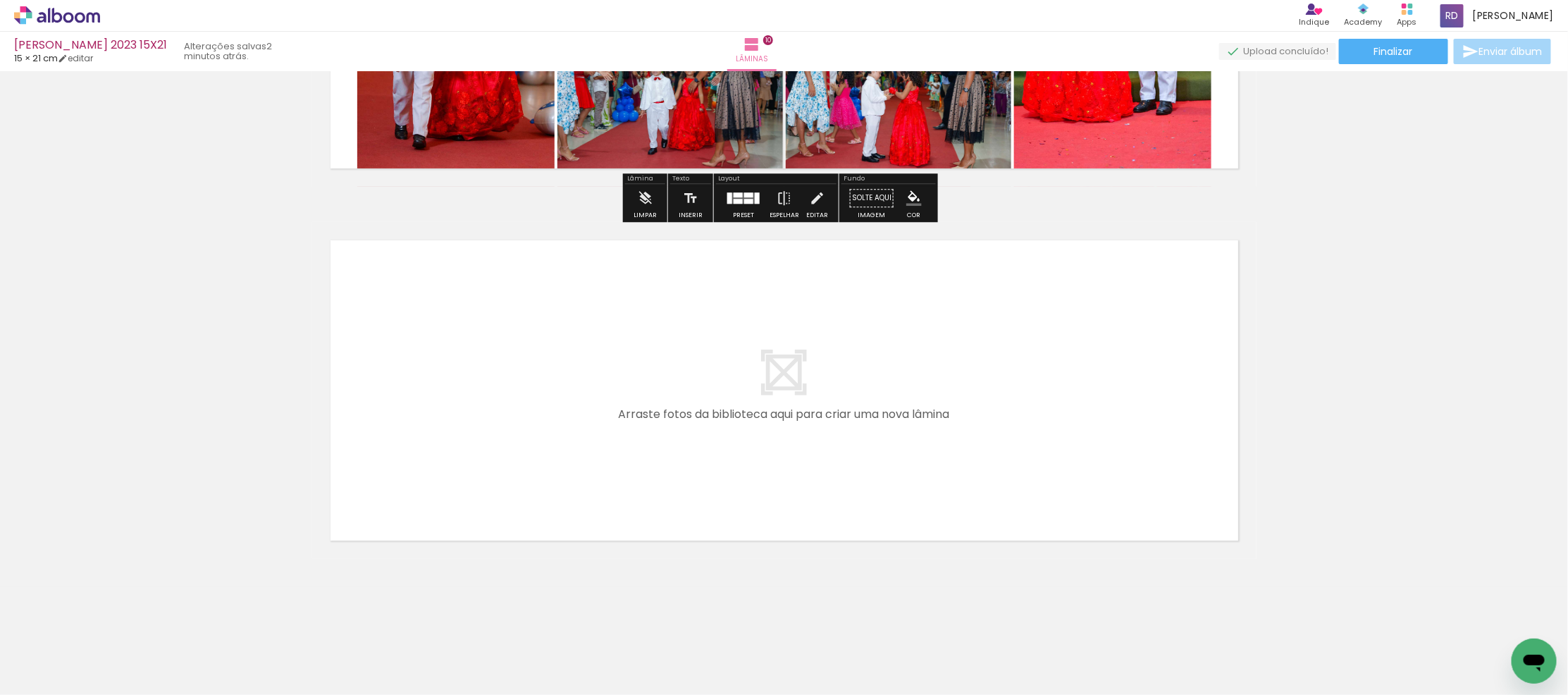
scroll to position [3614, 0]
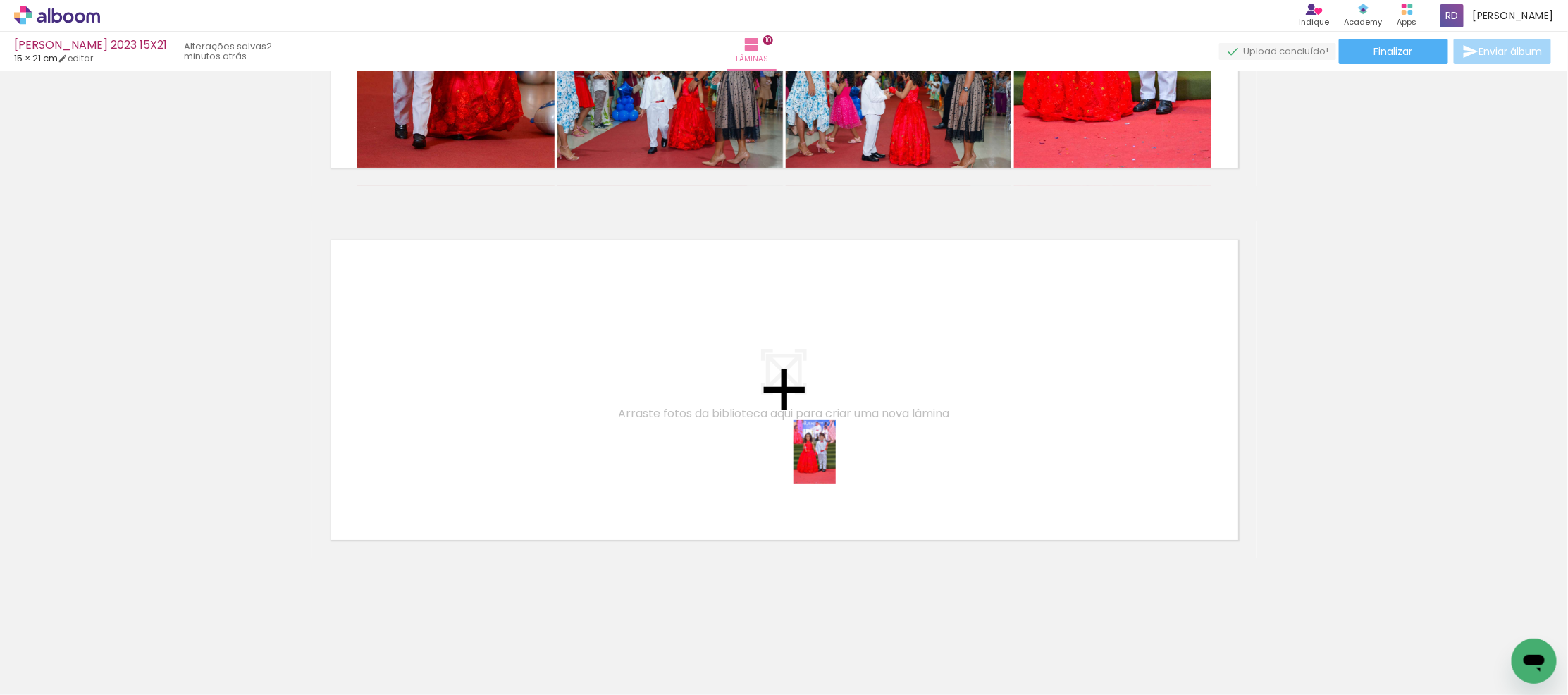
drag, startPoint x: 1351, startPoint y: 654, endPoint x: 836, endPoint y: 462, distance: 549.6
click at [836, 462] on quentale-workspace at bounding box center [784, 347] width 1568 height 695
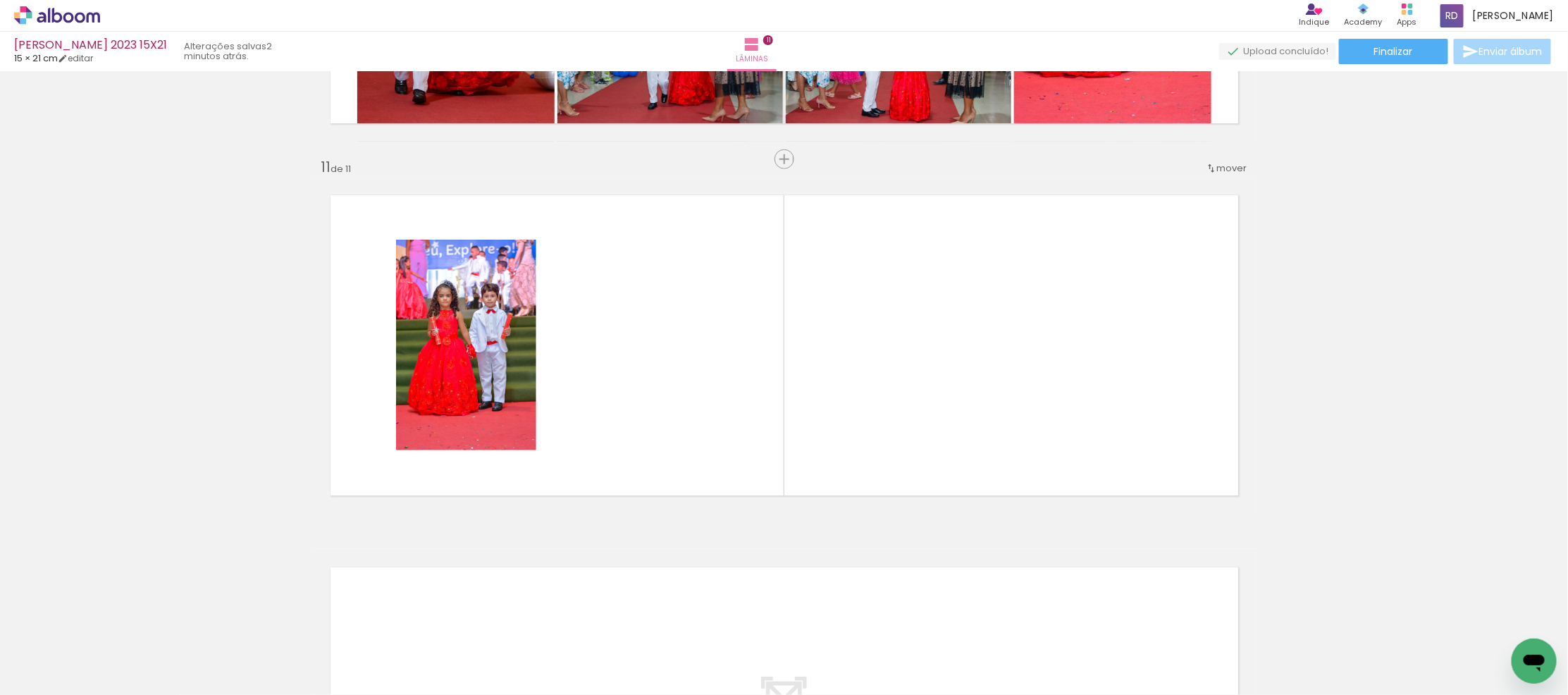
scroll to position [3664, 0]
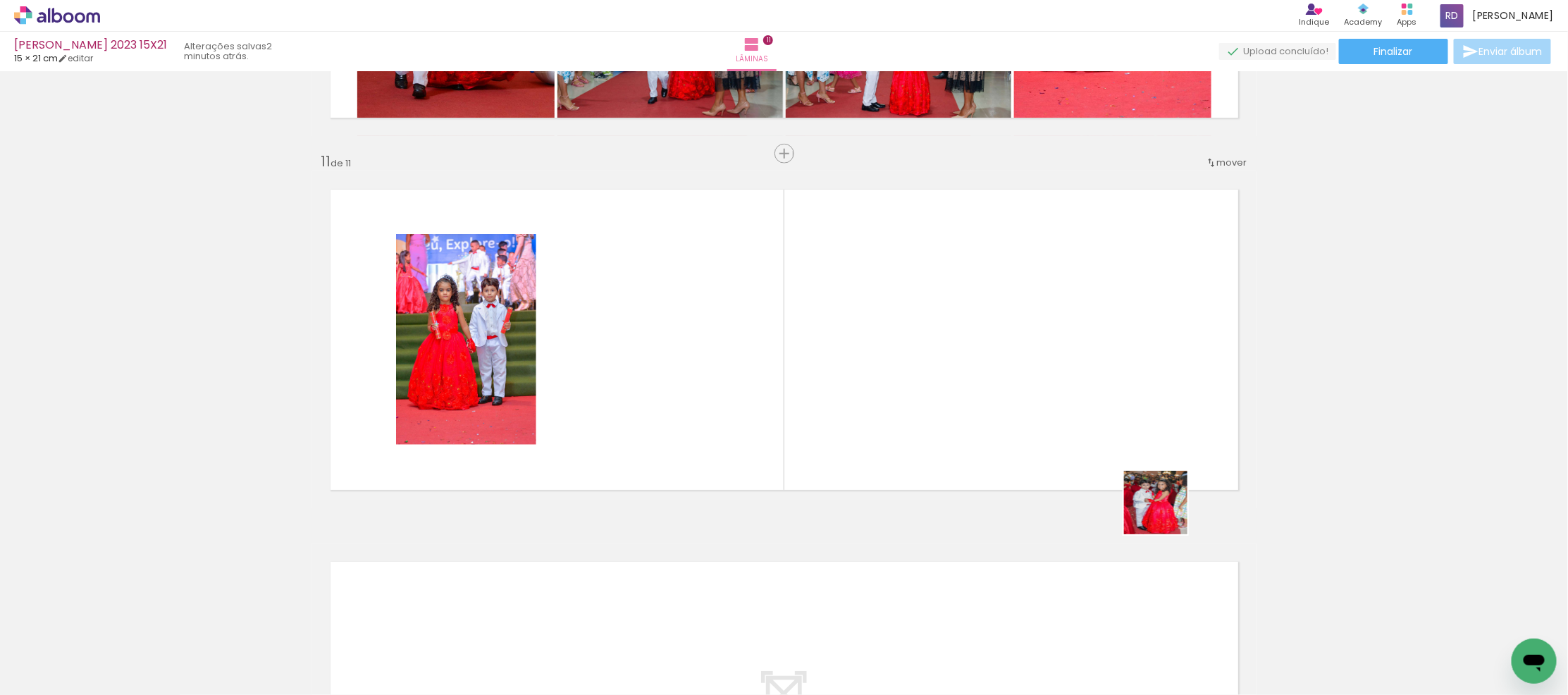
drag, startPoint x: 1441, startPoint y: 646, endPoint x: 902, endPoint y: 409, distance: 588.8
click at [900, 397] on quentale-workspace at bounding box center [784, 347] width 1568 height 695
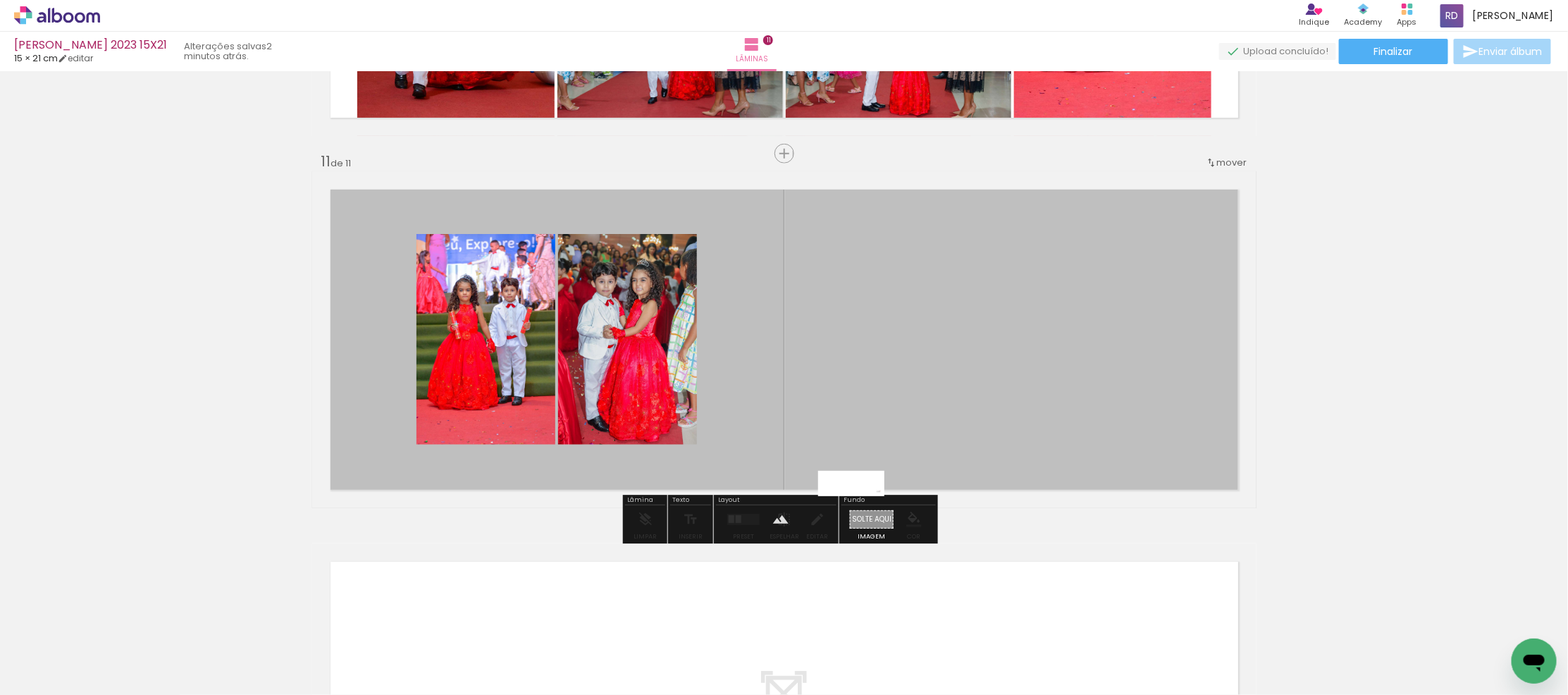
drag, startPoint x: 1496, startPoint y: 649, endPoint x: 862, endPoint y: 515, distance: 648.0
click at [862, 515] on quentale-workspace at bounding box center [784, 347] width 1568 height 695
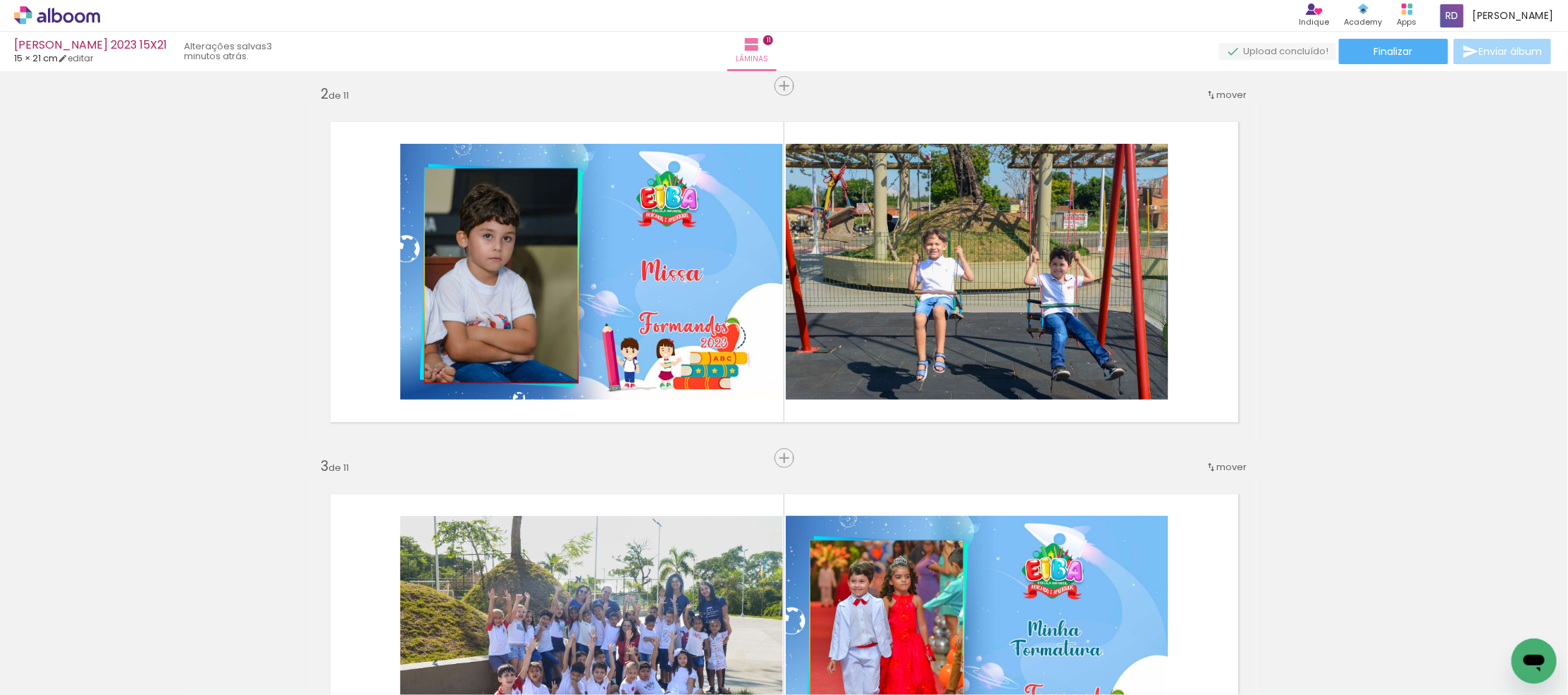
scroll to position [0, 0]
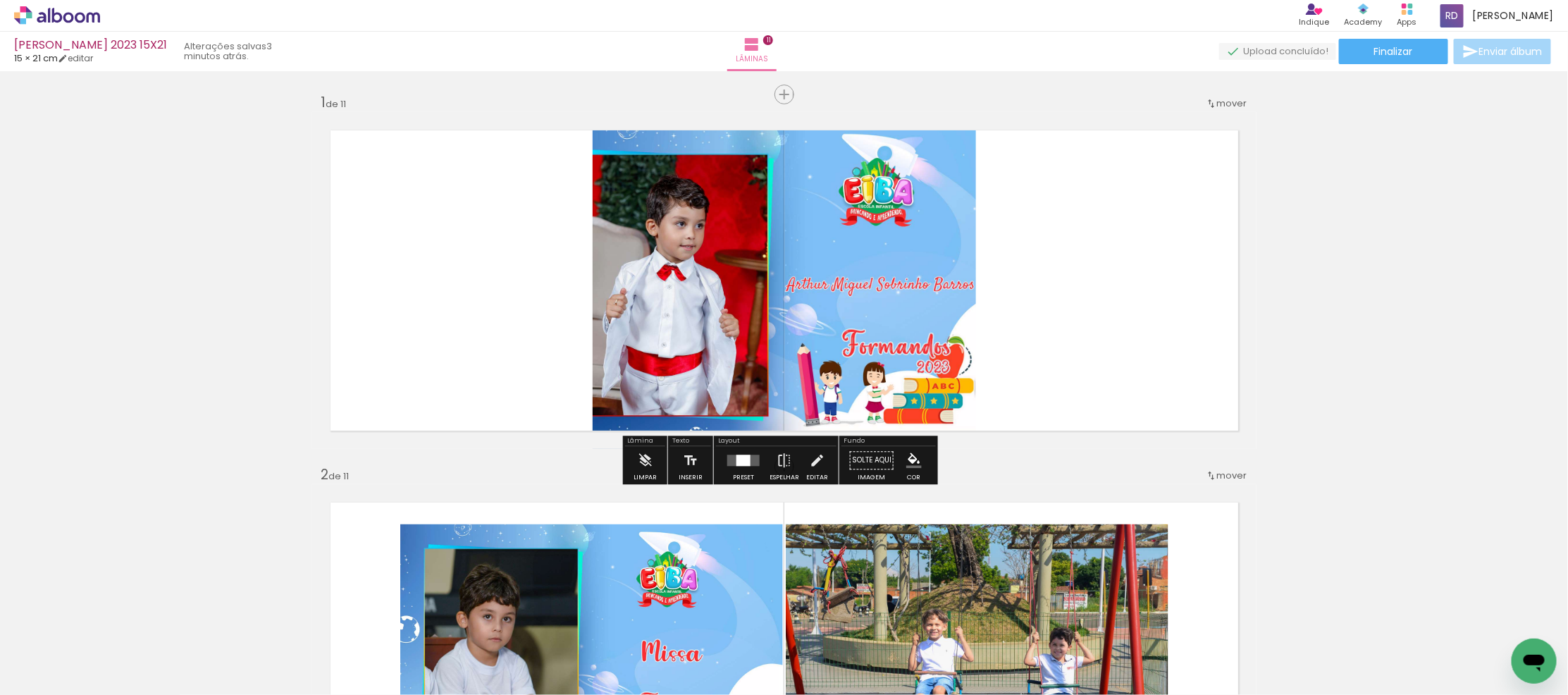
click at [739, 457] on div at bounding box center [744, 461] width 15 height 11
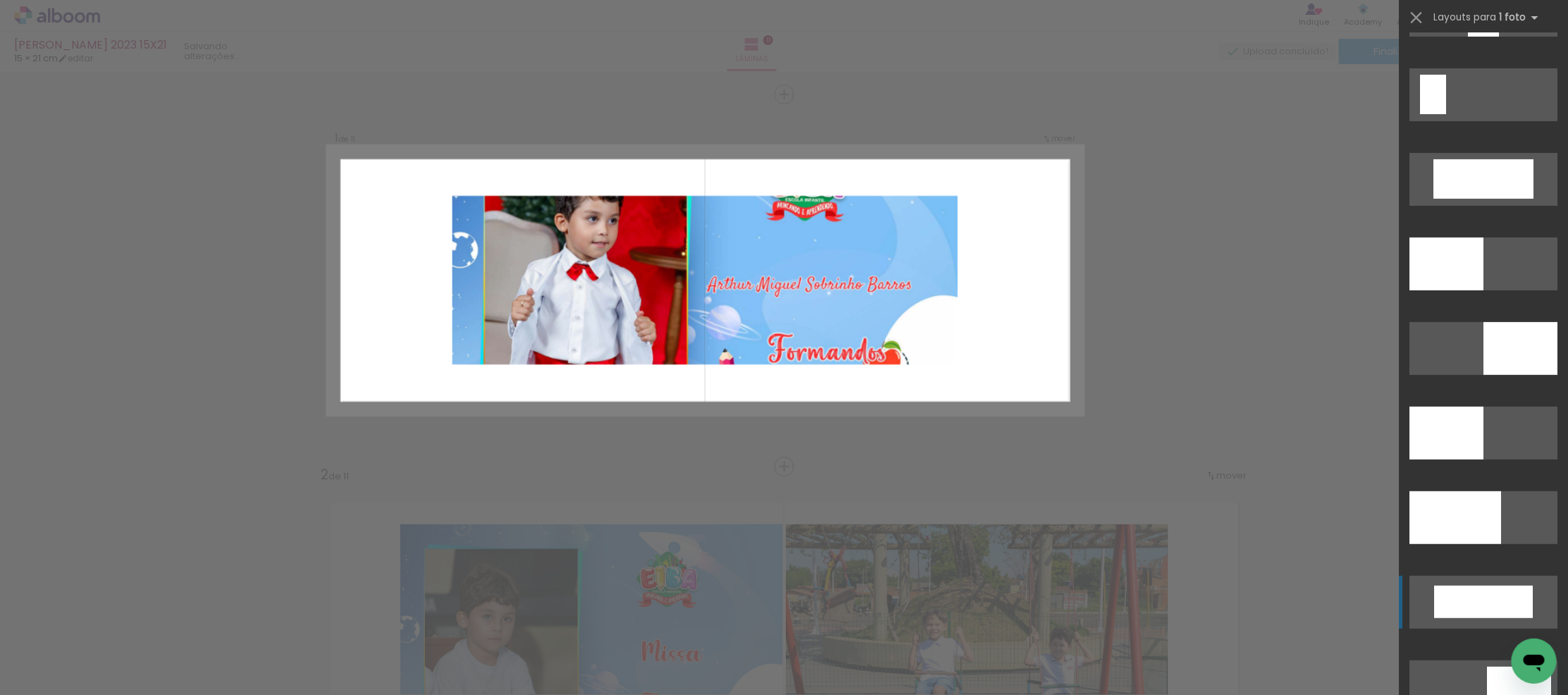
scroll to position [3134, 0]
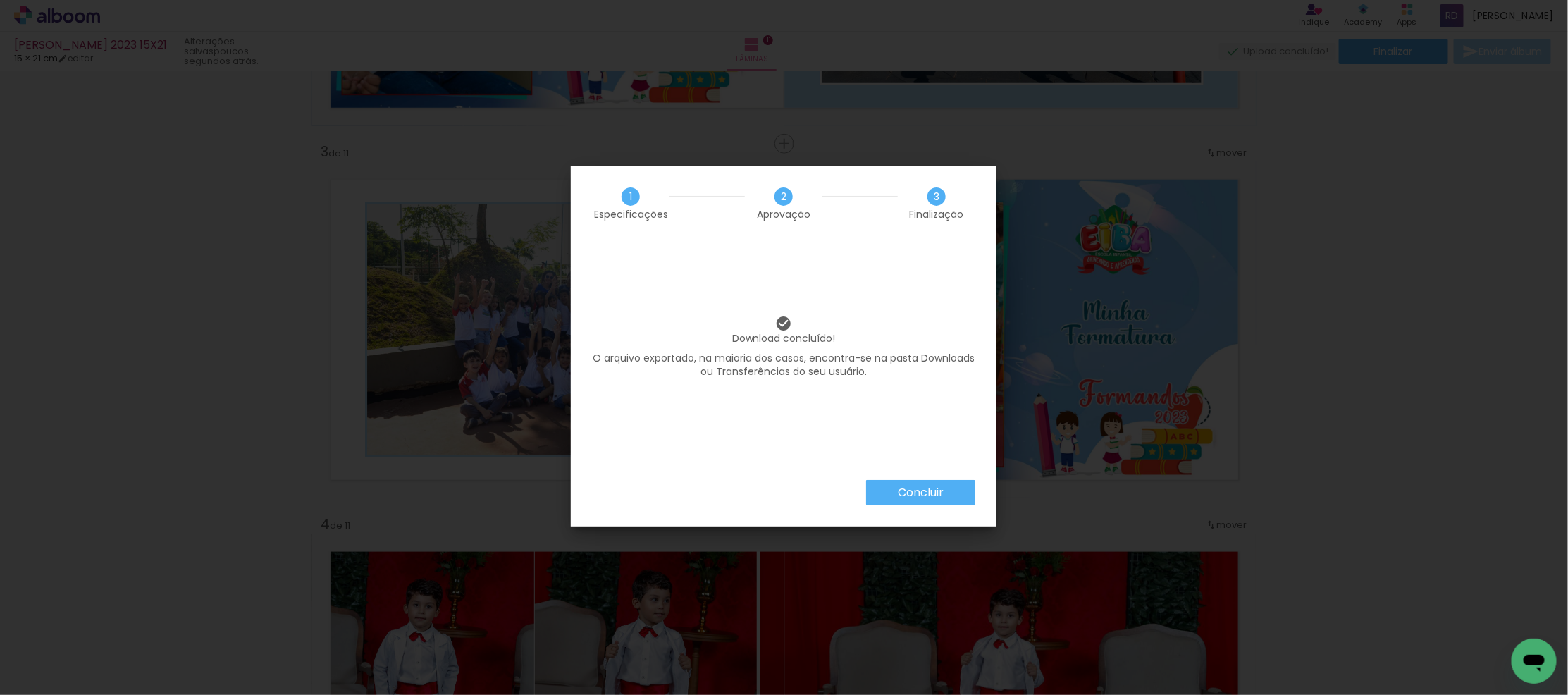
scroll to position [0, 1472]
click at [0, 0] on slot "Concluir" at bounding box center [0, 0] width 0 height 0
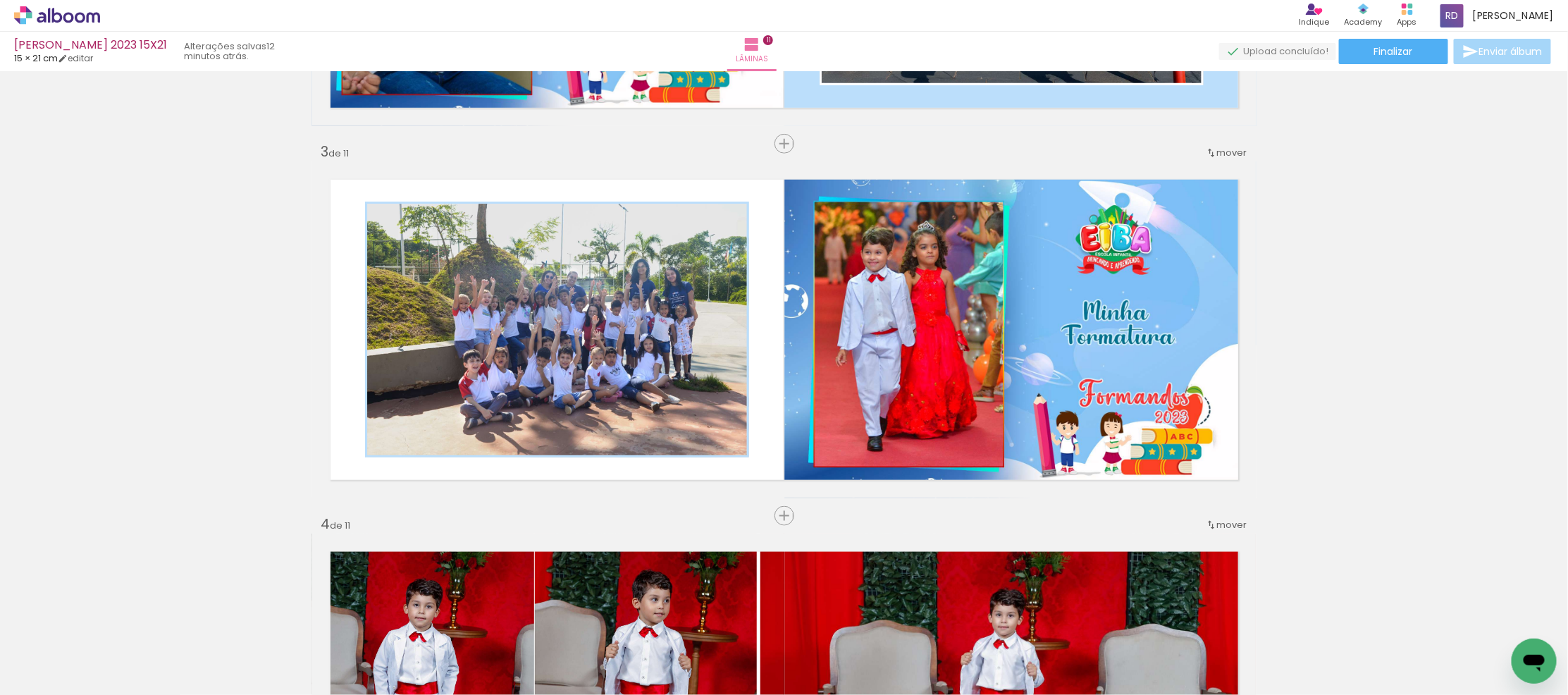
scroll to position [0, 1472]
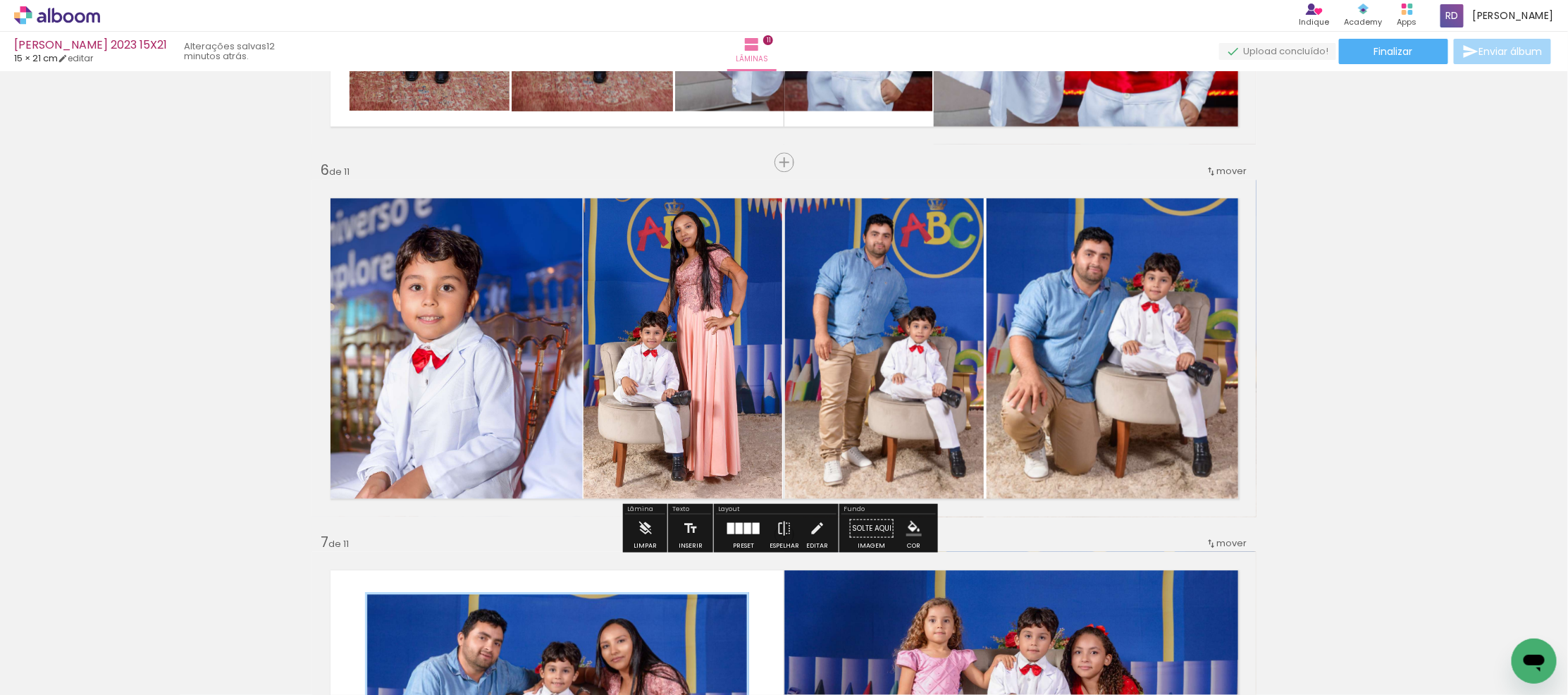
scroll to position [1792, 0]
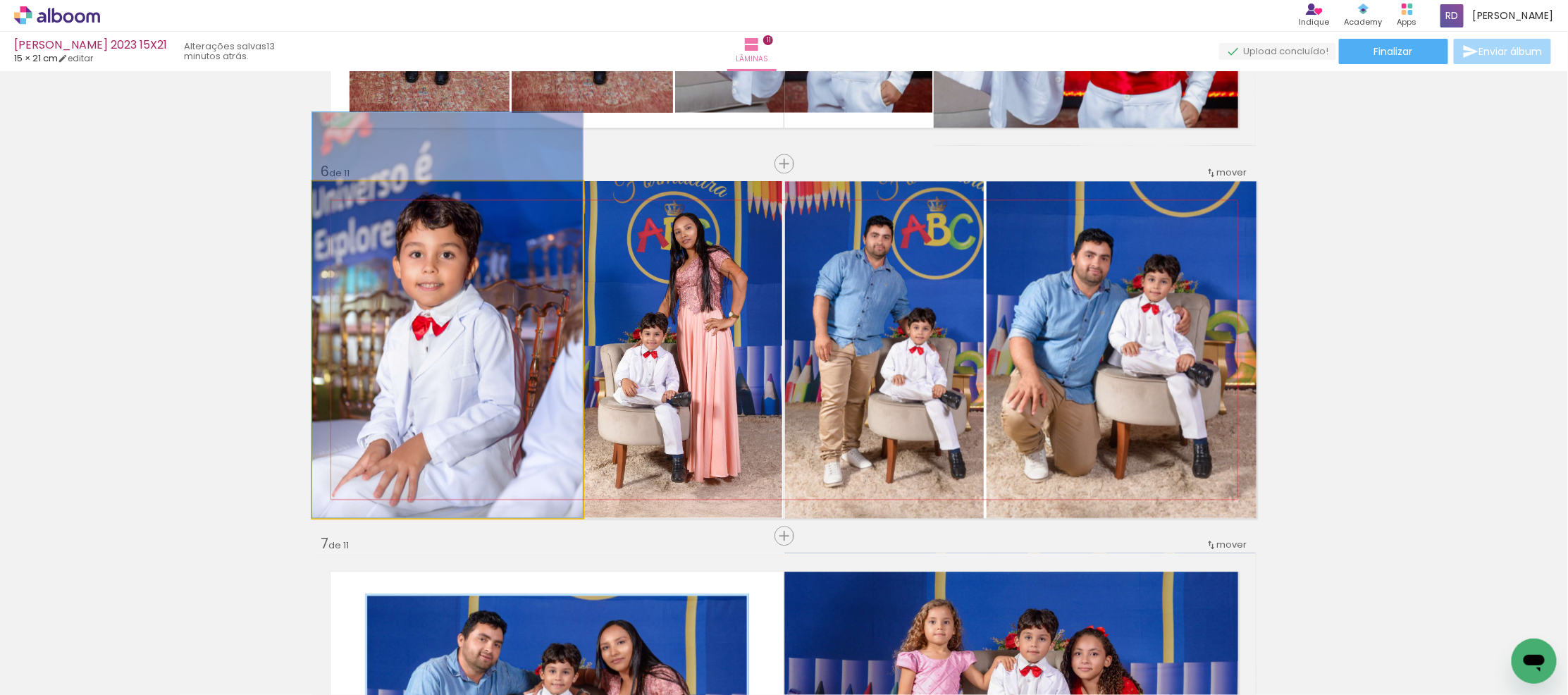
drag, startPoint x: 445, startPoint y: 345, endPoint x: 475, endPoint y: 299, distance: 54.9
click at [364, 247] on quentale-photo at bounding box center [448, 349] width 271 height 337
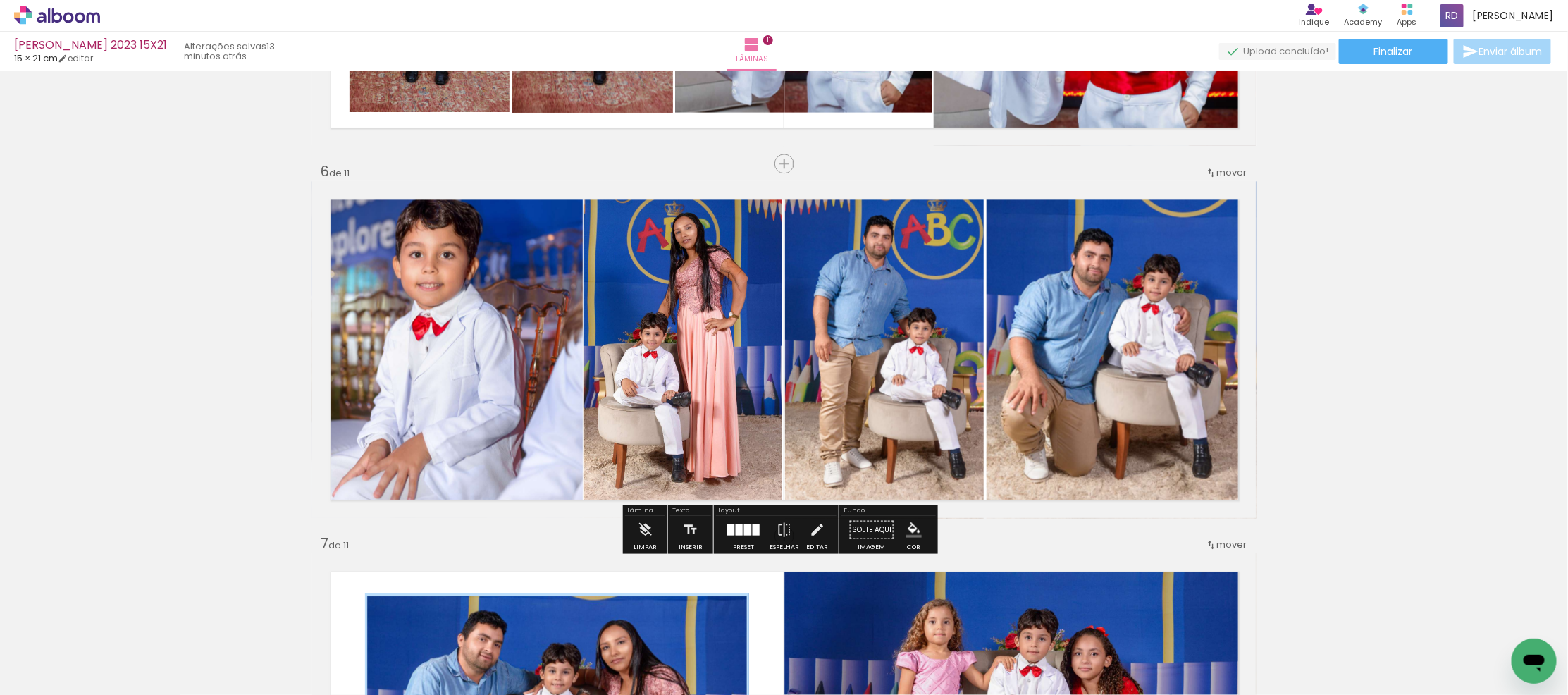
click at [452, 283] on quentale-photo at bounding box center [448, 349] width 271 height 337
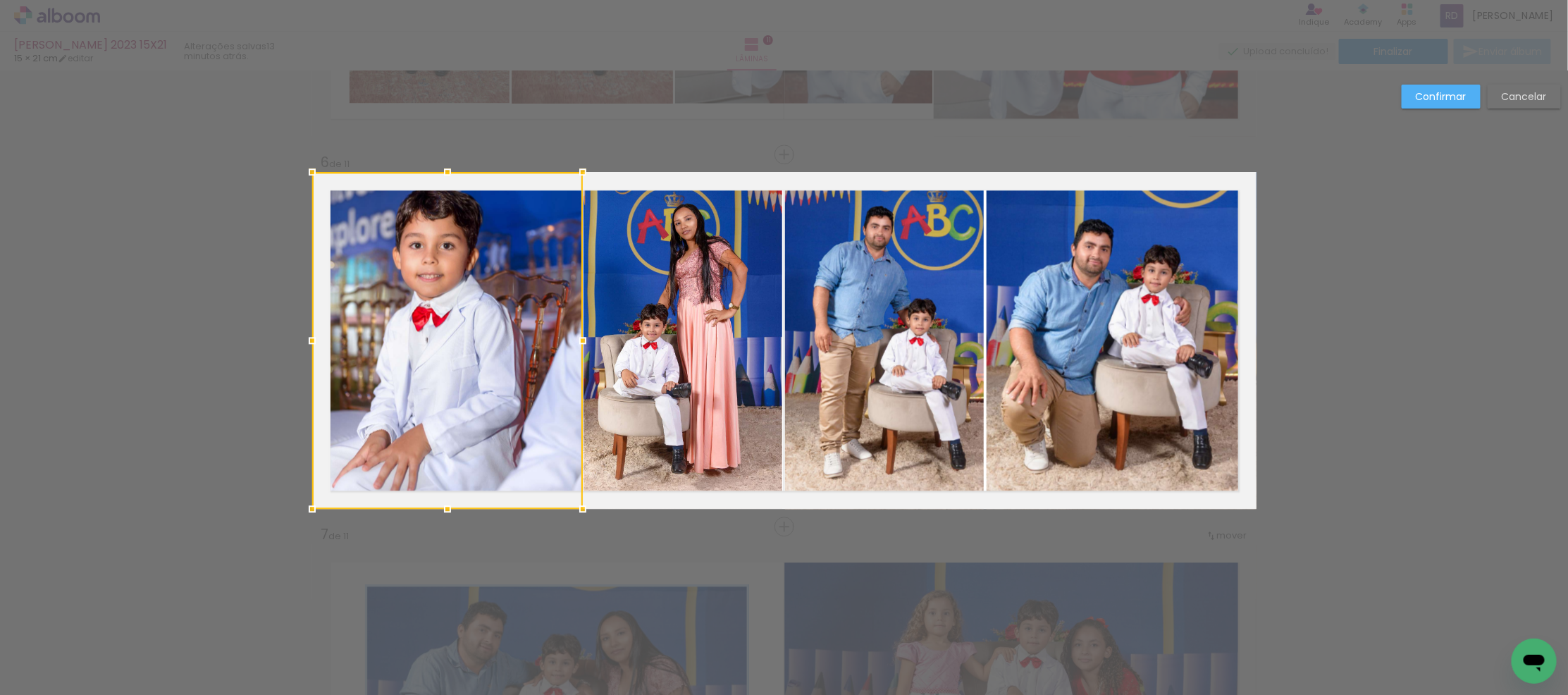
scroll to position [1802, 0]
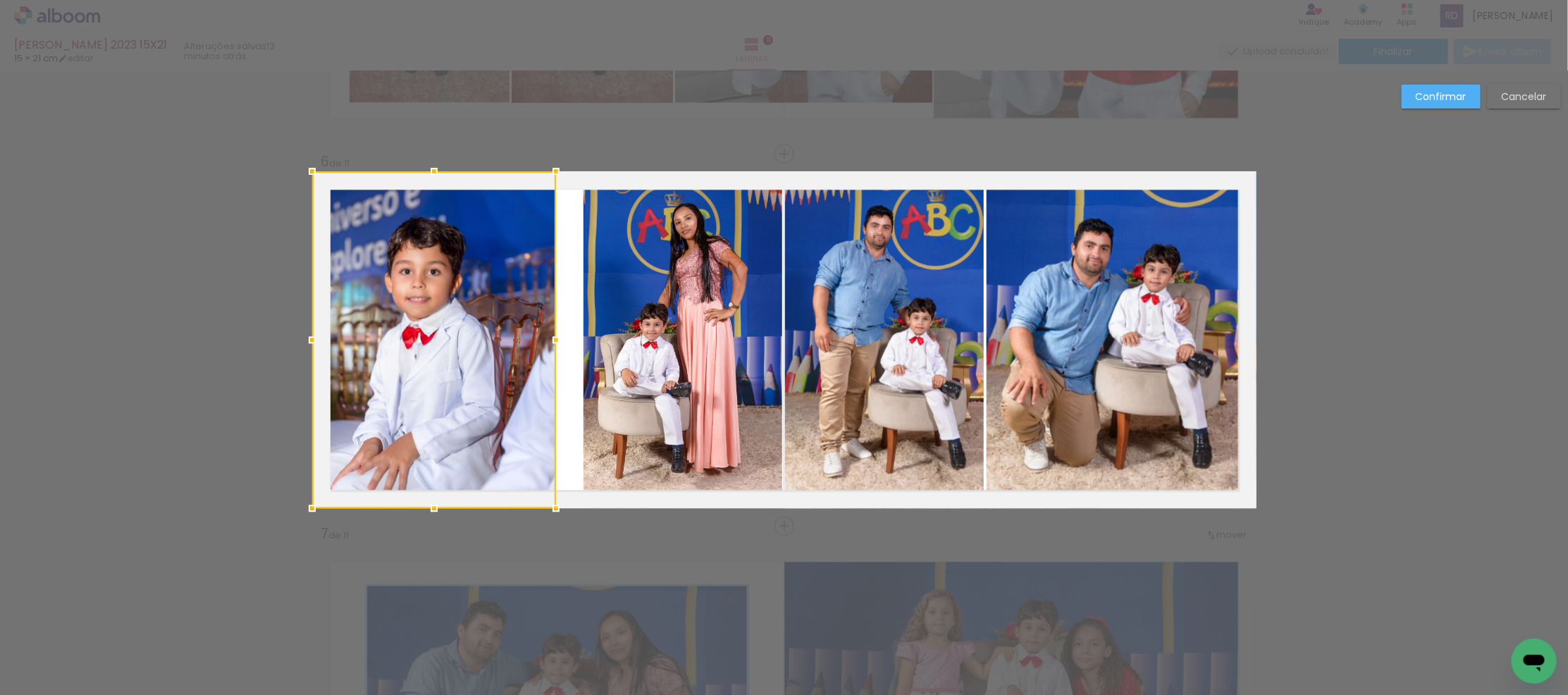
drag, startPoint x: 579, startPoint y: 339, endPoint x: 553, endPoint y: 342, distance: 26.2
click at [553, 342] on div at bounding box center [556, 340] width 28 height 28
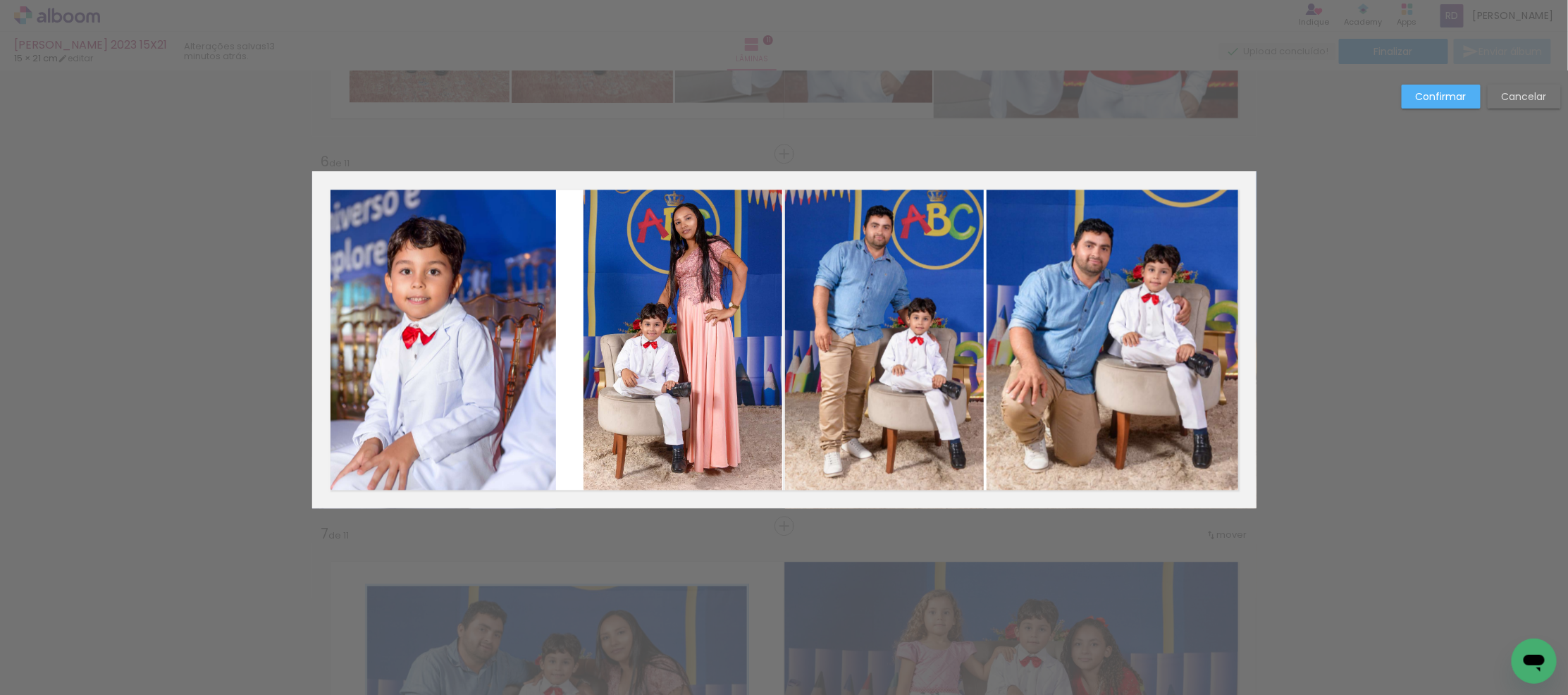
click at [633, 336] on quentale-photo at bounding box center [683, 340] width 199 height 337
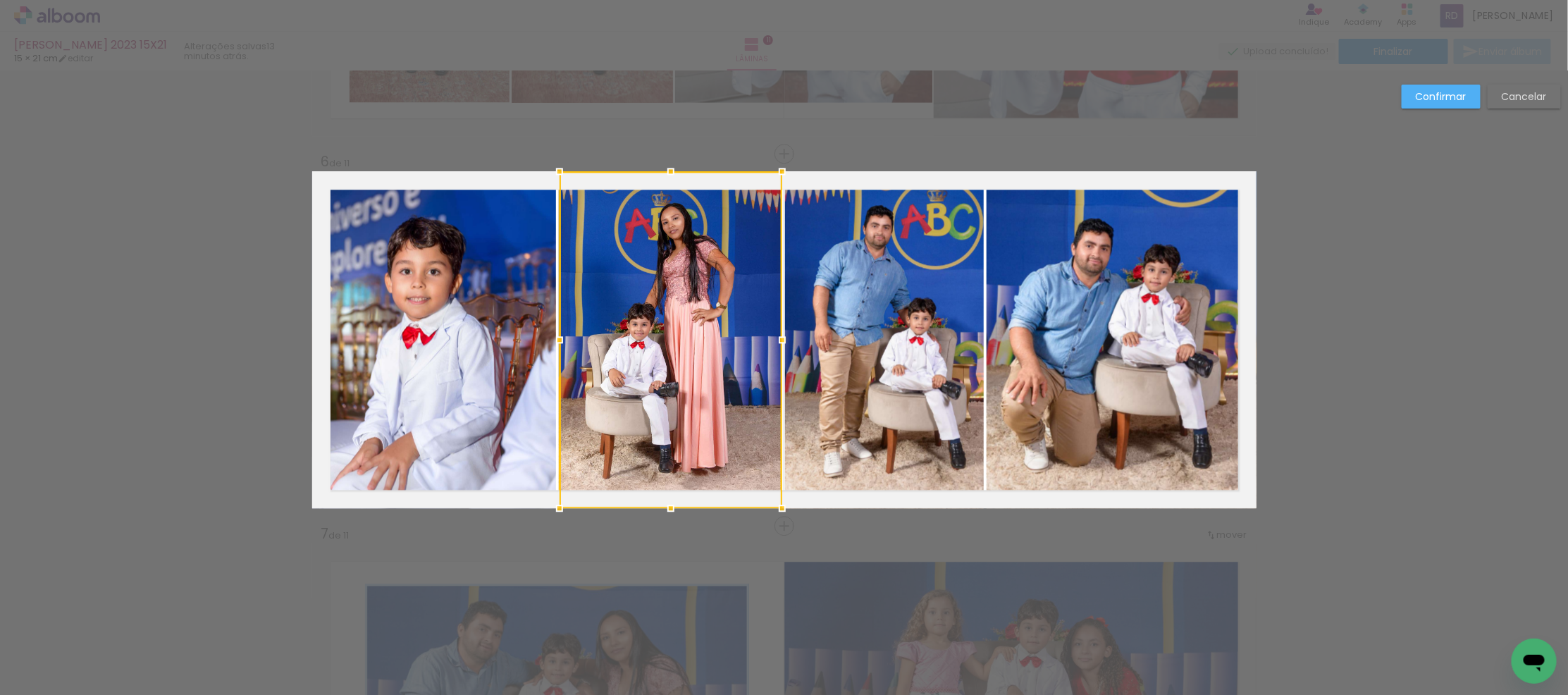
drag, startPoint x: 576, startPoint y: 339, endPoint x: 552, endPoint y: 335, distance: 24.3
click at [552, 335] on div at bounding box center [559, 340] width 28 height 28
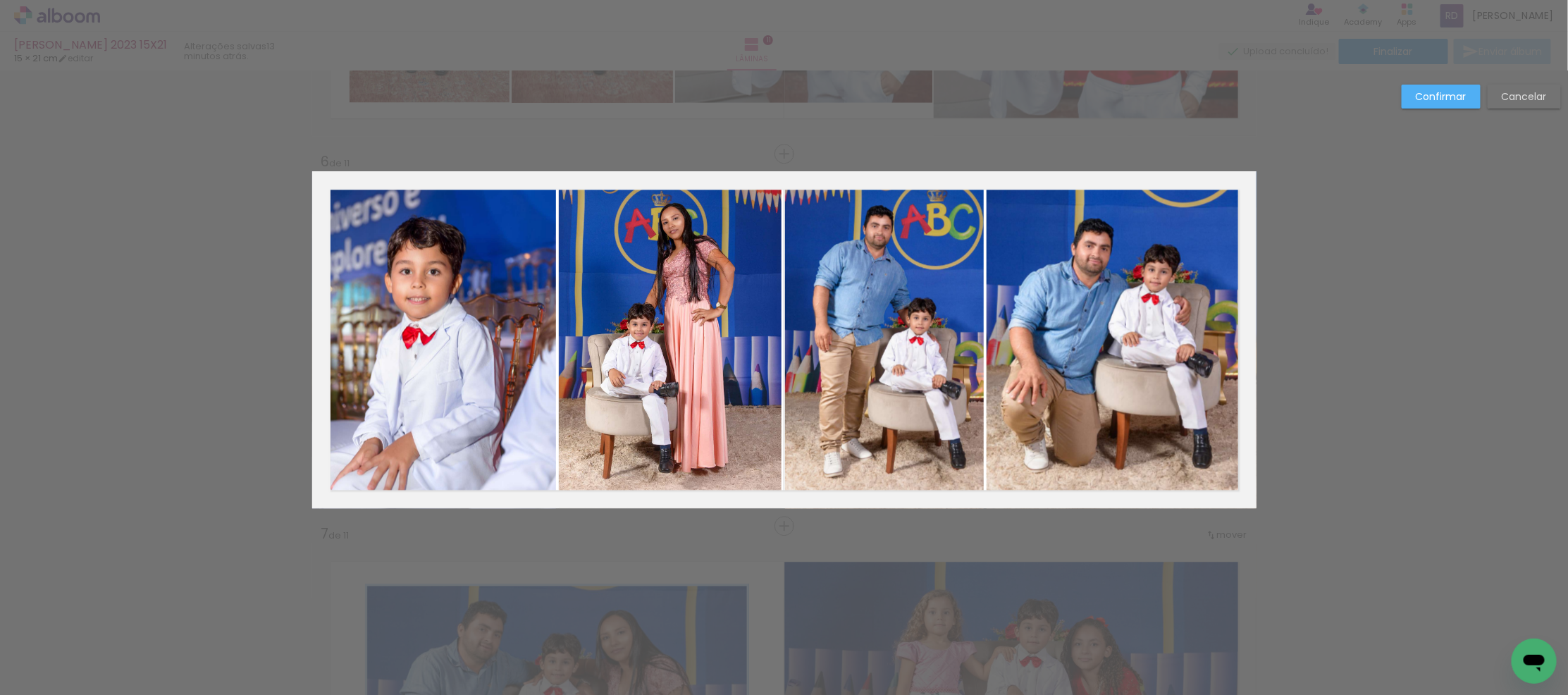
click at [727, 263] on quentale-photo at bounding box center [670, 340] width 222 height 337
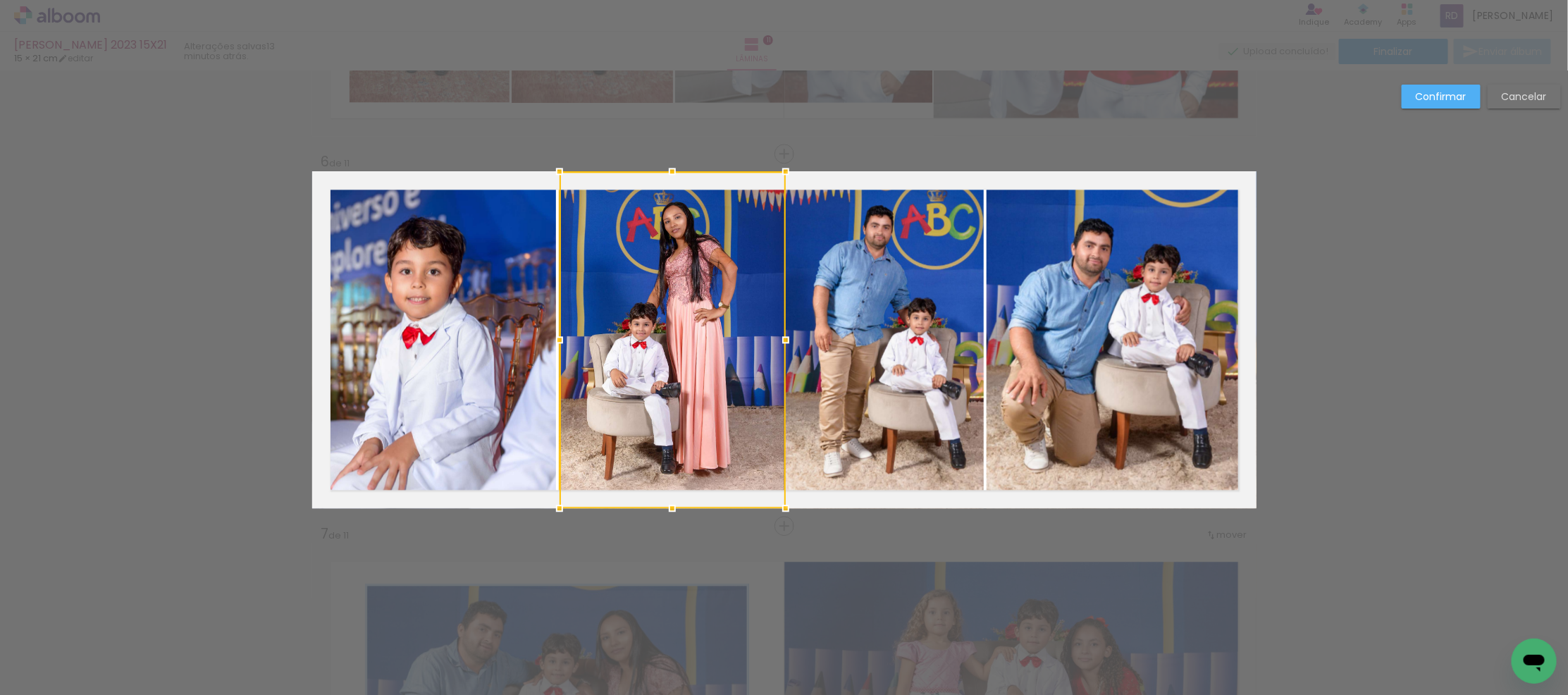
click at [778, 342] on div at bounding box center [785, 340] width 28 height 28
click at [0, 0] on slot "Confirmar" at bounding box center [0, 0] width 0 height 0
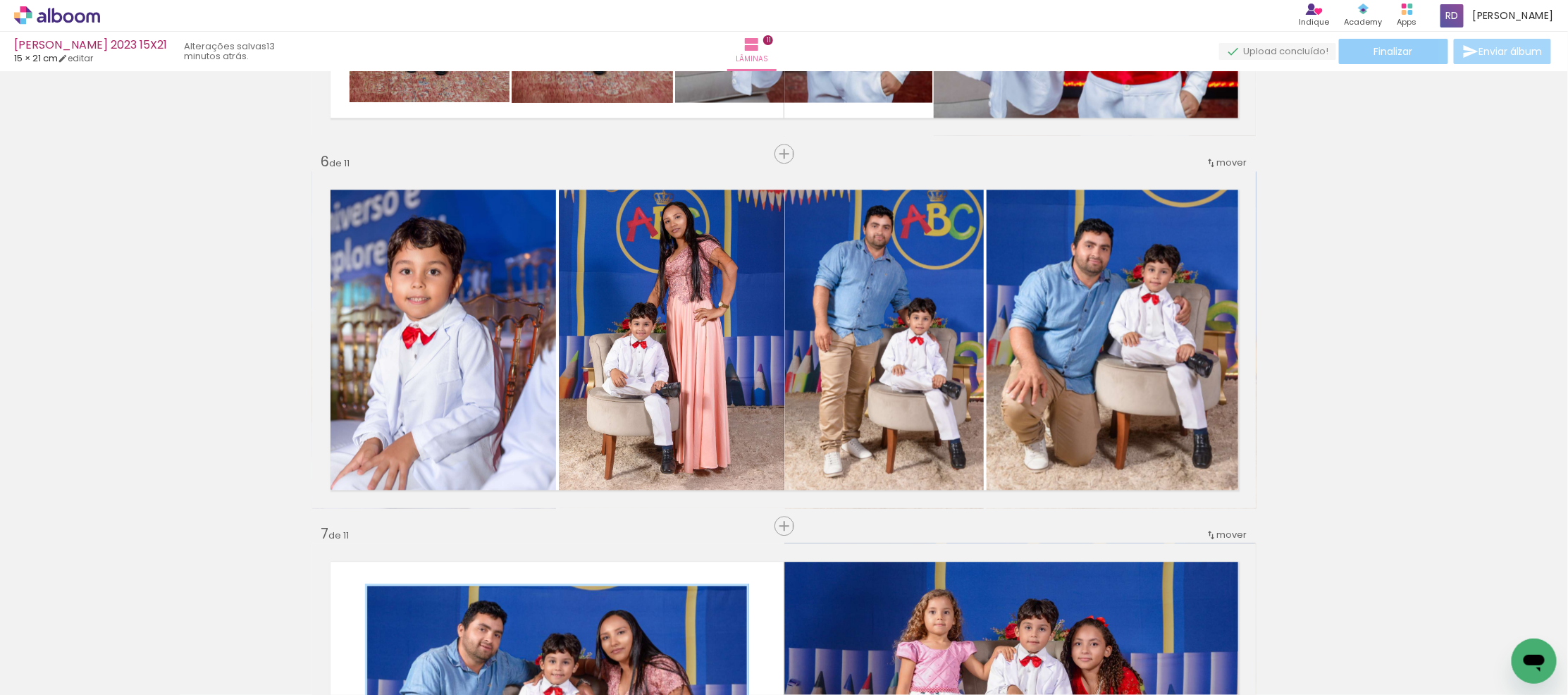
click at [1407, 47] on span "Finalizar" at bounding box center [1394, 51] width 39 height 10
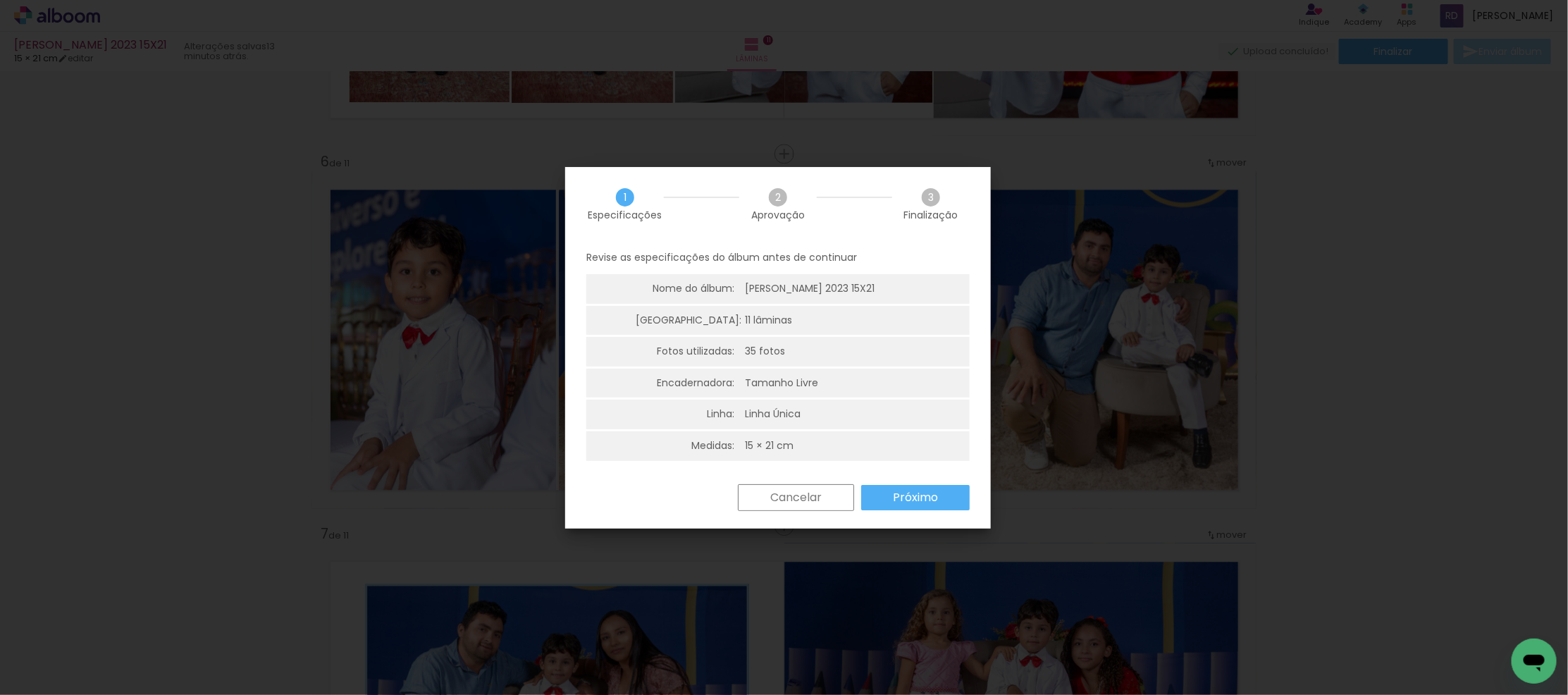
click at [0, 0] on slot "Próximo" at bounding box center [0, 0] width 0 height 0
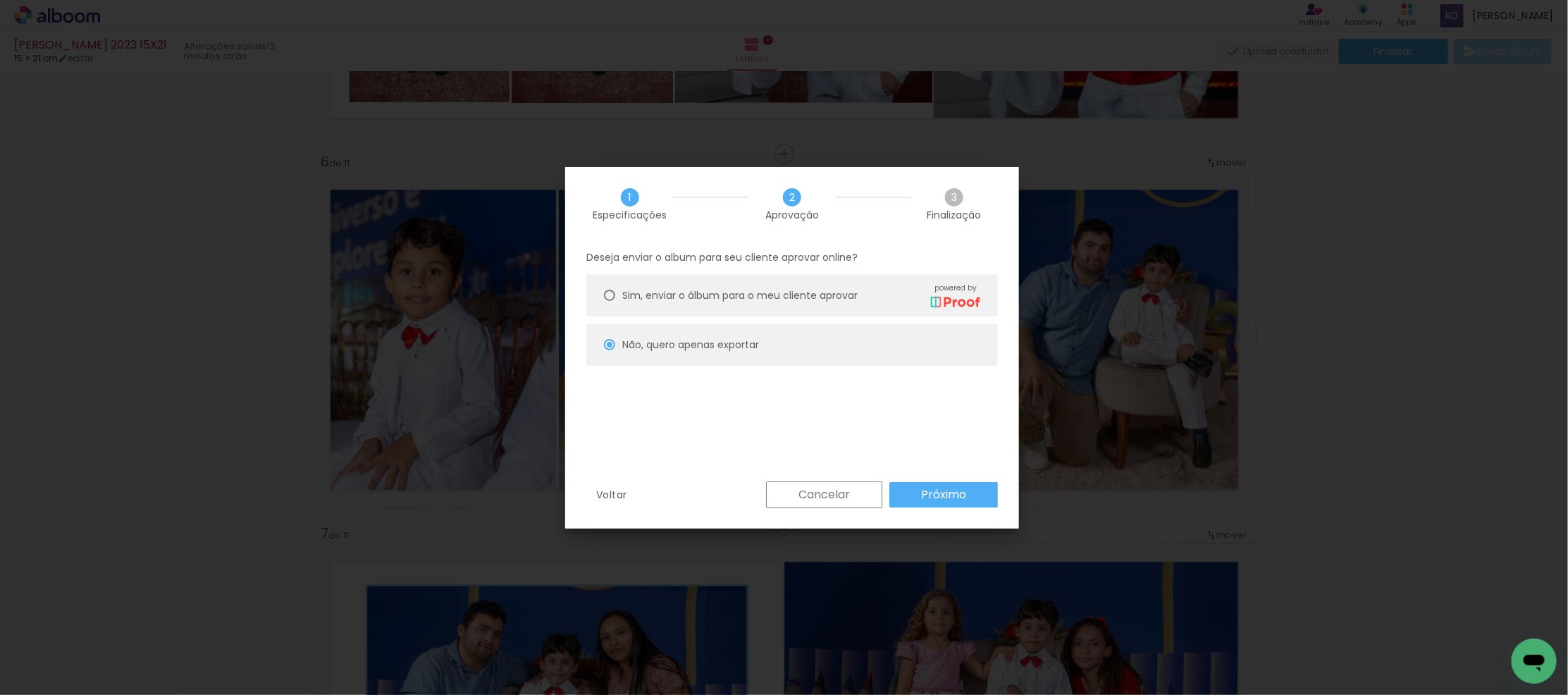
click at [0, 0] on slot "Próximo" at bounding box center [0, 0] width 0 height 0
type input "Alta, 300 DPI"
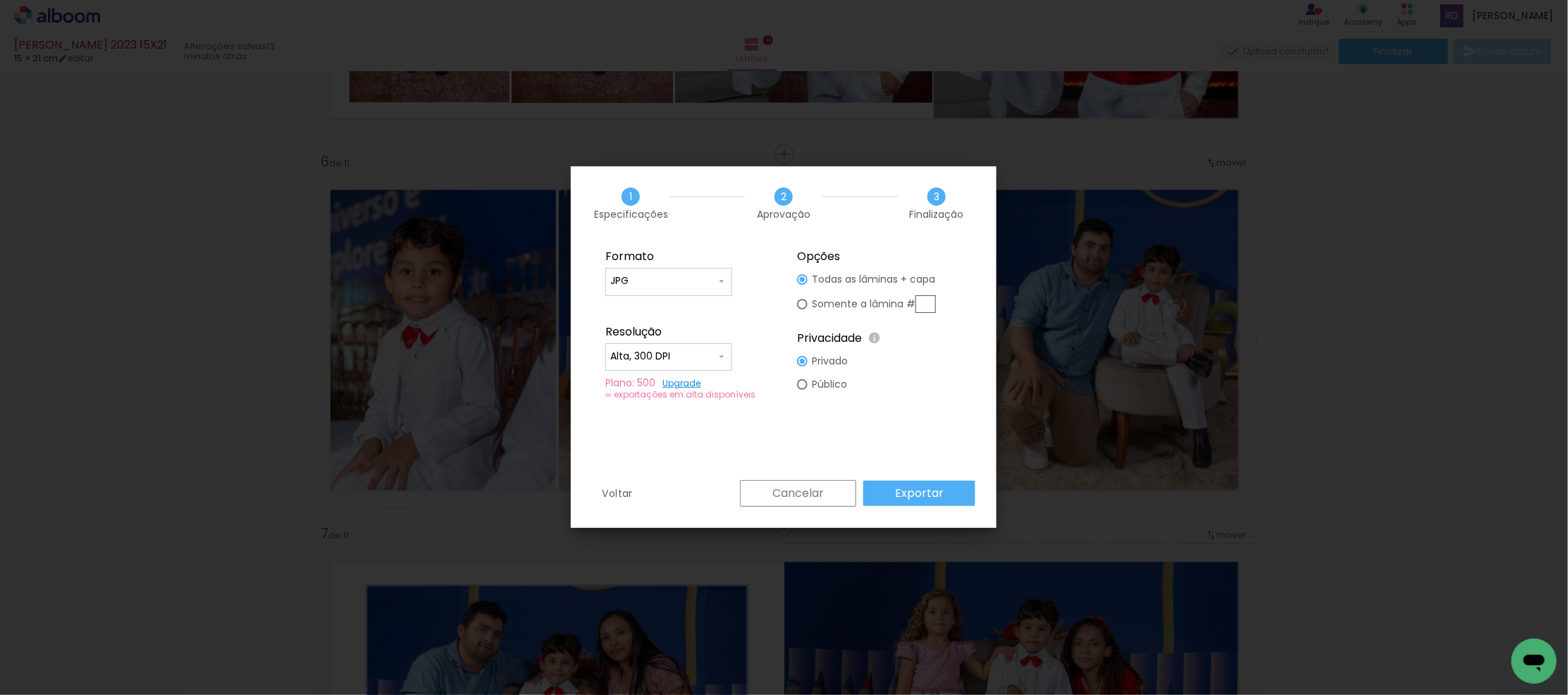
click at [804, 285] on div at bounding box center [803, 280] width 11 height 11
type paper-radio-button "on"
click at [926, 302] on input "text" at bounding box center [925, 303] width 21 height 17
type input "6"
click at [0, 0] on slot "Exportar" at bounding box center [0, 0] width 0 height 0
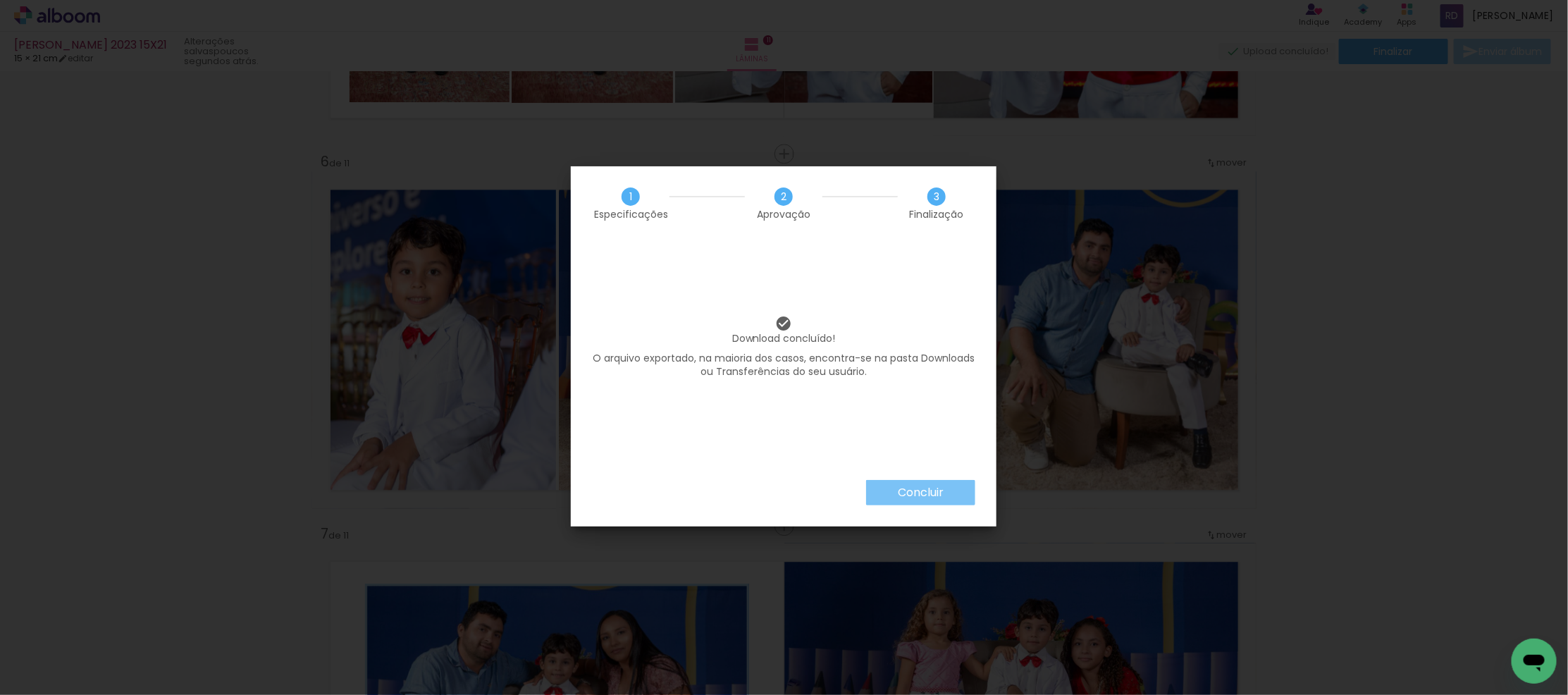
click at [0, 0] on slot "Concluir" at bounding box center [0, 0] width 0 height 0
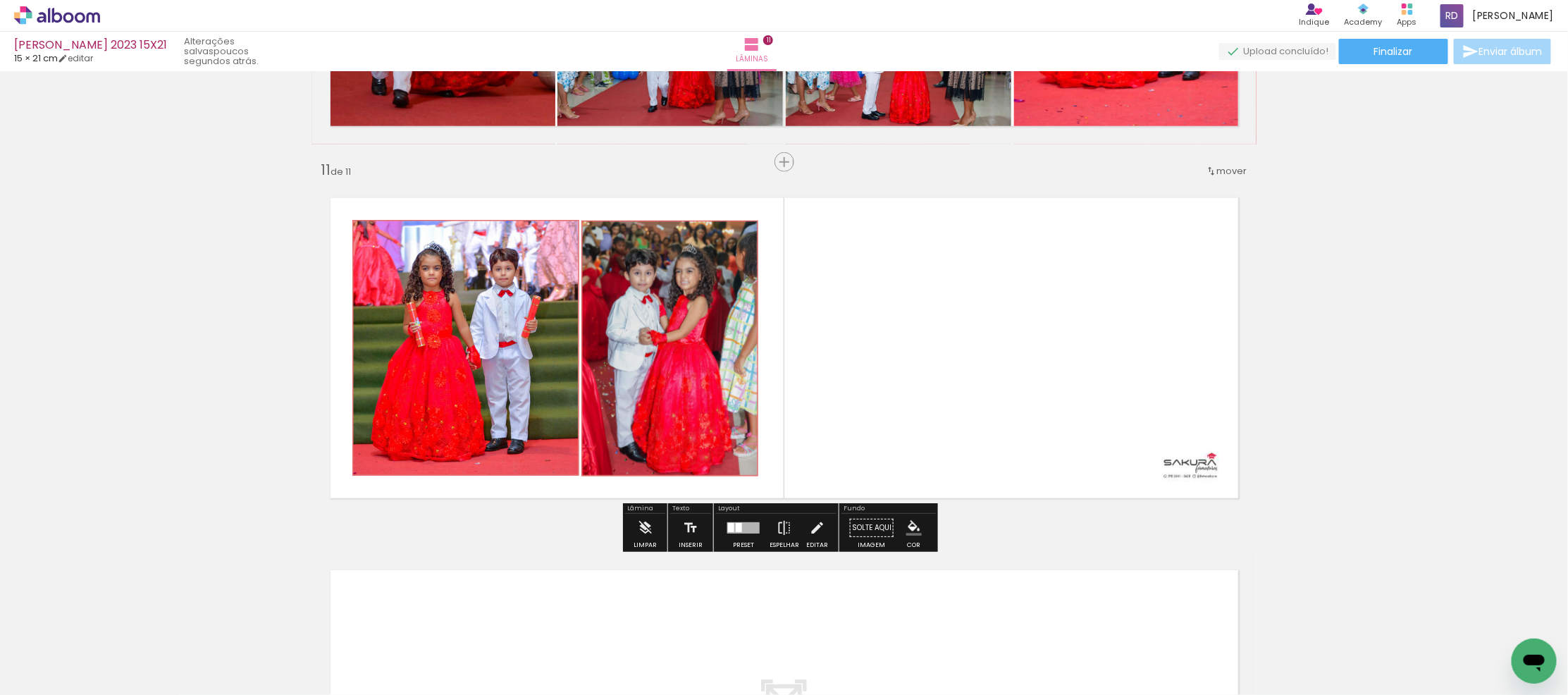
scroll to position [3986, 0]
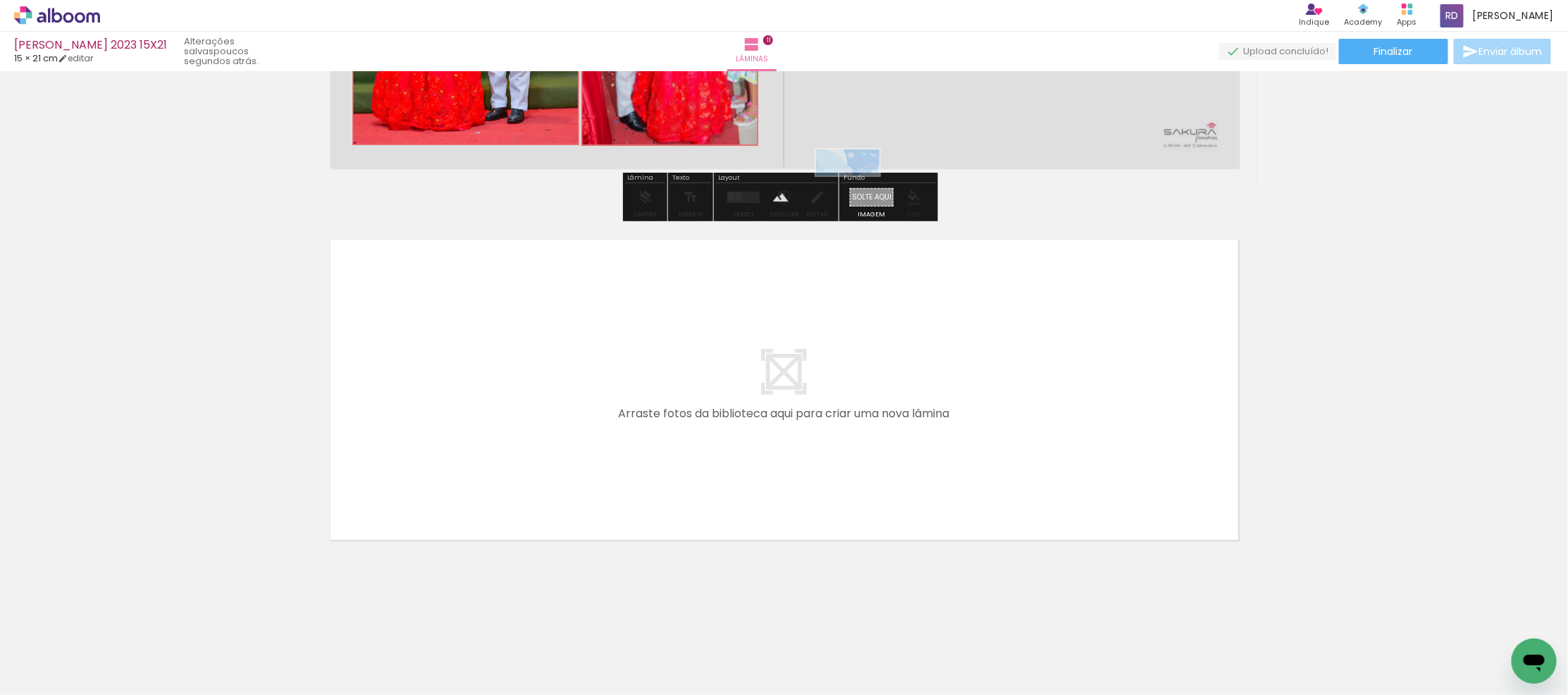
drag, startPoint x: 1506, startPoint y: 654, endPoint x: 858, endPoint y: 192, distance: 795.8
click at [858, 192] on quentale-workspace at bounding box center [784, 347] width 1568 height 695
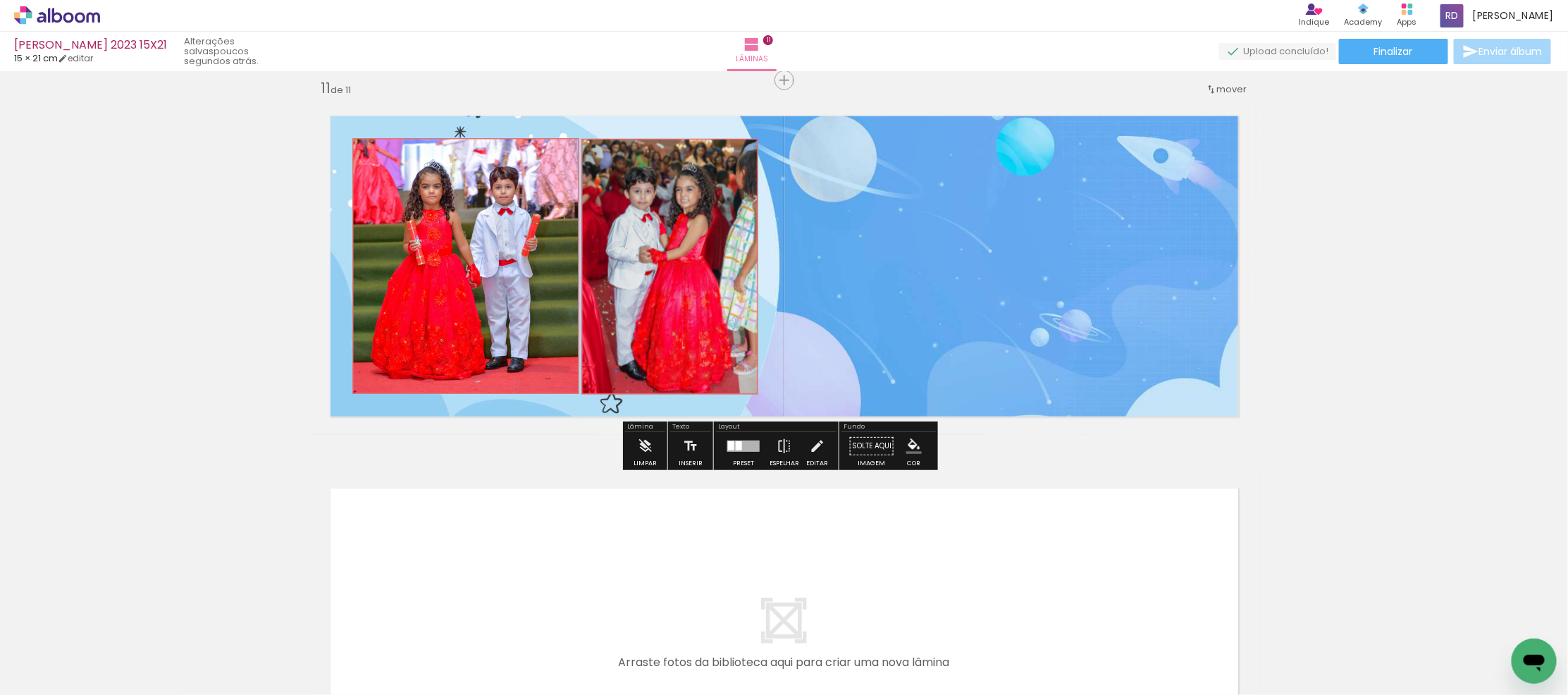
scroll to position [3673, 0]
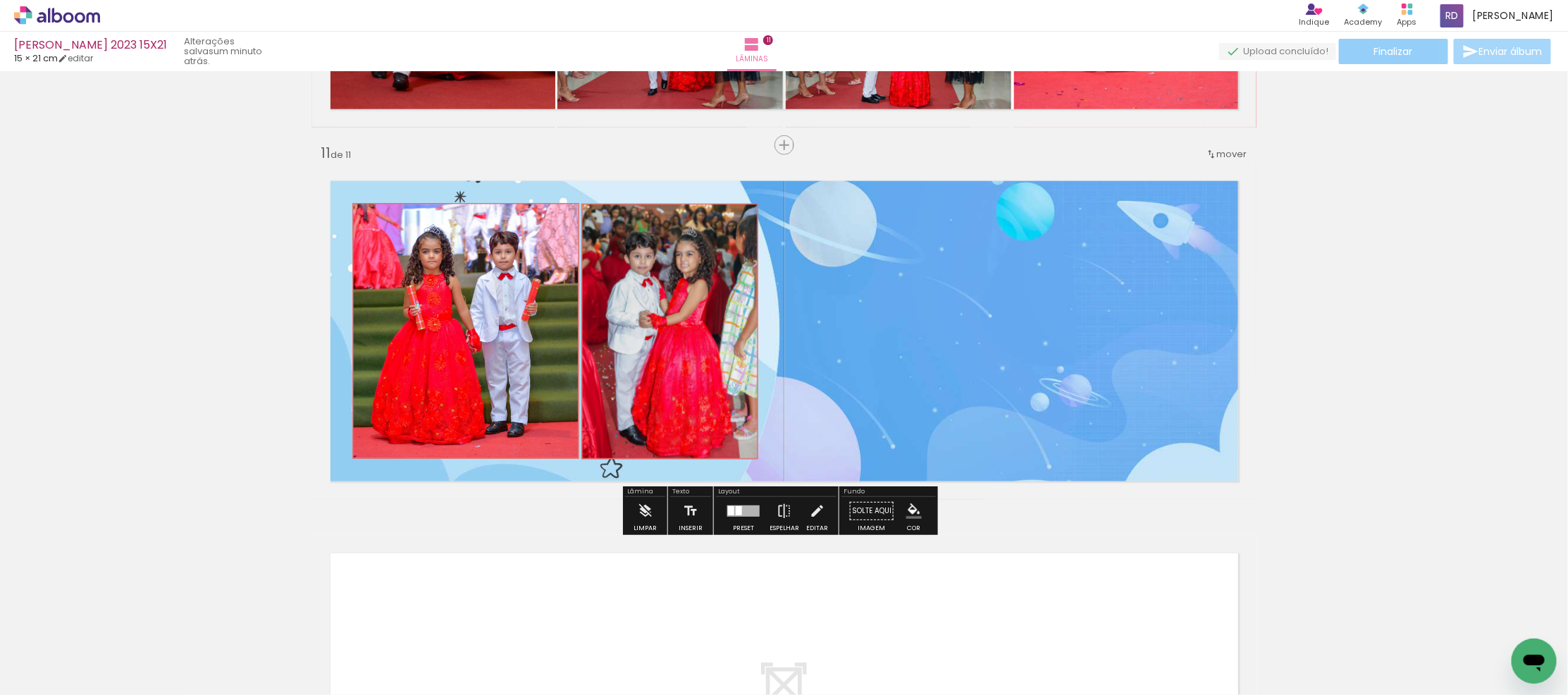
click at [1378, 52] on span "Finalizar" at bounding box center [1394, 51] width 39 height 10
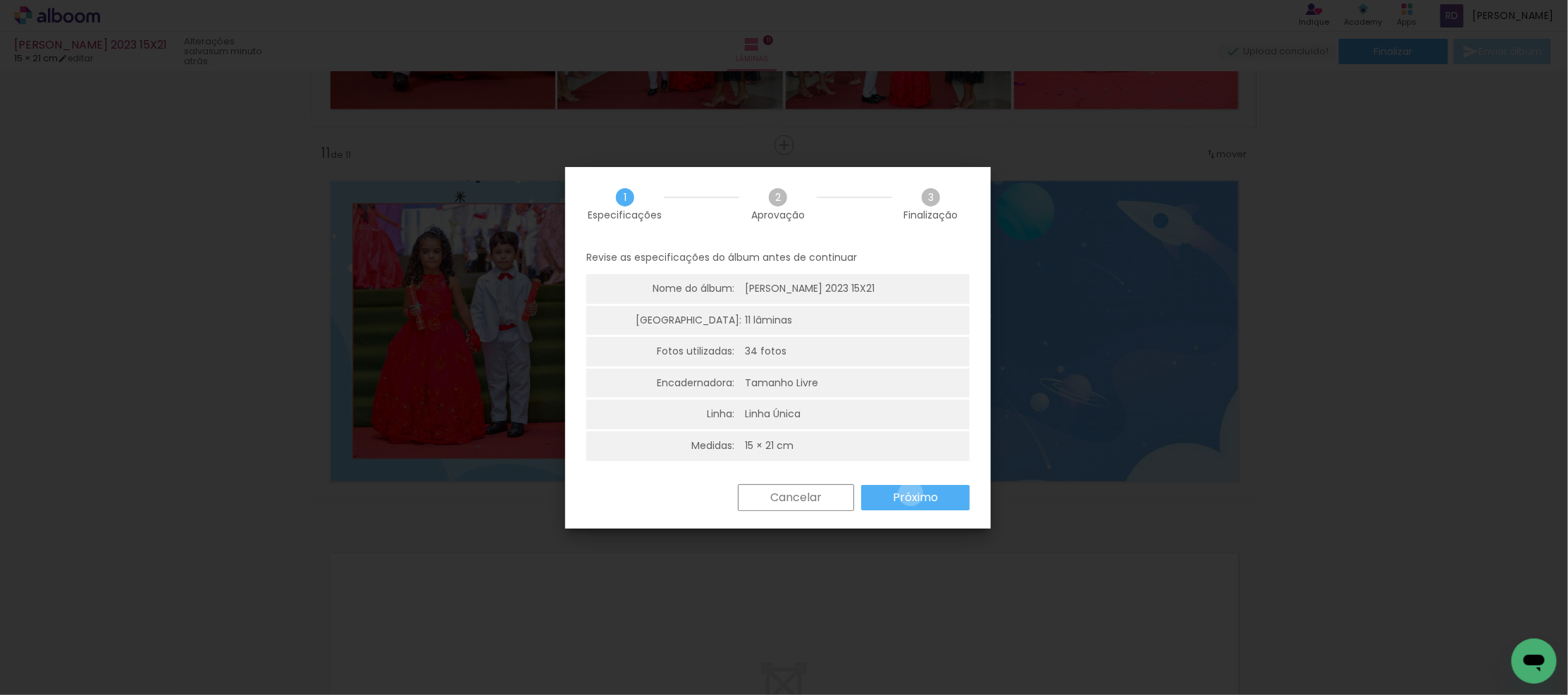
click at [0, 0] on slot "Próximo" at bounding box center [0, 0] width 0 height 0
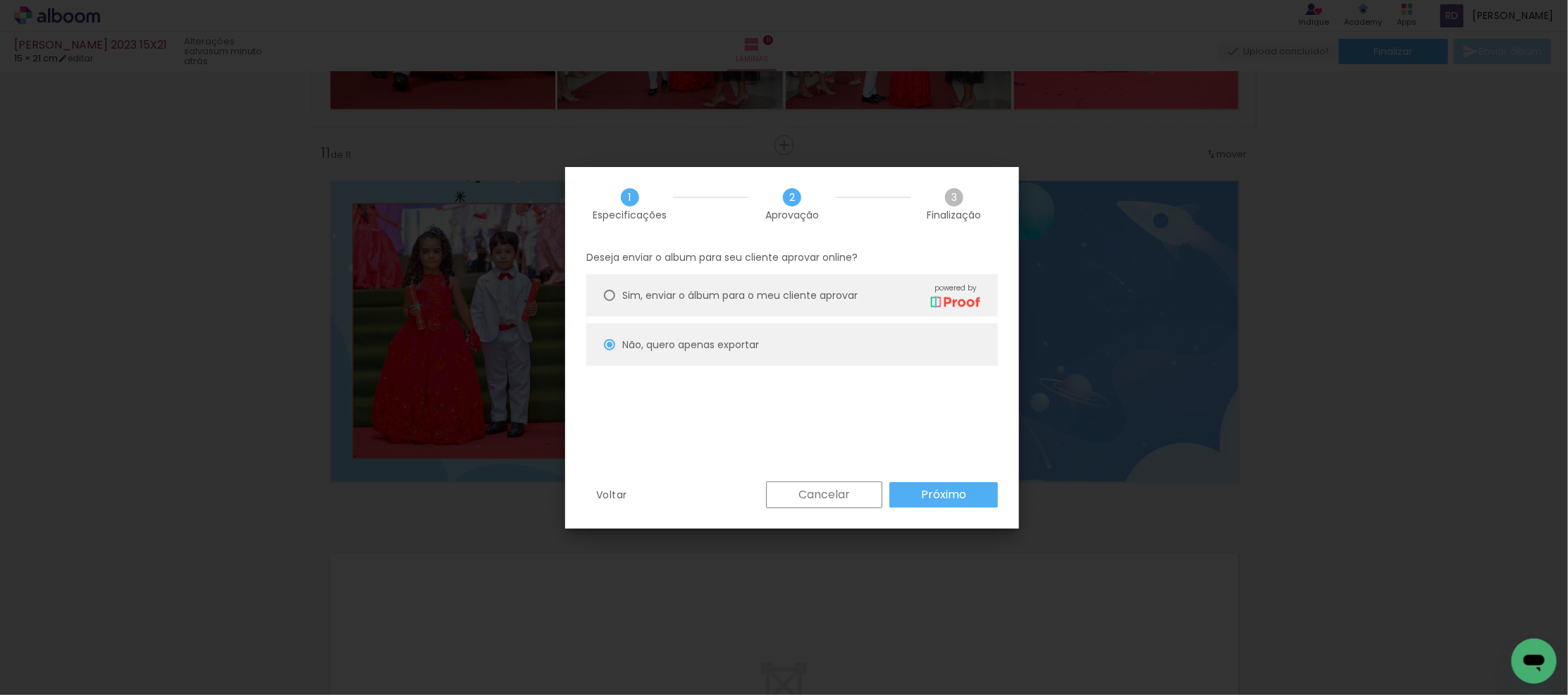
click at [0, 0] on slot "Próximo" at bounding box center [0, 0] width 0 height 0
type input "Alta, 300 DPI"
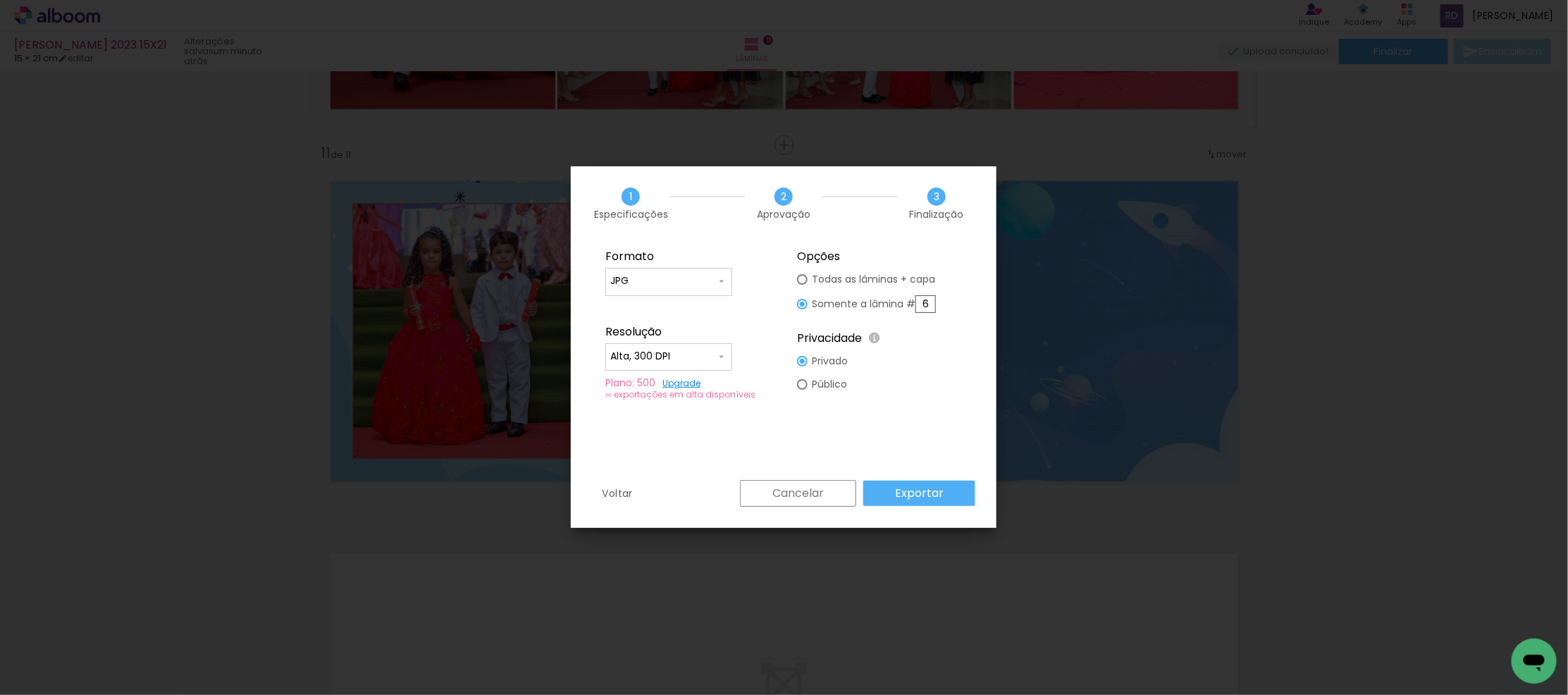
drag, startPoint x: 931, startPoint y: 300, endPoint x: 912, endPoint y: 300, distance: 19.0
click at [0, 0] on slot "Somente a lâmina # 6" at bounding box center [0, 0] width 0 height 0
type paper-radio-button "on"
type input "11"
click at [0, 0] on slot "Exportar" at bounding box center [0, 0] width 0 height 0
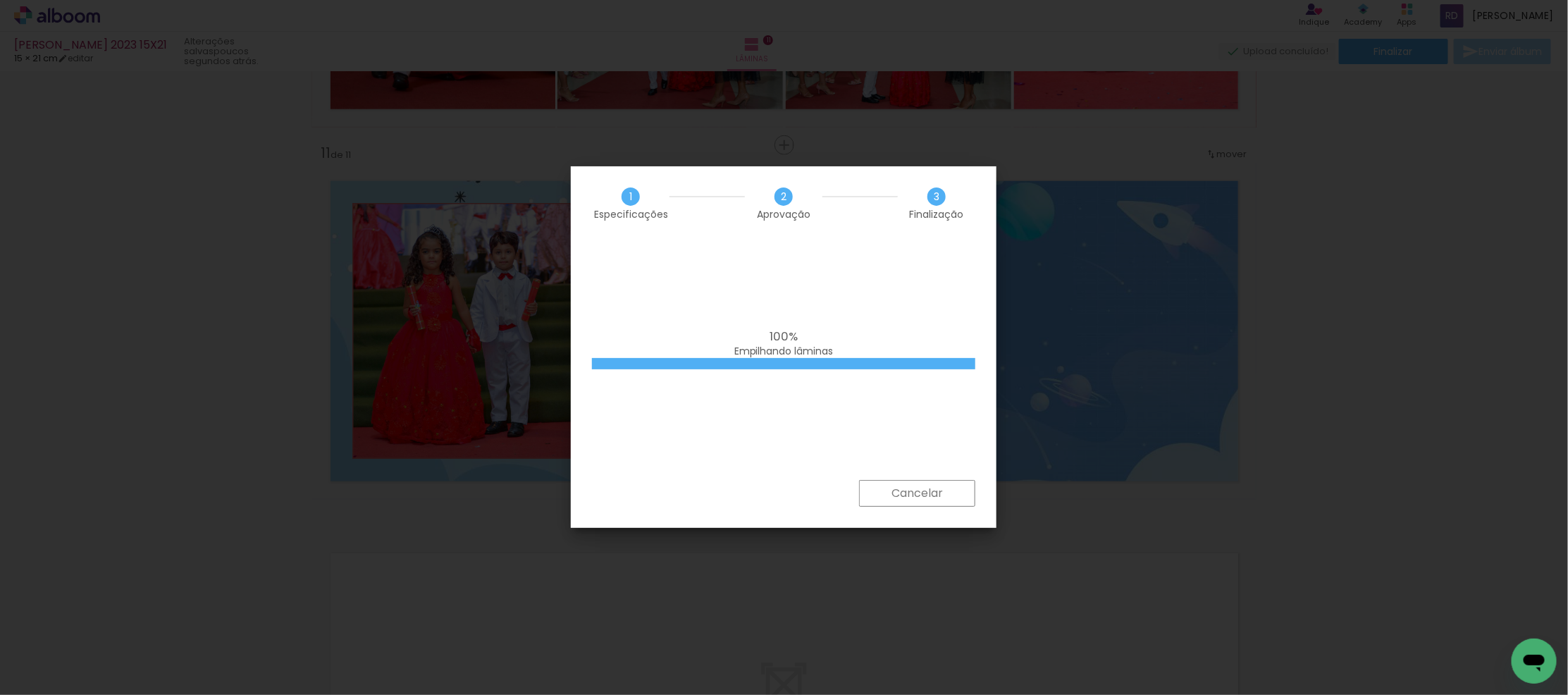
scroll to position [0, 1472]
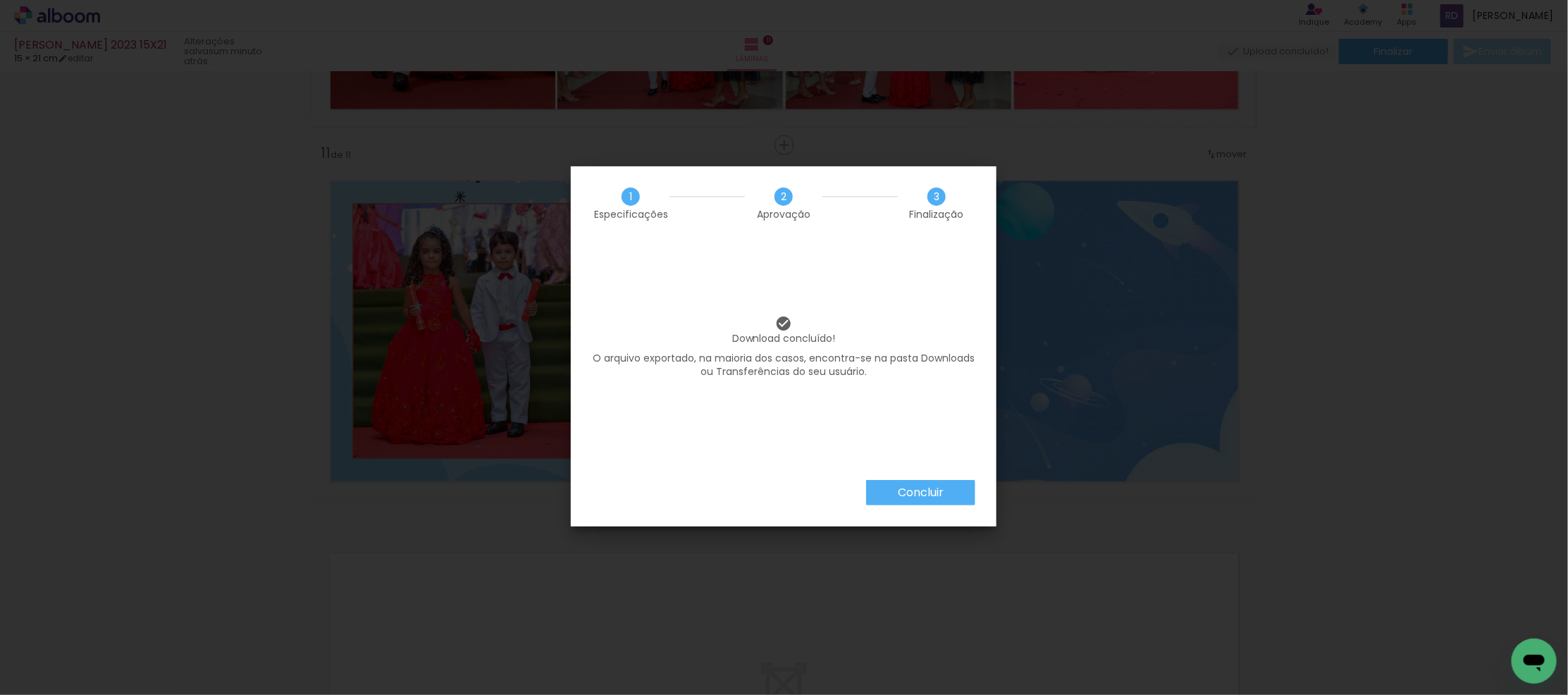
click at [0, 0] on slot "Concluir" at bounding box center [0, 0] width 0 height 0
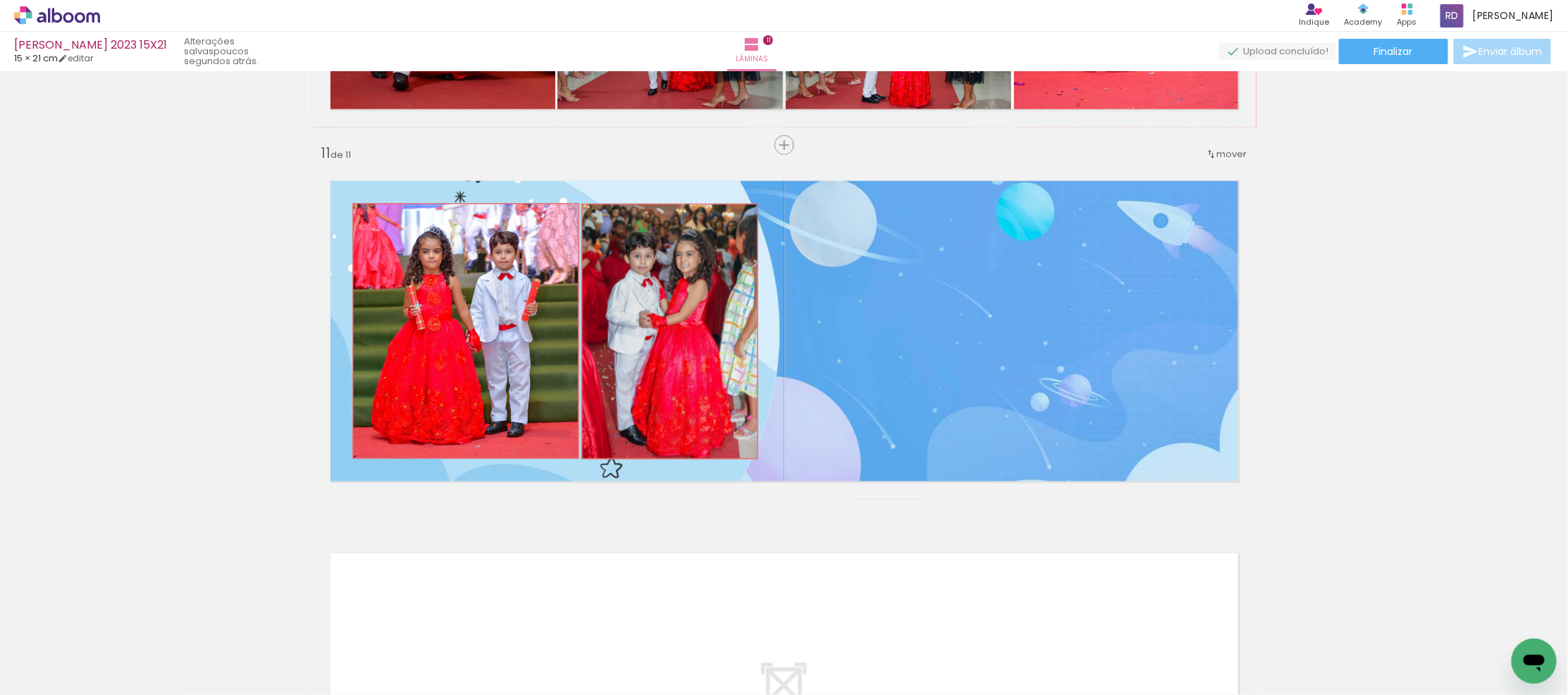
scroll to position [0, 1472]
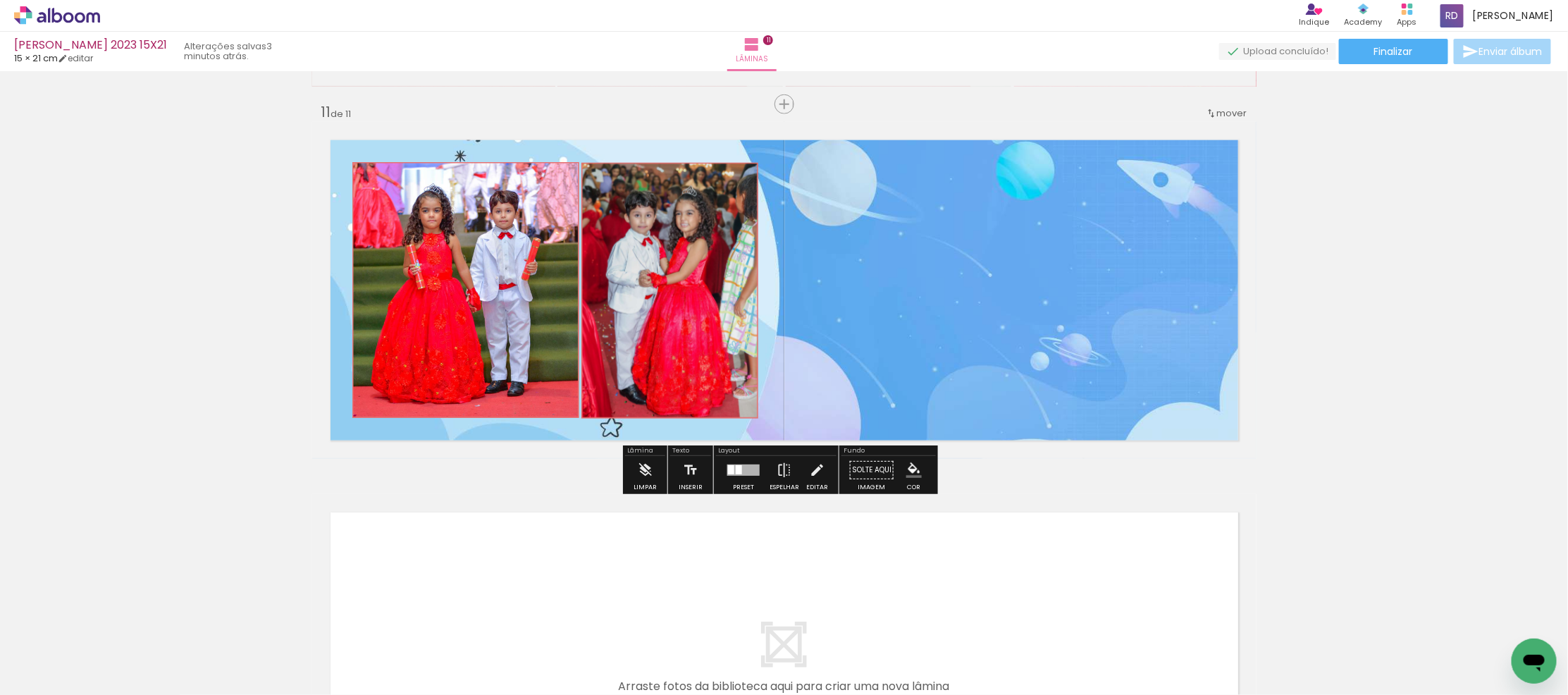
scroll to position [3673, 0]
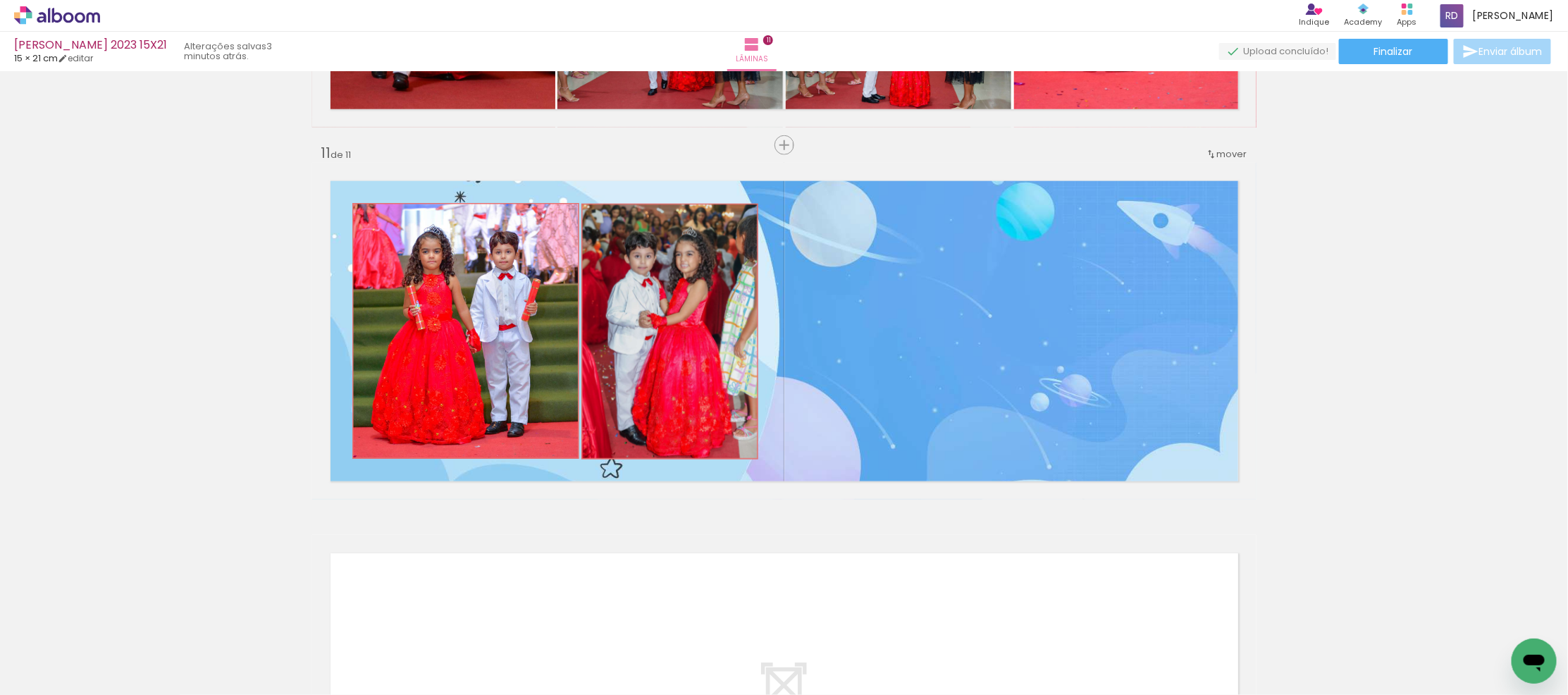
scroll to position [0, 1472]
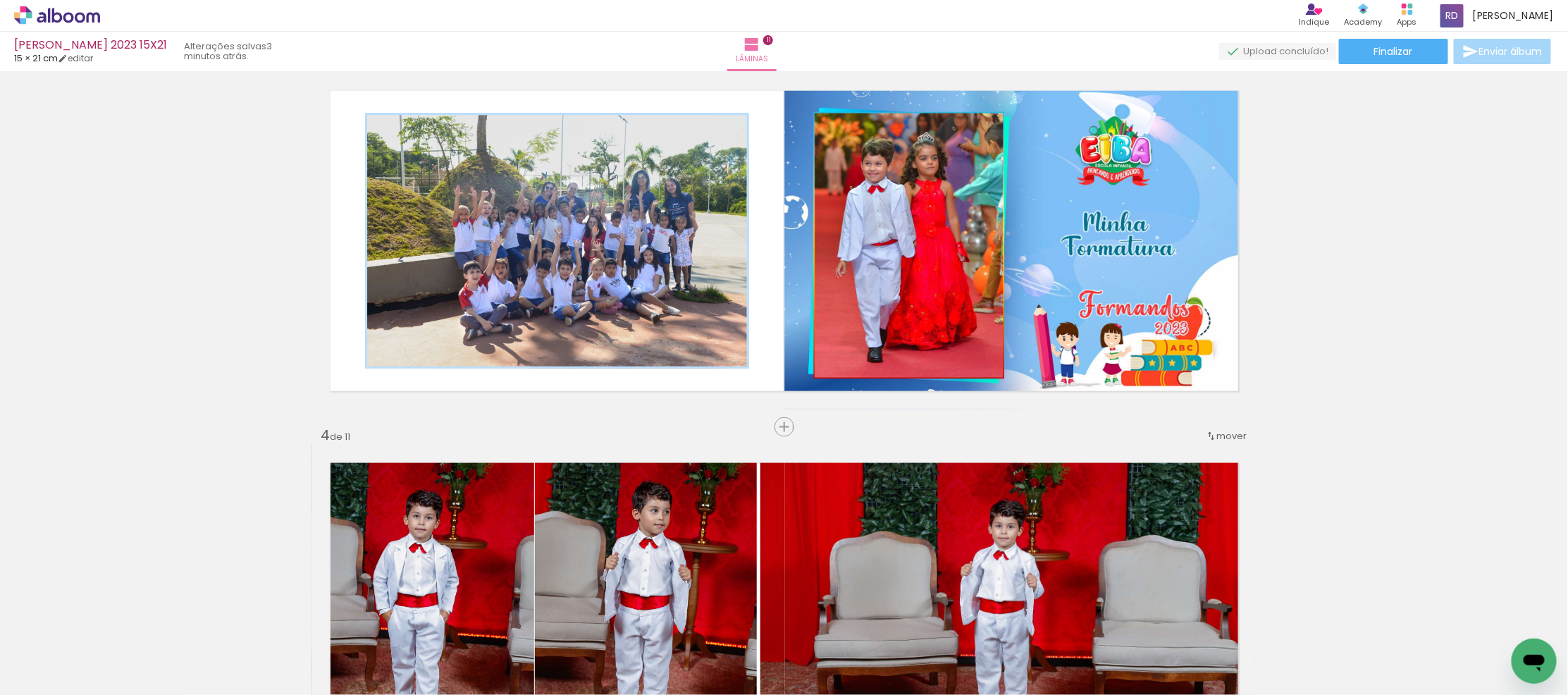
scroll to position [783, 0]
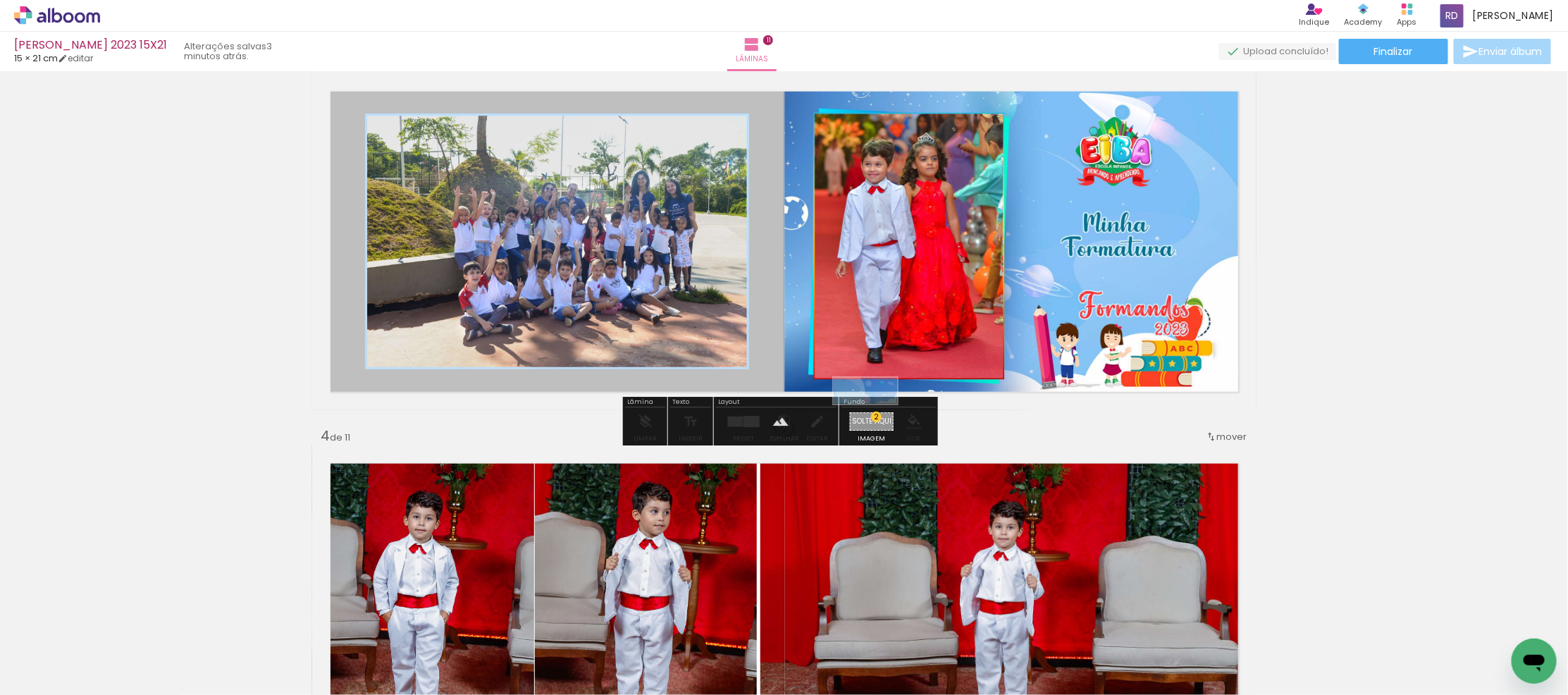
drag, startPoint x: 1503, startPoint y: 653, endPoint x: 876, endPoint y: 421, distance: 668.5
click at [876, 421] on quentale-workspace at bounding box center [784, 347] width 1568 height 695
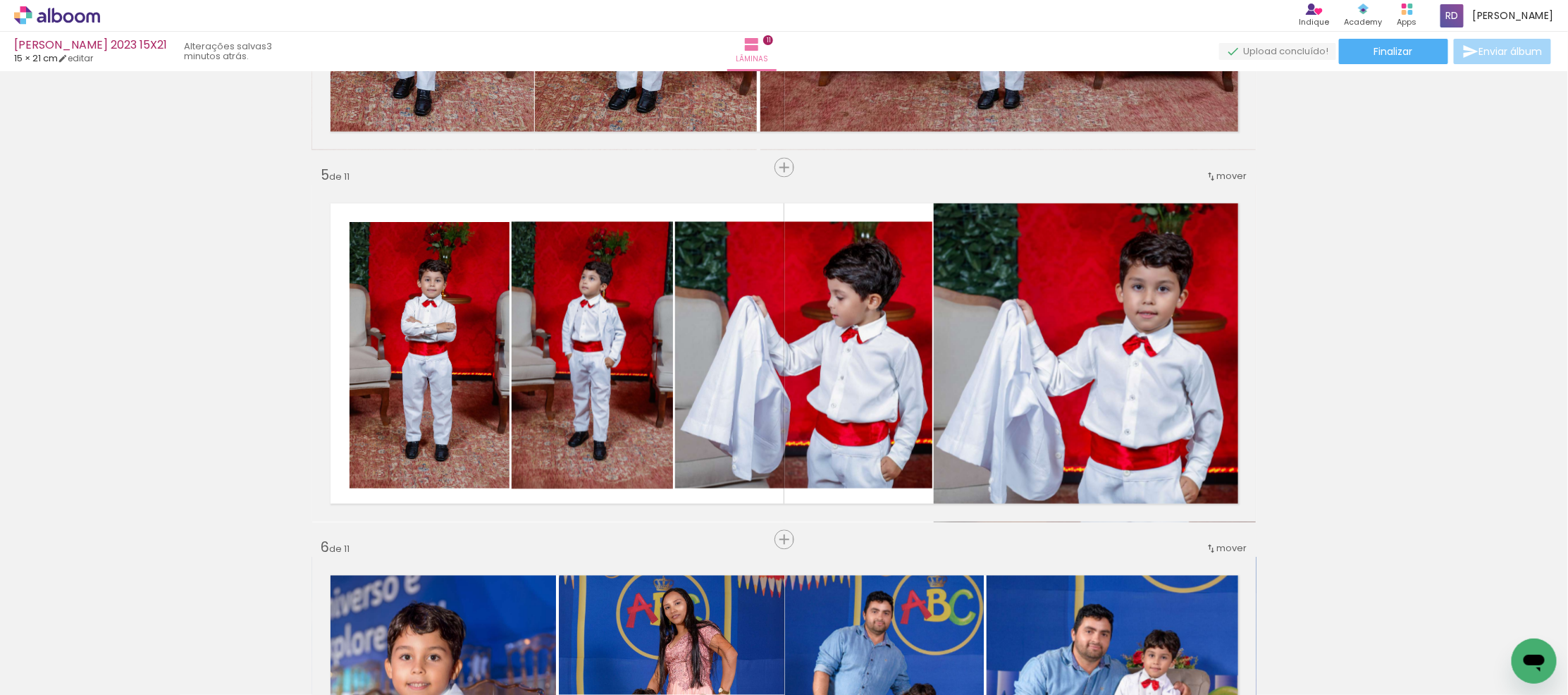
scroll to position [1411, 0]
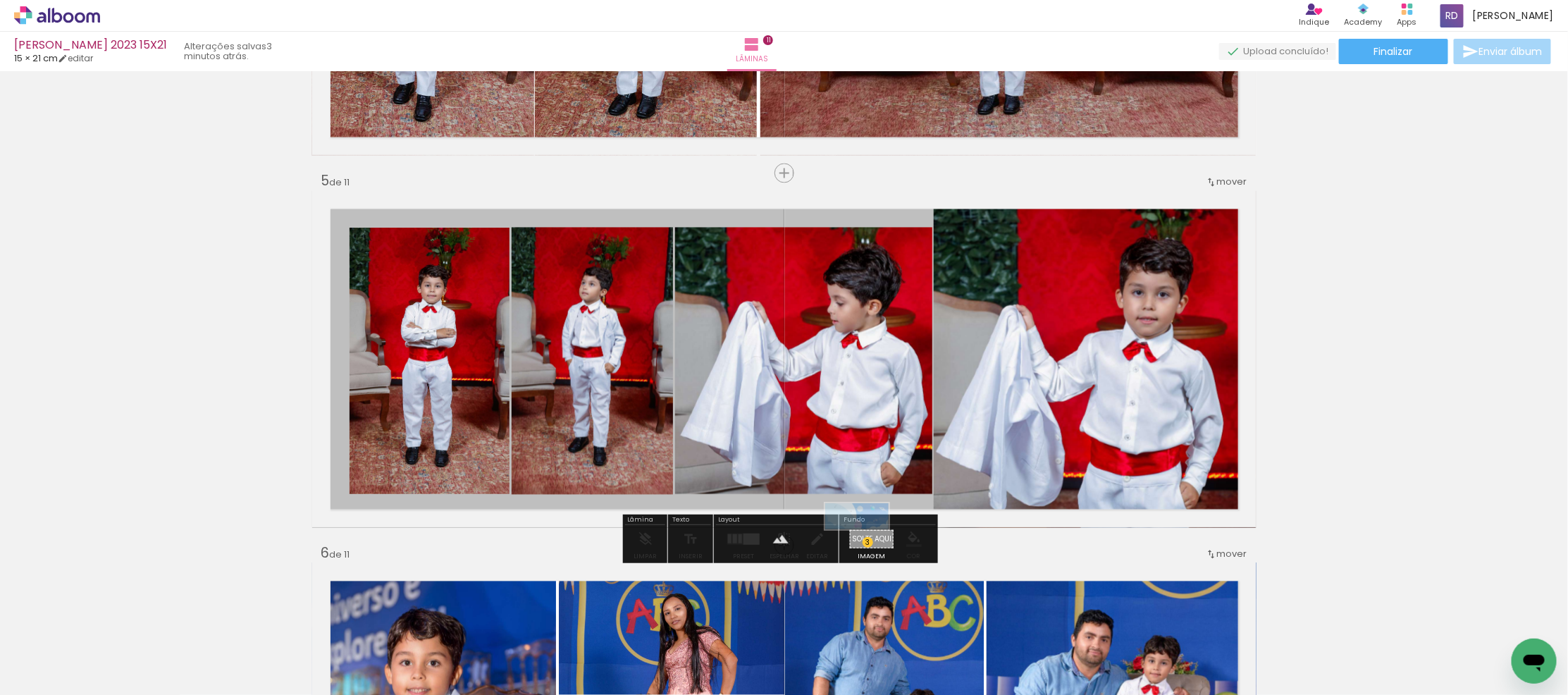
drag, startPoint x: 1495, startPoint y: 646, endPoint x: 868, endPoint y: 546, distance: 634.9
click at [868, 546] on quentale-workspace at bounding box center [784, 347] width 1568 height 695
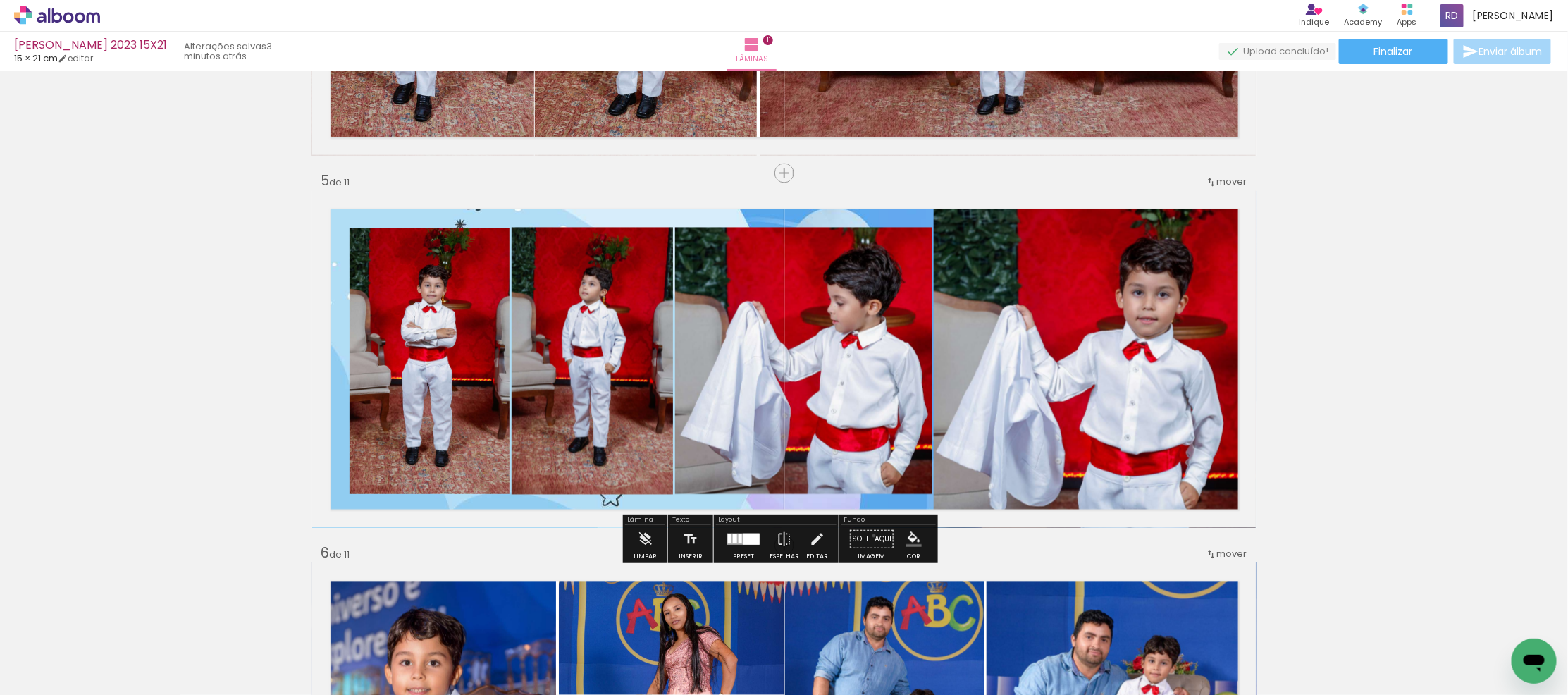
click at [869, 536] on paper-button "Solte aqui Imagem" at bounding box center [872, 543] width 51 height 36
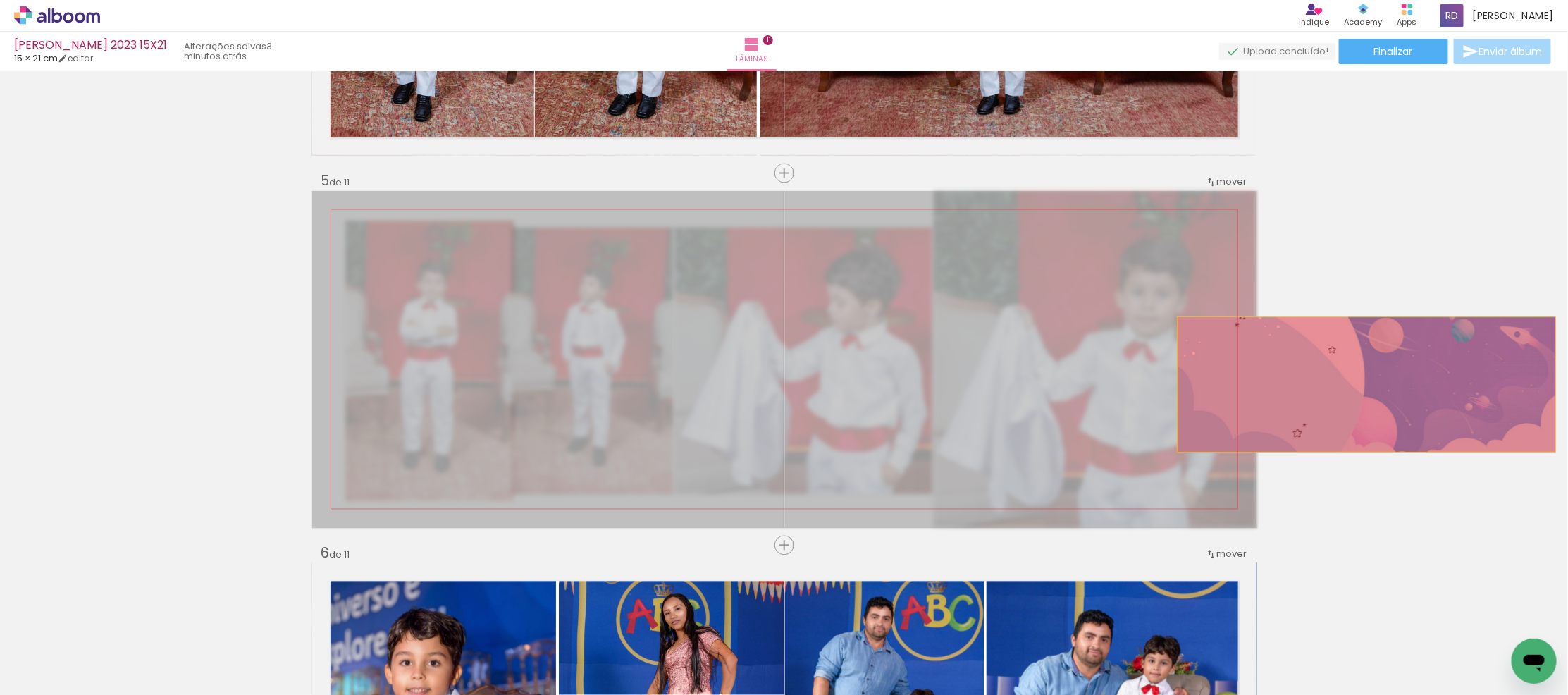
drag, startPoint x: 861, startPoint y: 408, endPoint x: 1361, endPoint y: 385, distance: 500.5
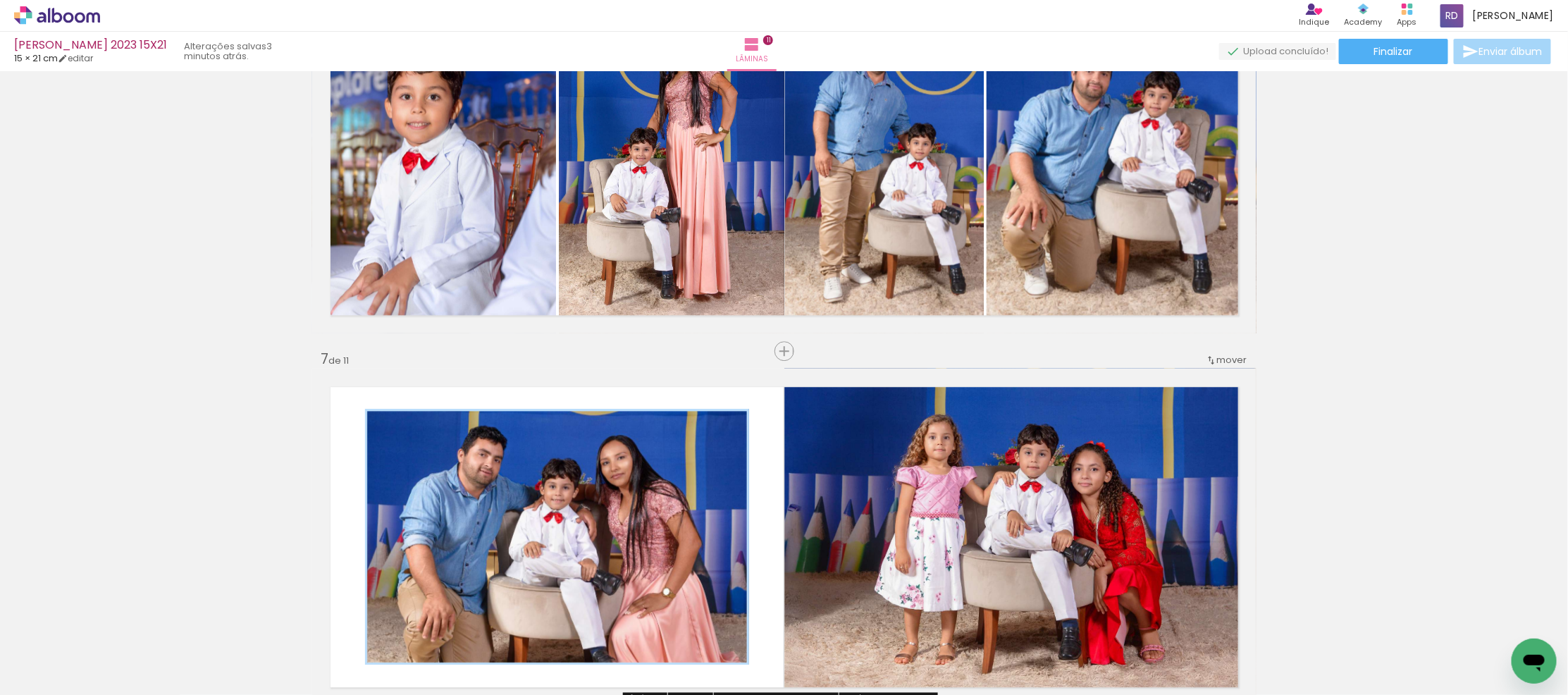
scroll to position [2194, 0]
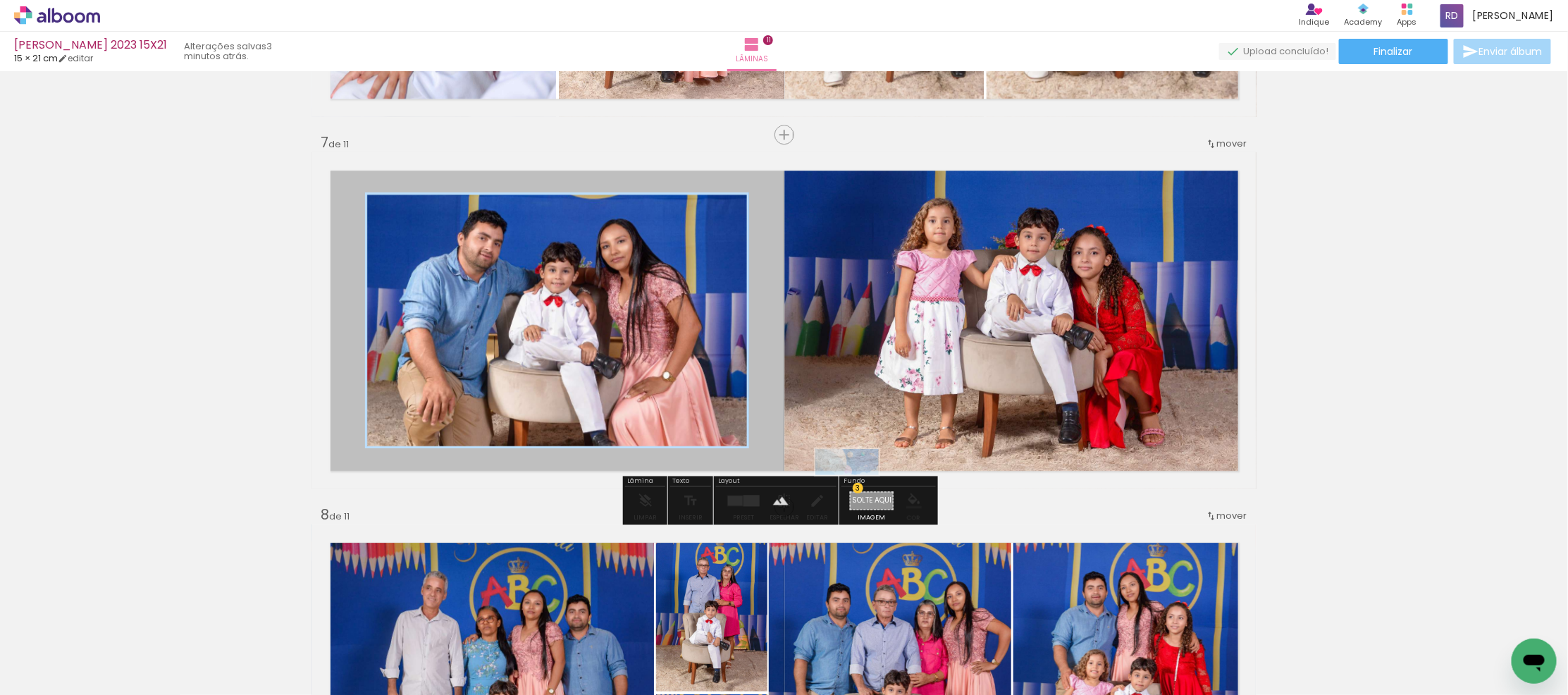
drag, startPoint x: 1504, startPoint y: 650, endPoint x: 858, endPoint y: 491, distance: 665.3
click at [858, 491] on quentale-workspace at bounding box center [784, 347] width 1568 height 695
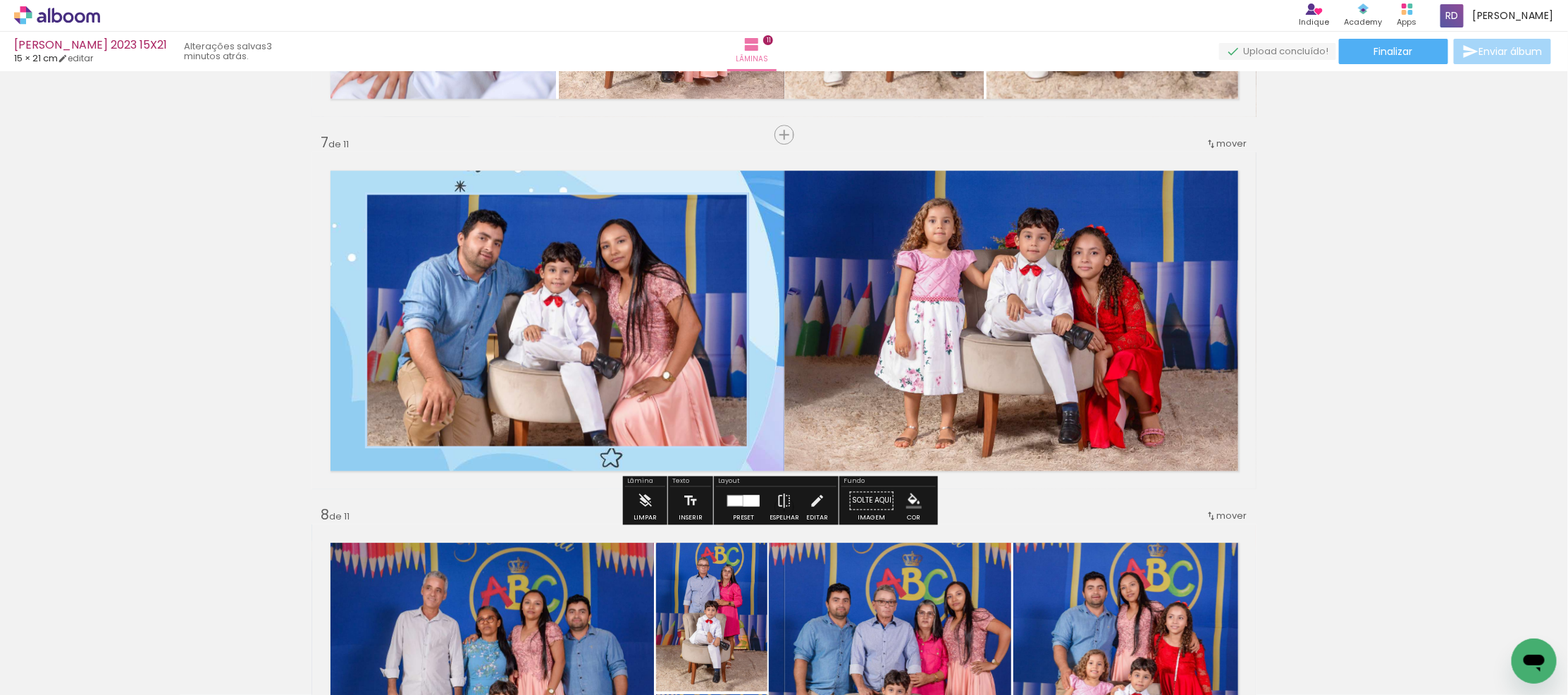
click at [263, 381] on div "Inserir lâmina 1 de 11 Inserir lâmina 2 de 11 Inserir lâmina 3 de 11 Inserir lâ…" at bounding box center [784, 116] width 1568 height 4469
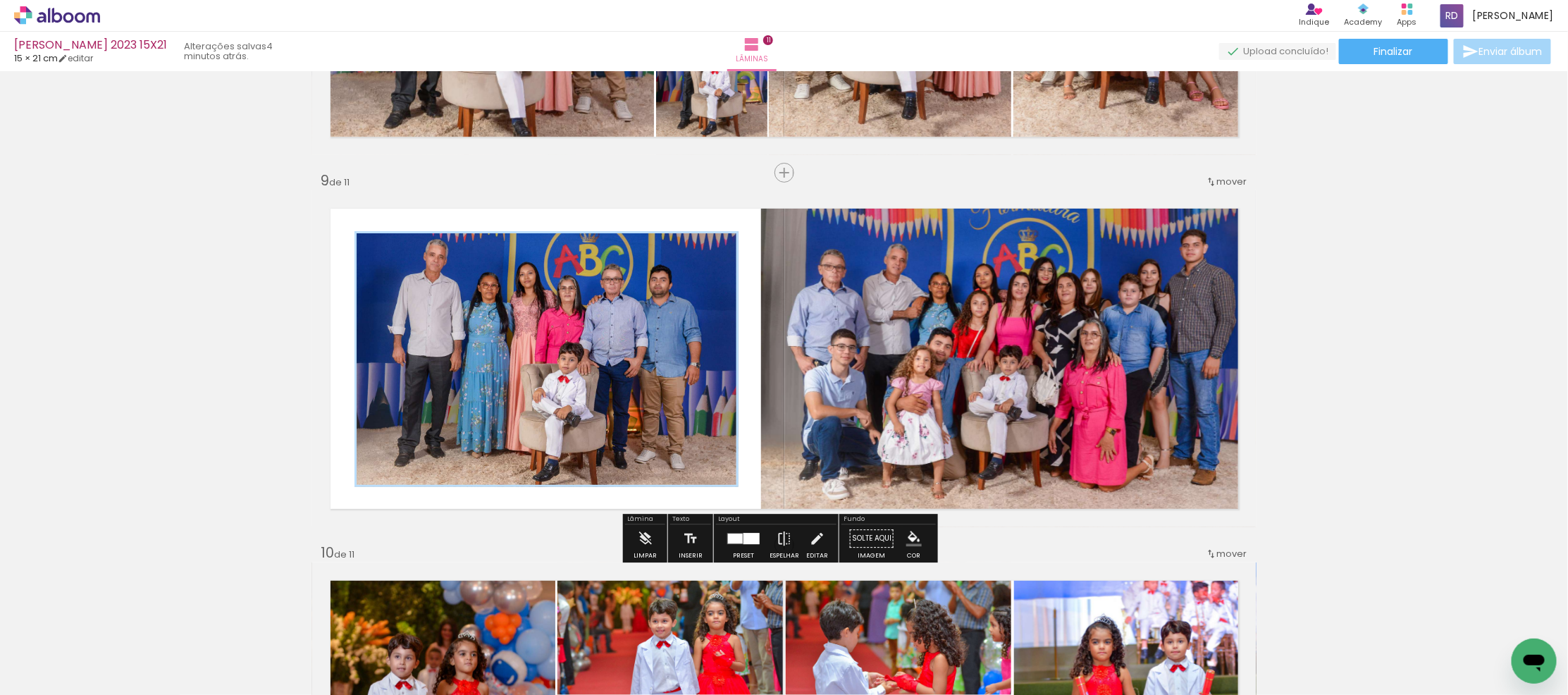
scroll to position [2977, 0]
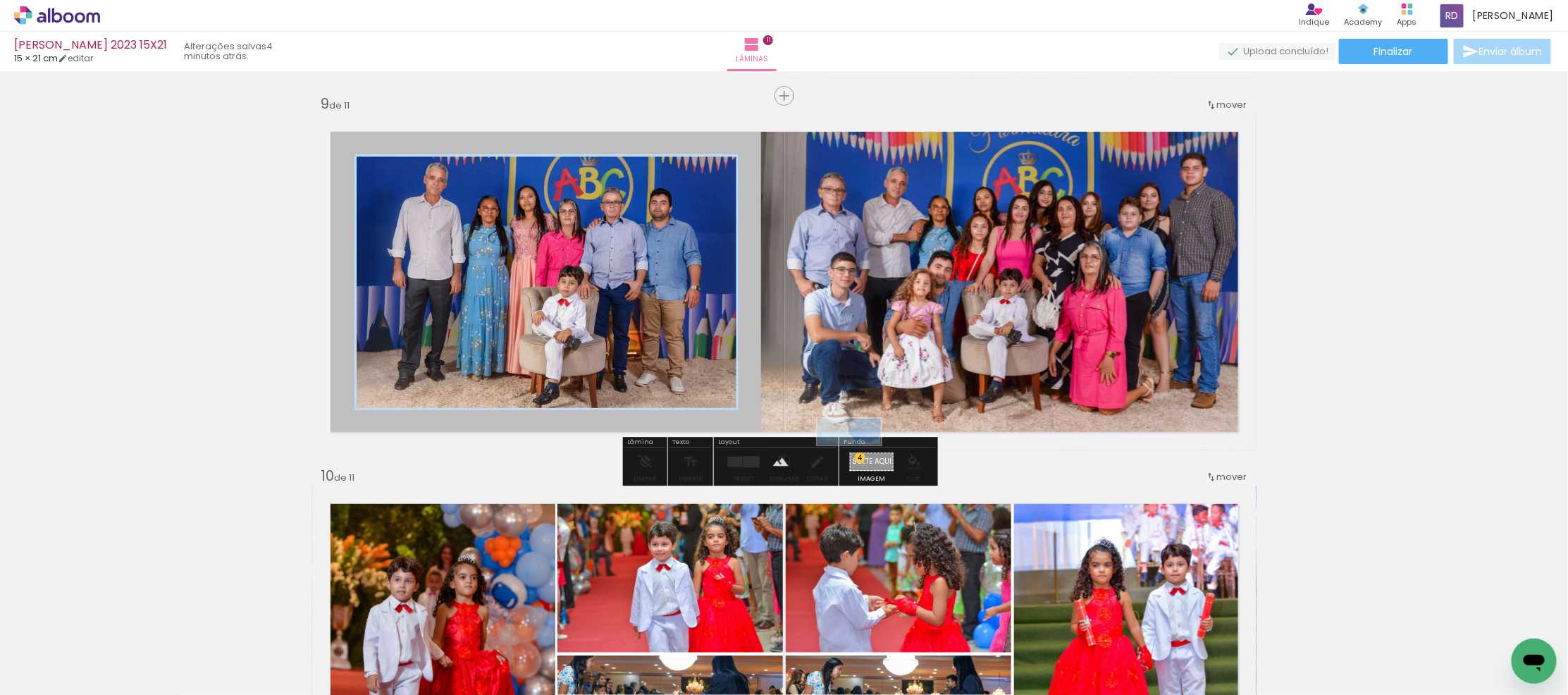
drag, startPoint x: 1484, startPoint y: 646, endPoint x: 860, endPoint y: 462, distance: 650.6
click at [860, 462] on quentale-workspace at bounding box center [784, 347] width 1568 height 695
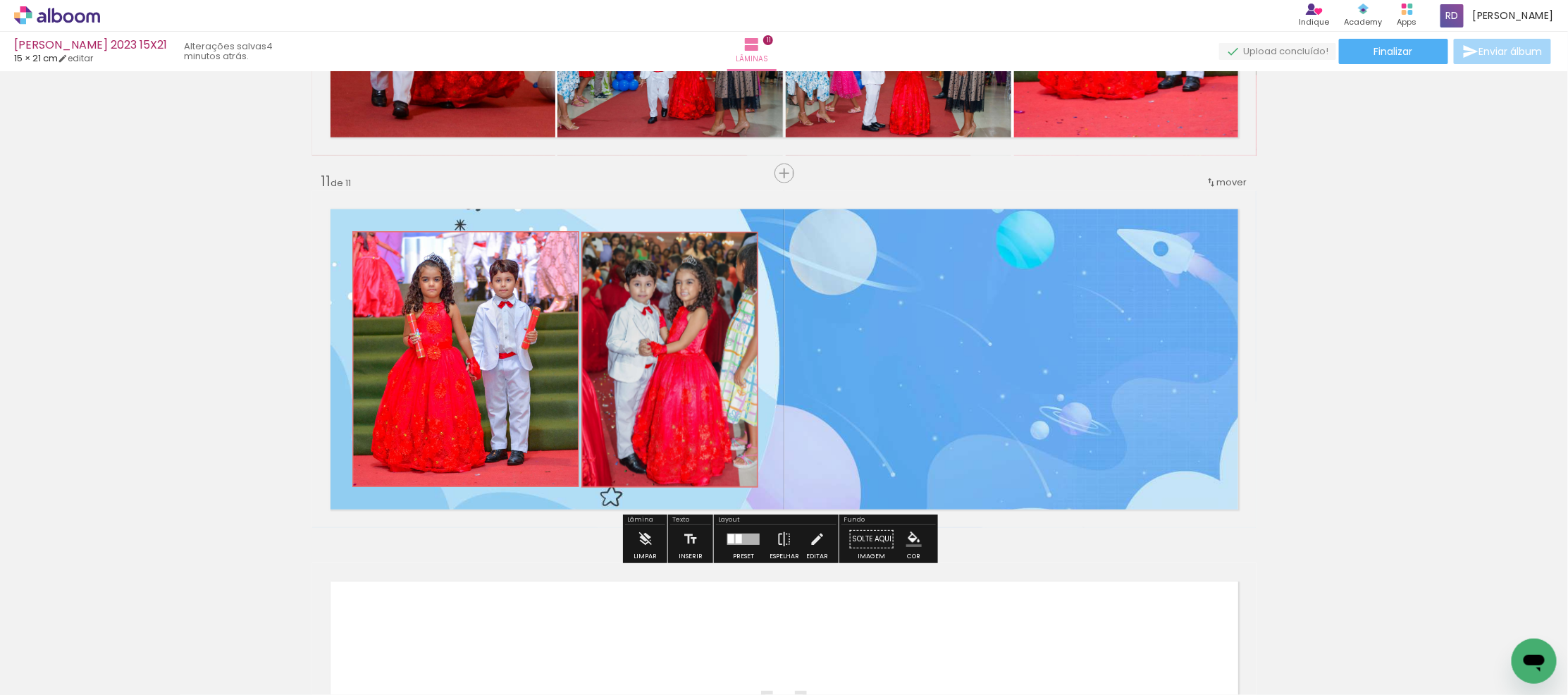
scroll to position [3447, 0]
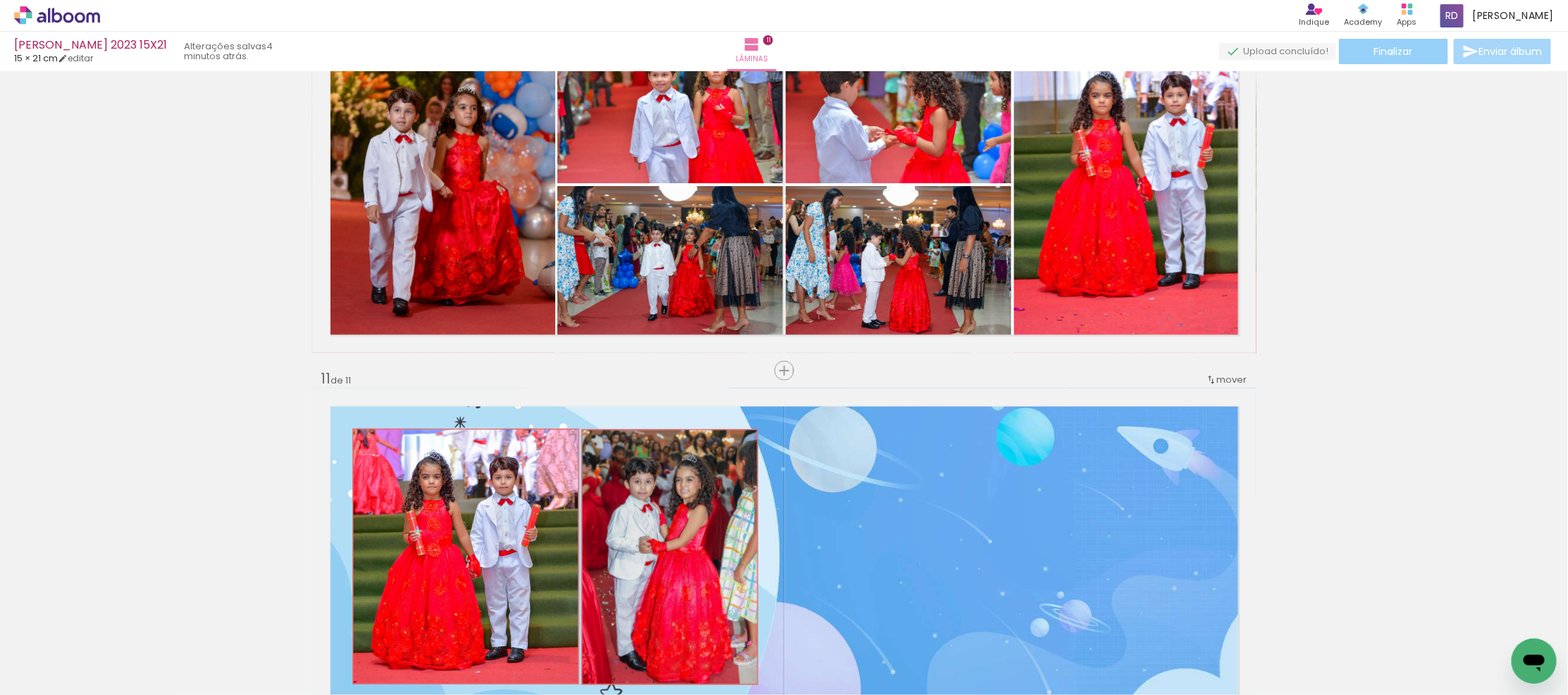
click at [1387, 52] on span "Finalizar" at bounding box center [1394, 51] width 39 height 10
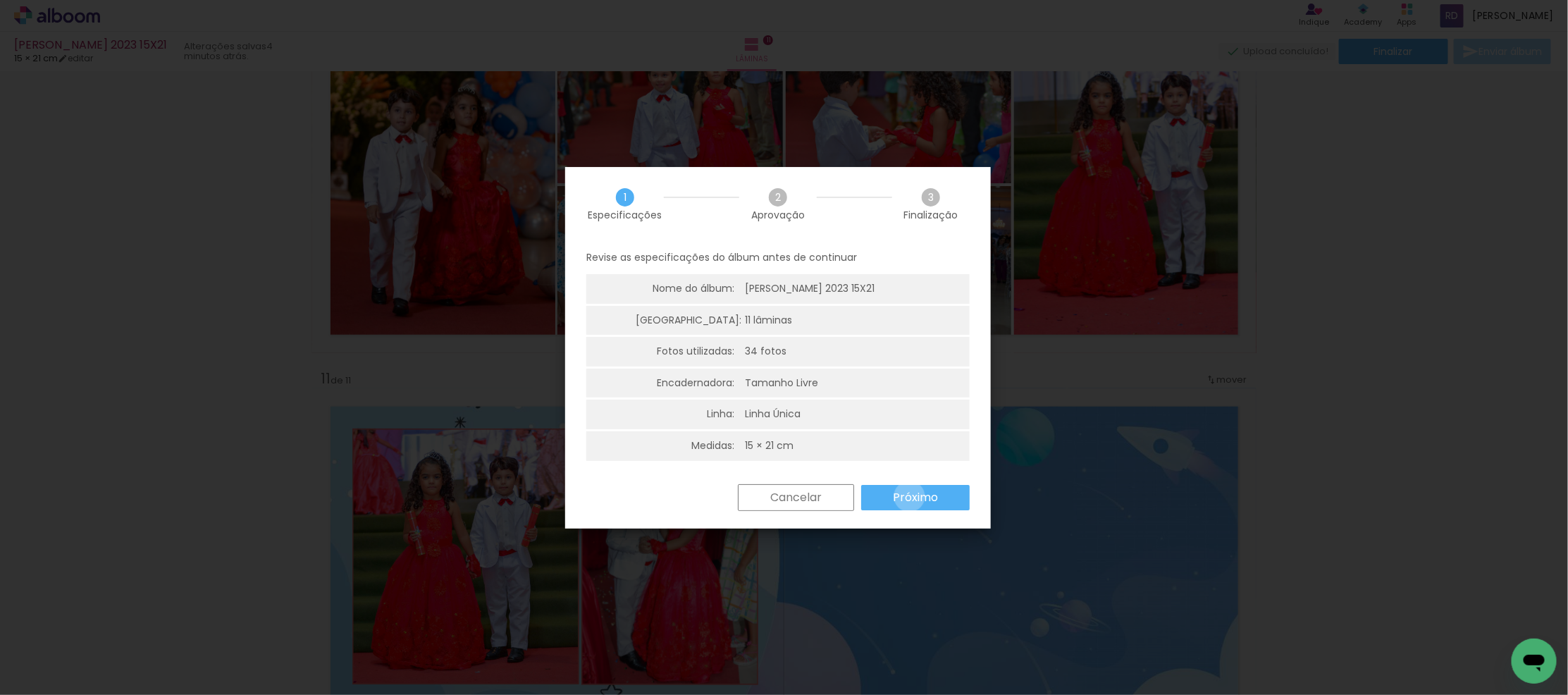
click at [0, 0] on slot "Próximo" at bounding box center [0, 0] width 0 height 0
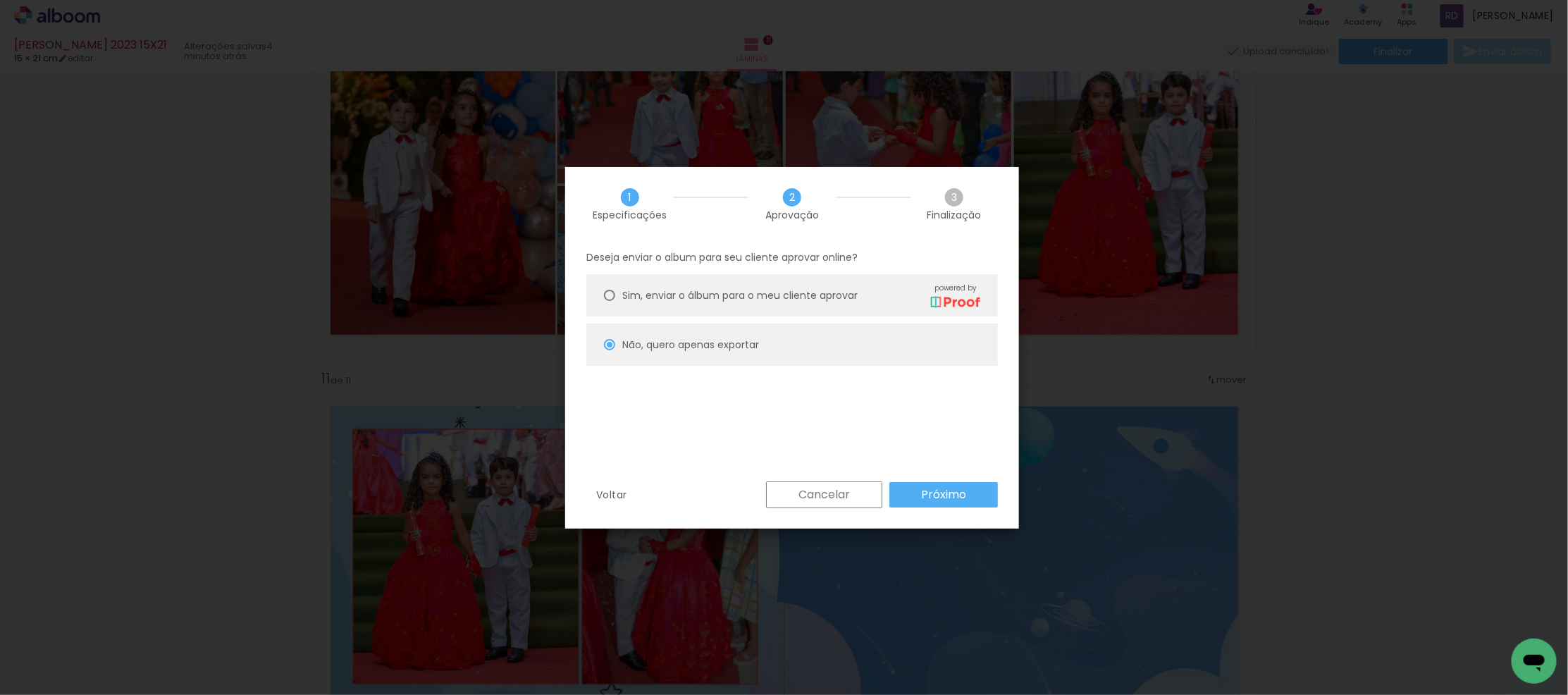
click at [0, 0] on slot "Próximo" at bounding box center [0, 0] width 0 height 0
type input "Alta, 300 DPI"
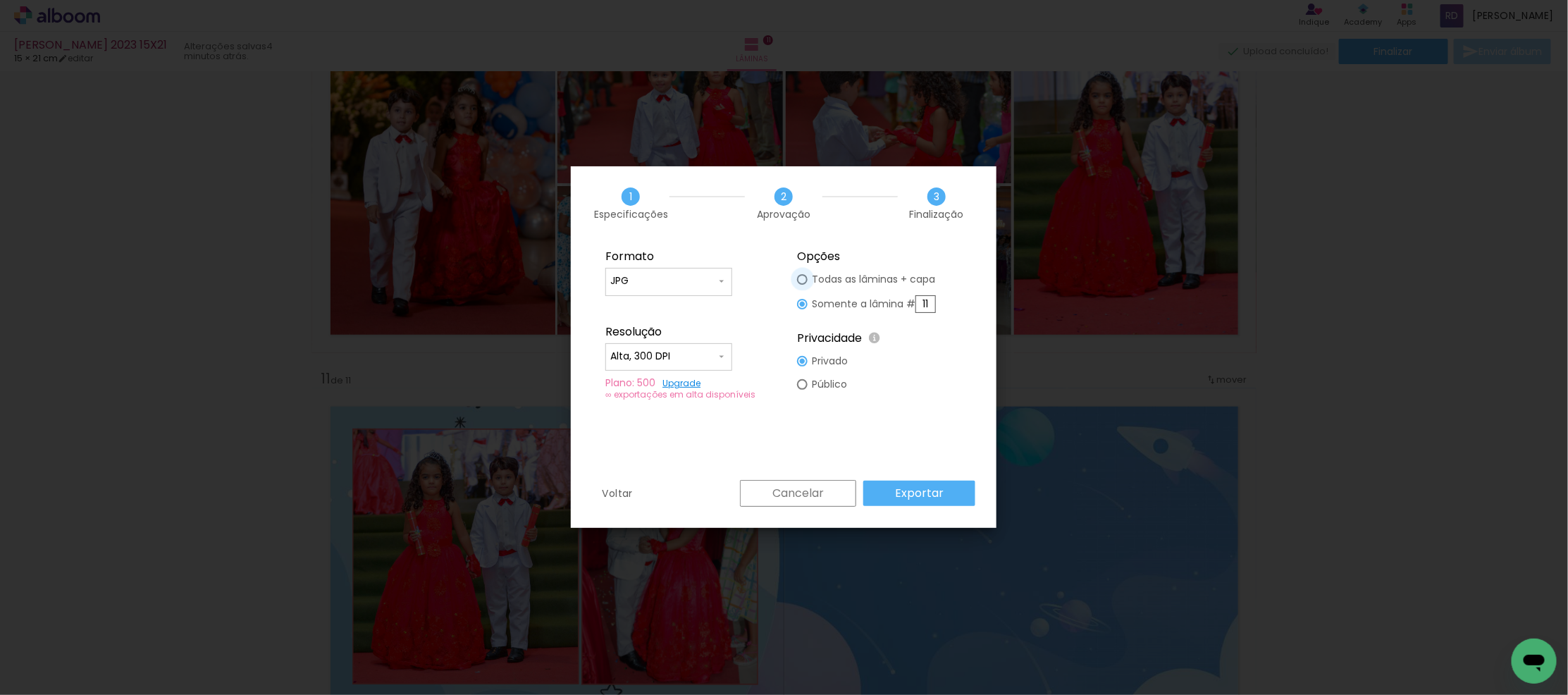
click at [801, 274] on div at bounding box center [803, 280] width 11 height 11
type paper-radio-button "on"
click at [0, 0] on slot "Exportar" at bounding box center [0, 0] width 0 height 0
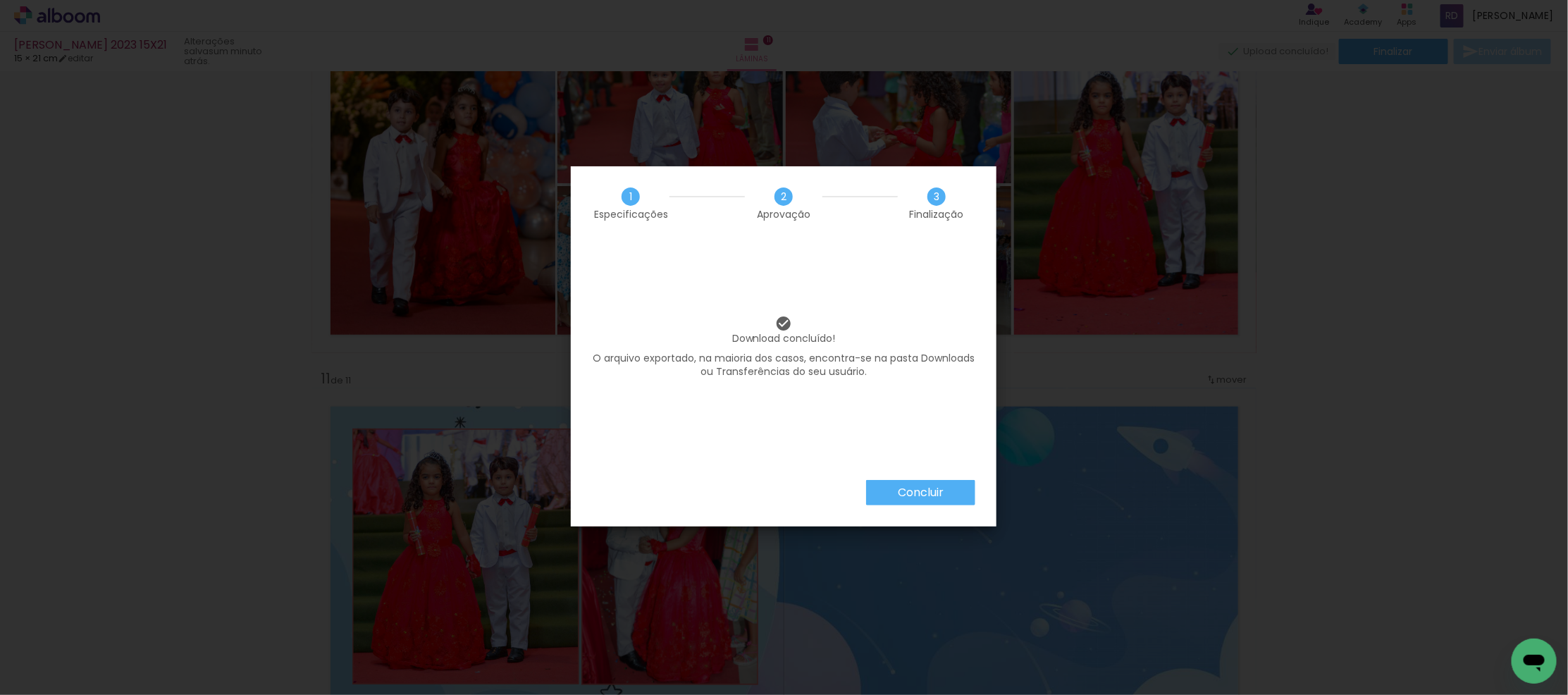
click at [0, 0] on slot "Concluir" at bounding box center [0, 0] width 0 height 0
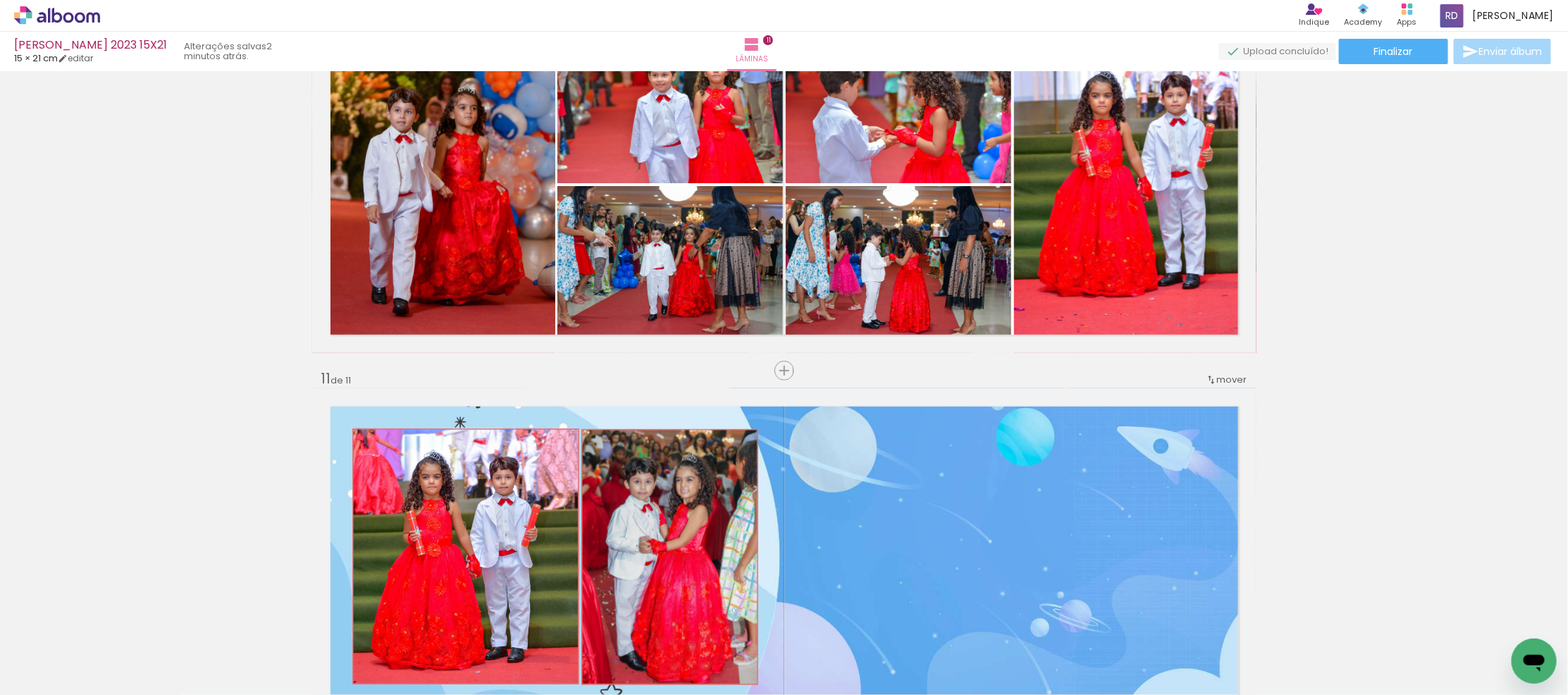
scroll to position [0, 1472]
